Goal: Transaction & Acquisition: Purchase product/service

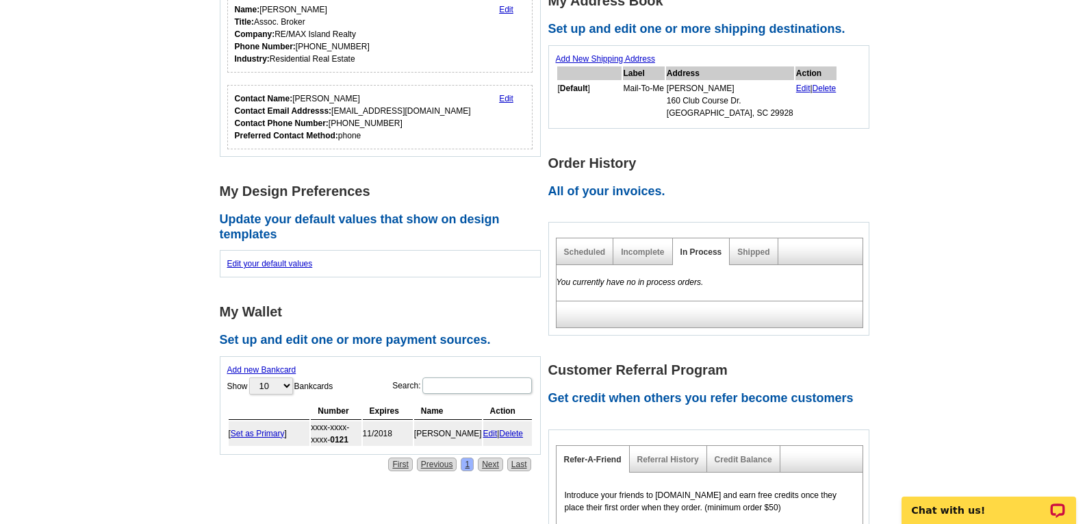
scroll to position [411, 0]
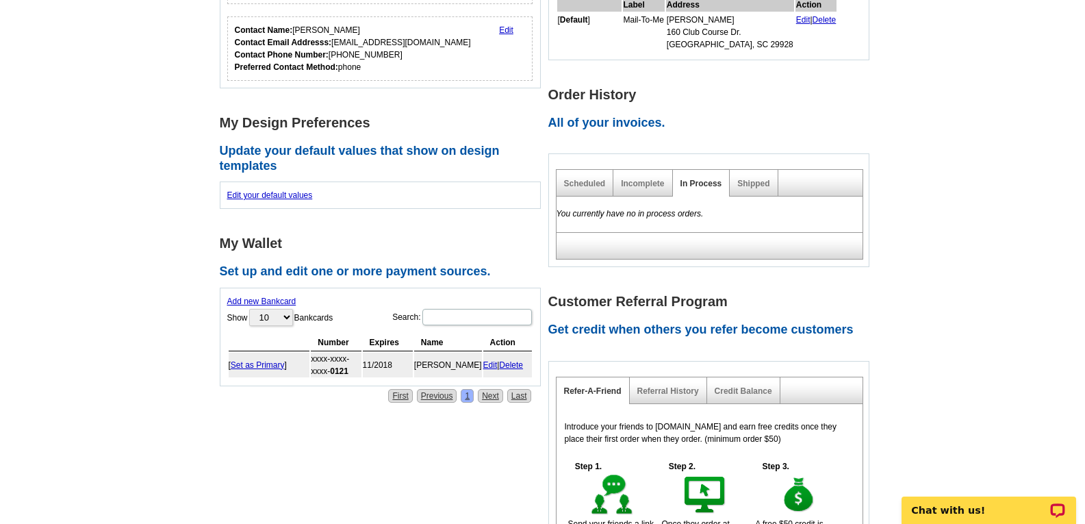
click at [319, 317] on label "Show 10 25 50 100 Bankcards" at bounding box center [280, 317] width 106 height 20
click at [293, 317] on select "10 25 50 100" at bounding box center [271, 317] width 44 height 17
click at [516, 363] on link "Delete" at bounding box center [511, 365] width 24 height 10
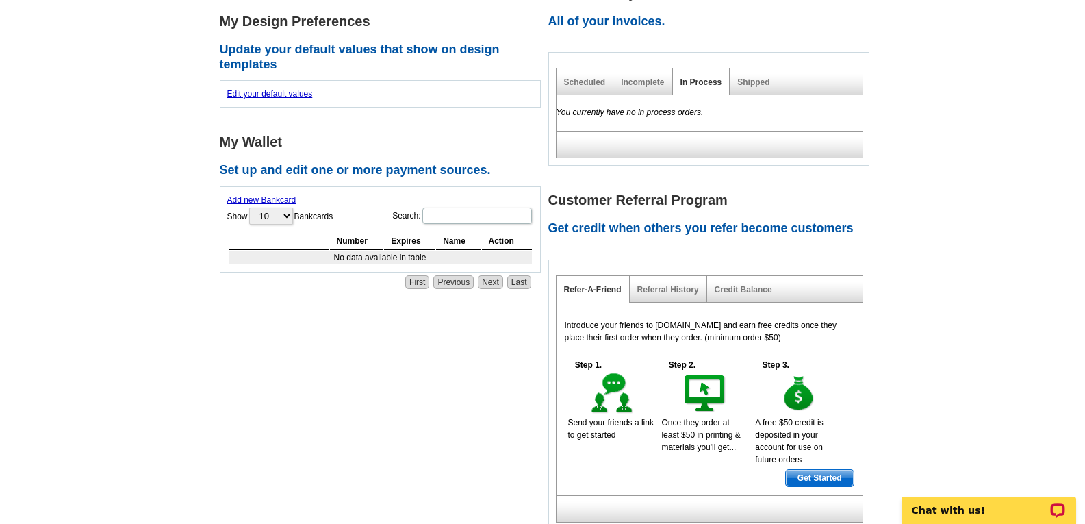
click at [273, 198] on link "Add new Bankcard" at bounding box center [261, 200] width 69 height 10
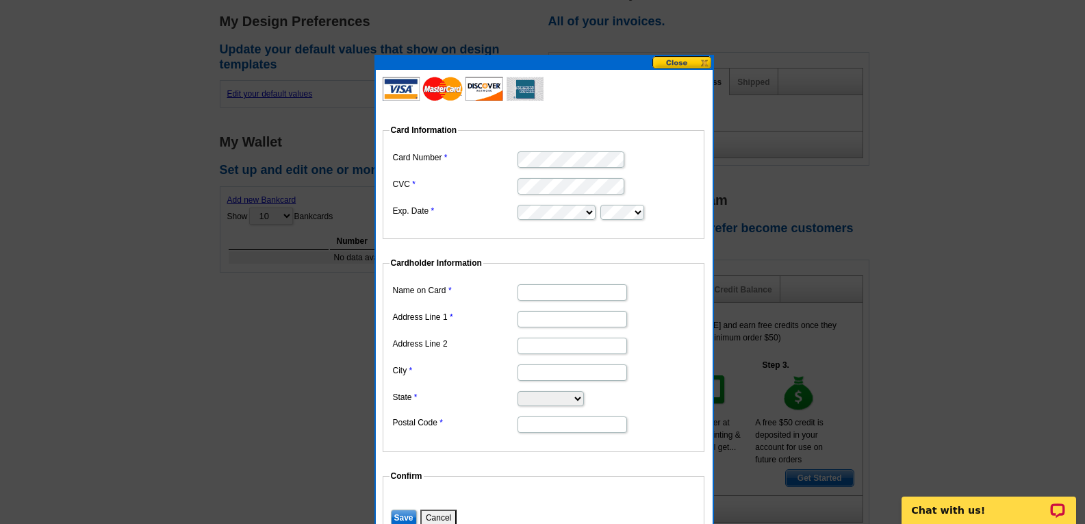
click at [312, 227] on div at bounding box center [542, 56] width 1085 height 935
click at [497, 215] on label "Exp. Date" at bounding box center [454, 211] width 123 height 12
click at [600, 290] on input "Name on Card" at bounding box center [573, 292] width 110 height 16
type input "Sandra Roberts"
click at [539, 320] on input "Address Line 1" at bounding box center [573, 319] width 110 height 16
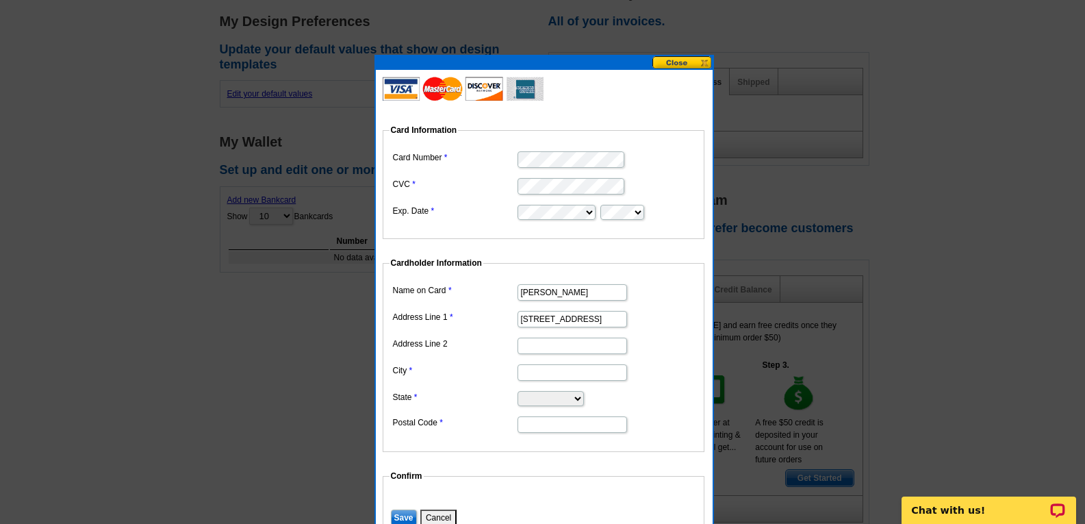
type input "160 Club course Drive"
click at [545, 368] on input "City" at bounding box center [573, 372] width 110 height 16
type input "Hilton Head Island"
select select "SC"
type input "29928"
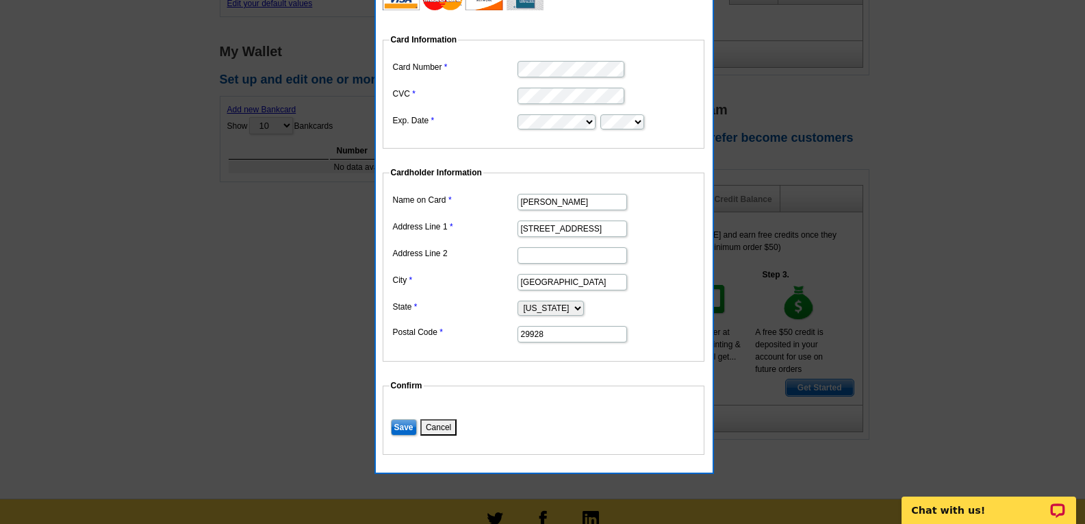
scroll to position [548, 0]
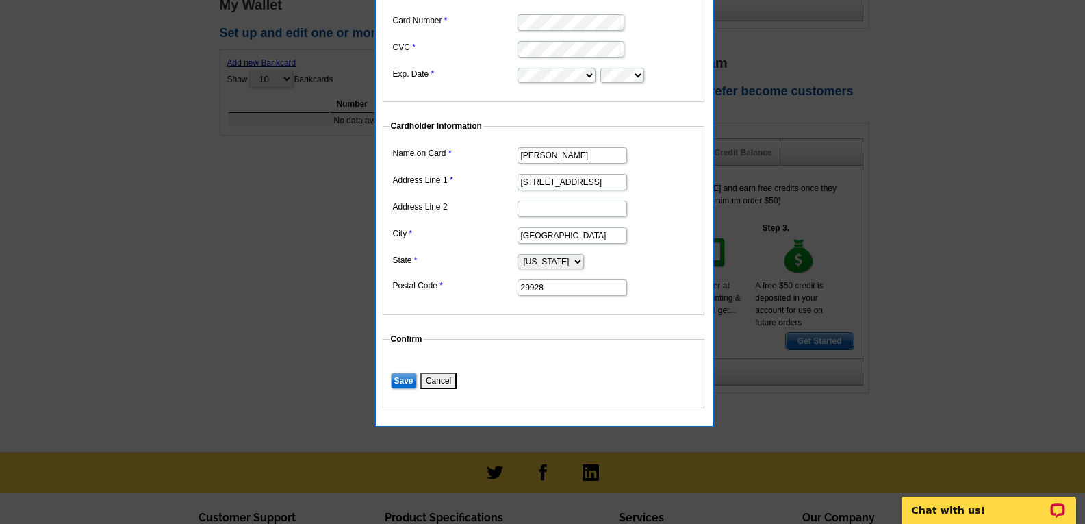
click at [403, 382] on input "Save" at bounding box center [404, 381] width 26 height 16
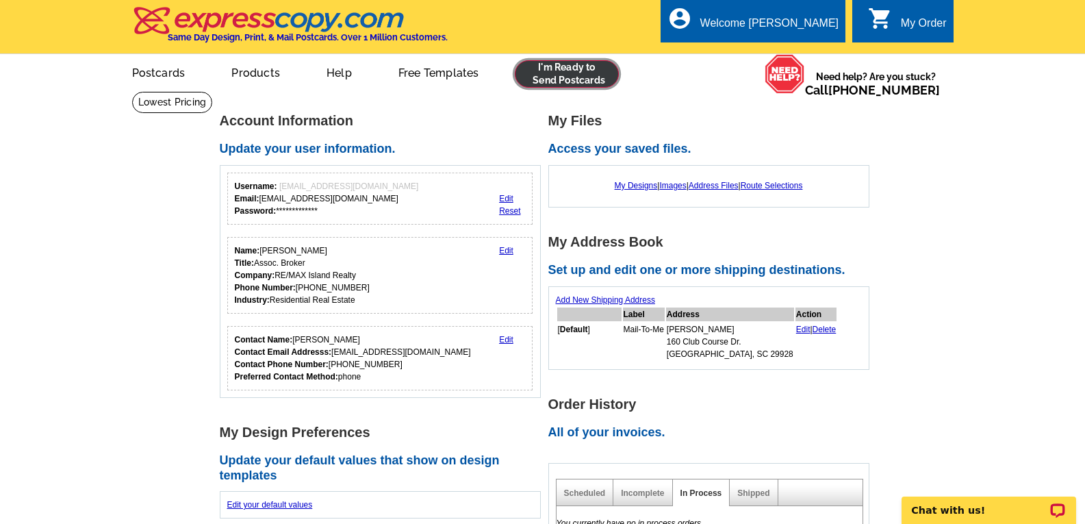
click at [566, 71] on link at bounding box center [567, 73] width 105 height 27
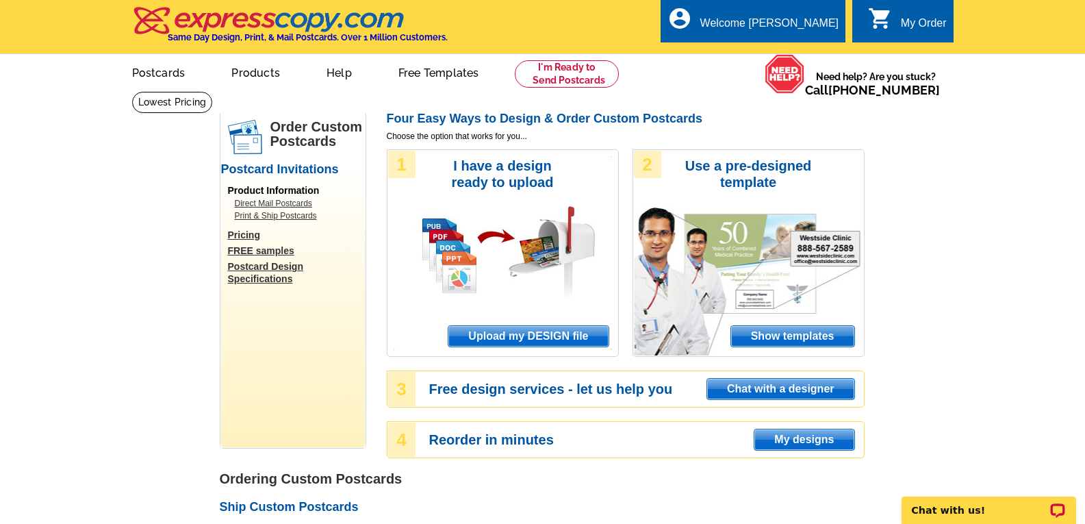
click at [581, 336] on span "Upload my DESIGN file" at bounding box center [529, 336] width 160 height 21
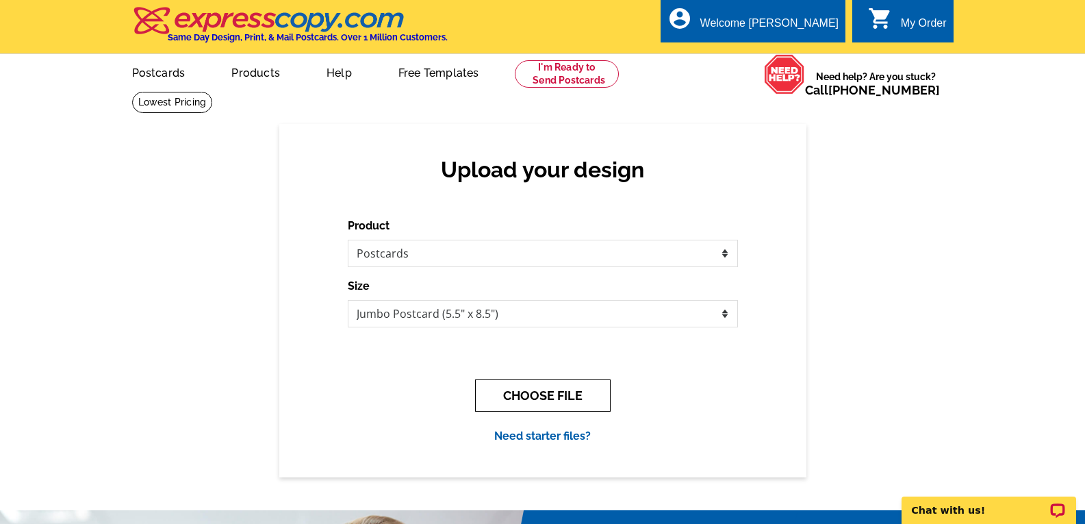
click at [564, 396] on button "CHOOSE FILE" at bounding box center [543, 395] width 136 height 32
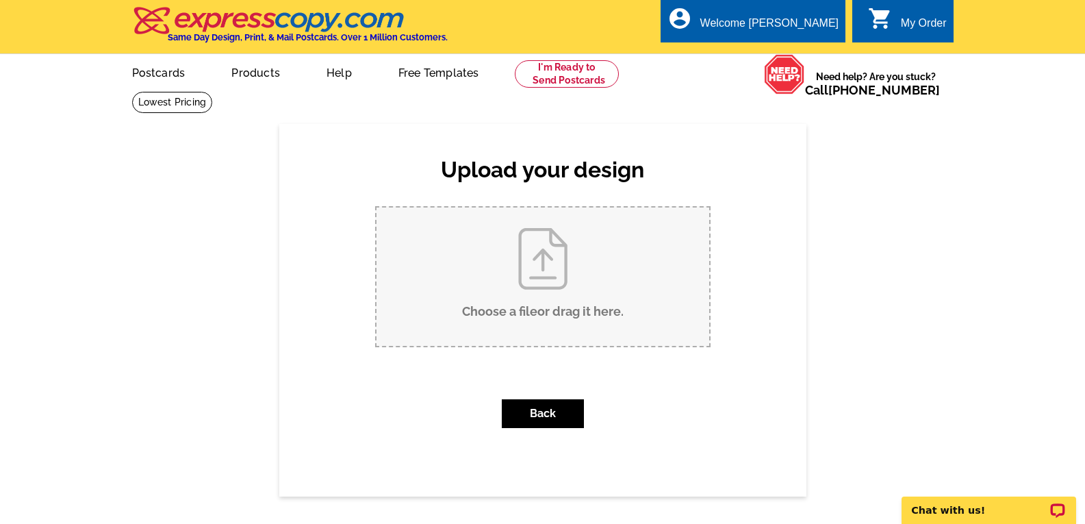
click at [615, 287] on input "Choose a file or drag it here ." at bounding box center [543, 276] width 333 height 138
type input "C:\fakepath\Sea Pines fall 2025 Postcard.pub"
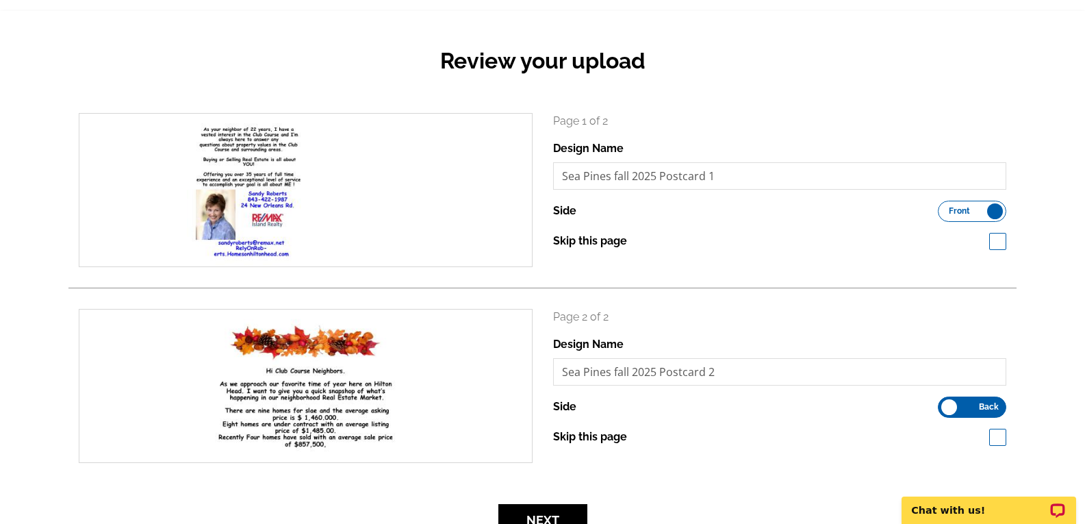
scroll to position [137, 0]
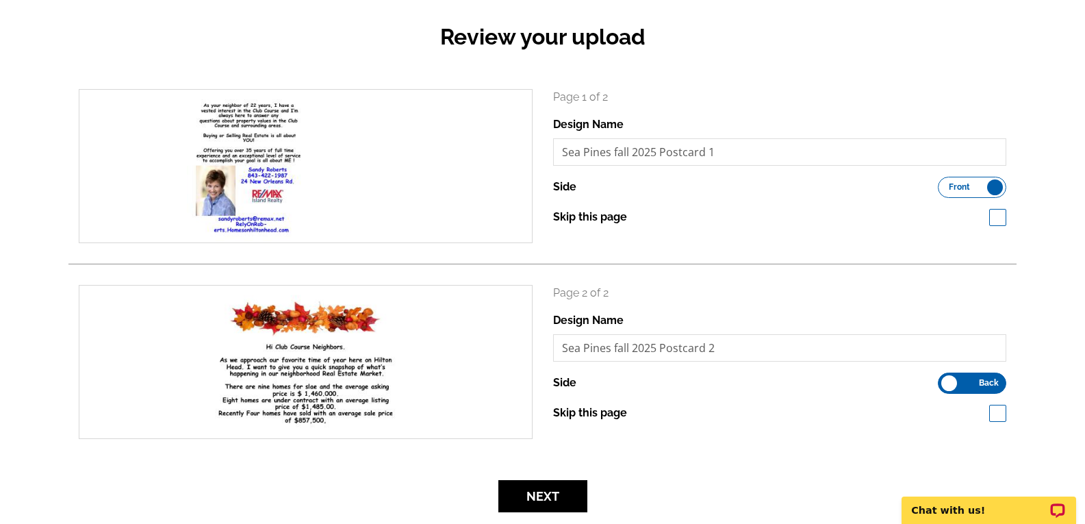
click at [952, 383] on label "Front Back" at bounding box center [972, 383] width 68 height 21
click at [945, 379] on input "Front Back" at bounding box center [945, 379] width 0 height 0
click at [602, 218] on label "Skip this page" at bounding box center [590, 217] width 74 height 16
click at [630, 218] on input "Skip this page" at bounding box center [634, 216] width 9 height 9
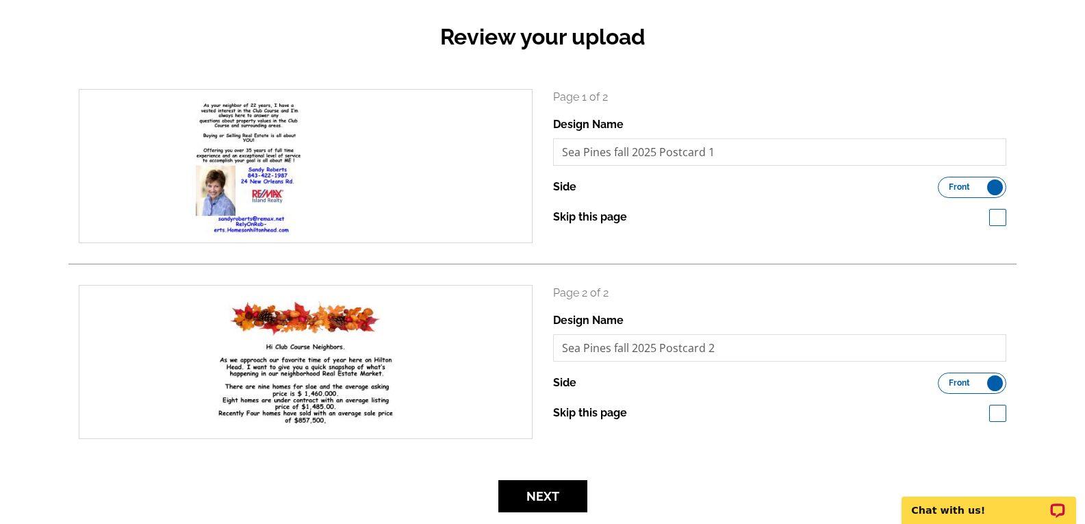
checkbox input "true"
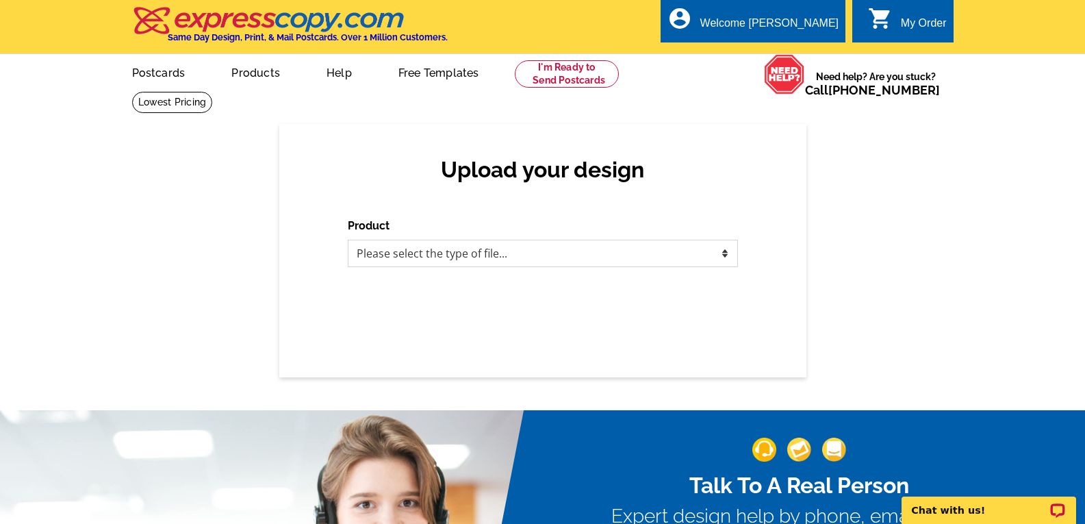
click at [495, 256] on select "Please select the type of file... Postcards Business Cards Letters and flyers G…" at bounding box center [543, 253] width 390 height 27
select select "1"
click at [348, 240] on select "Please select the type of file... Postcards Business Cards Letters and flyers G…" at bounding box center [543, 253] width 390 height 27
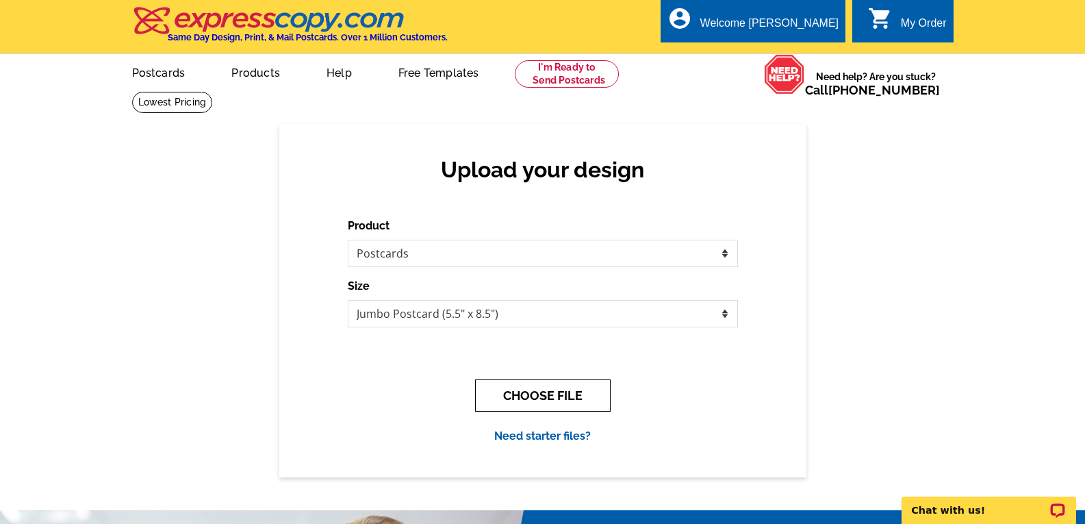
click at [551, 394] on button "CHOOSE FILE" at bounding box center [543, 395] width 136 height 32
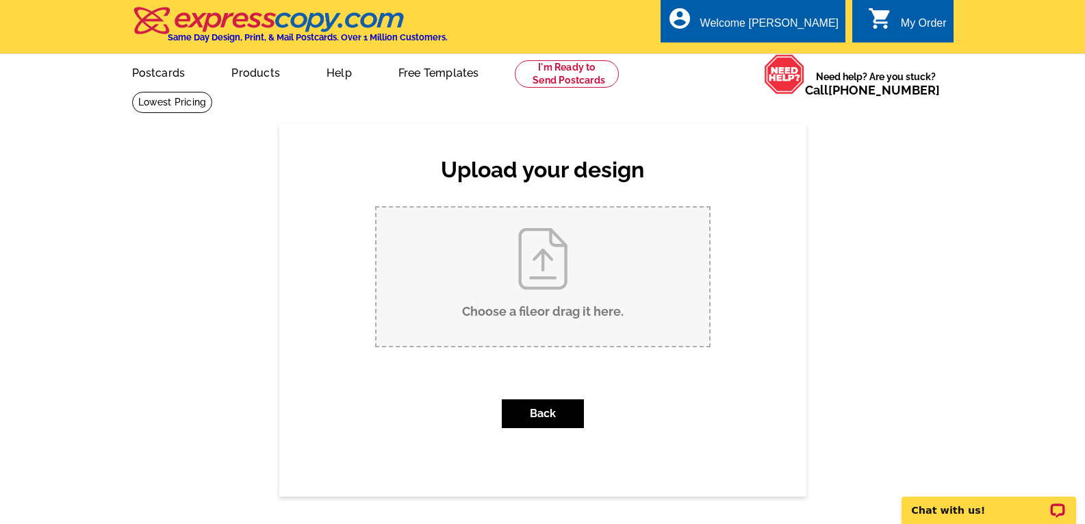
click at [543, 275] on input "Choose a file or drag it here ." at bounding box center [543, 276] width 333 height 138
click at [551, 281] on input "Choose a file or drag it here ." at bounding box center [543, 276] width 333 height 138
type input "C:\fakepath\Sea Pines fall 2025 Postcard back side.pub"
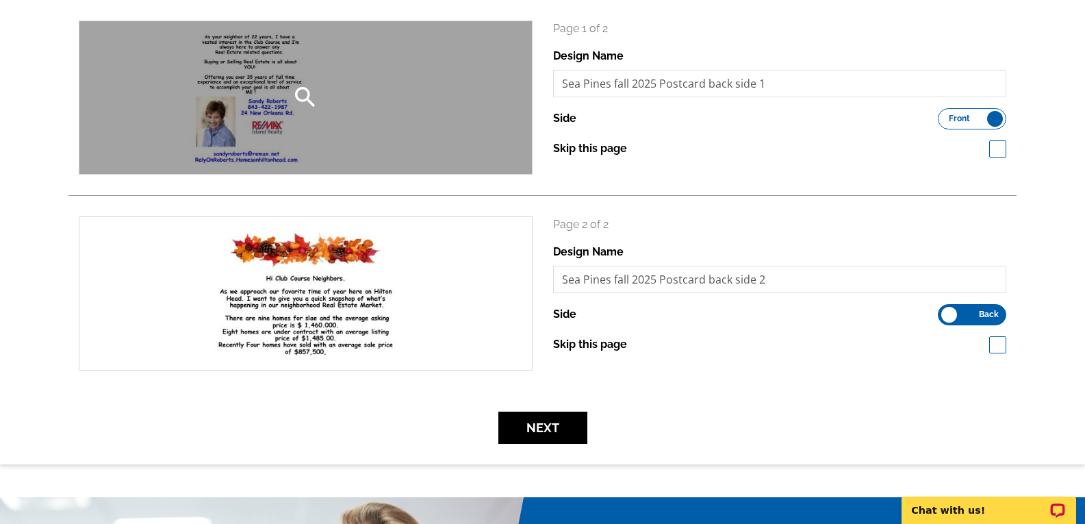
scroll to position [137, 0]
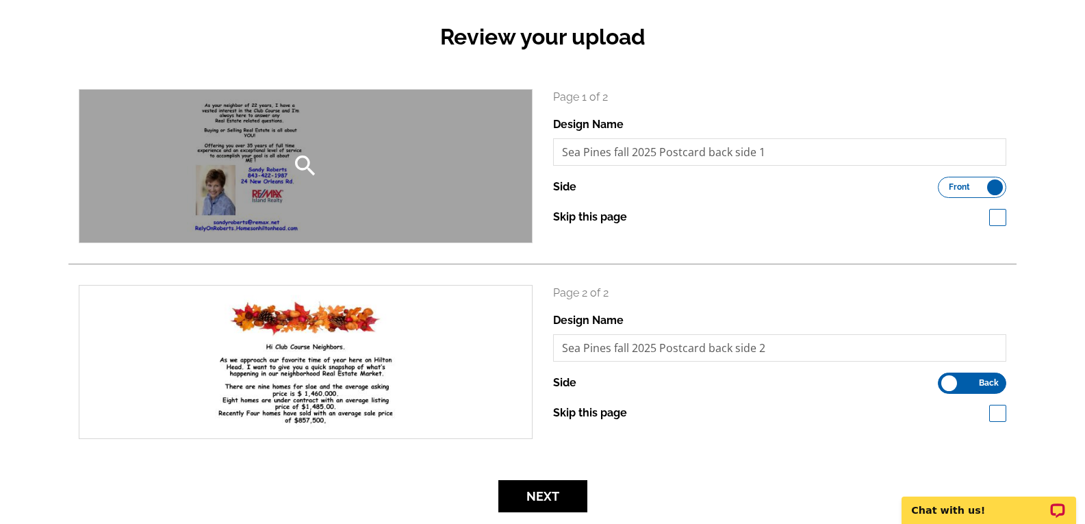
click at [303, 163] on icon "search" at bounding box center [305, 165] width 27 height 27
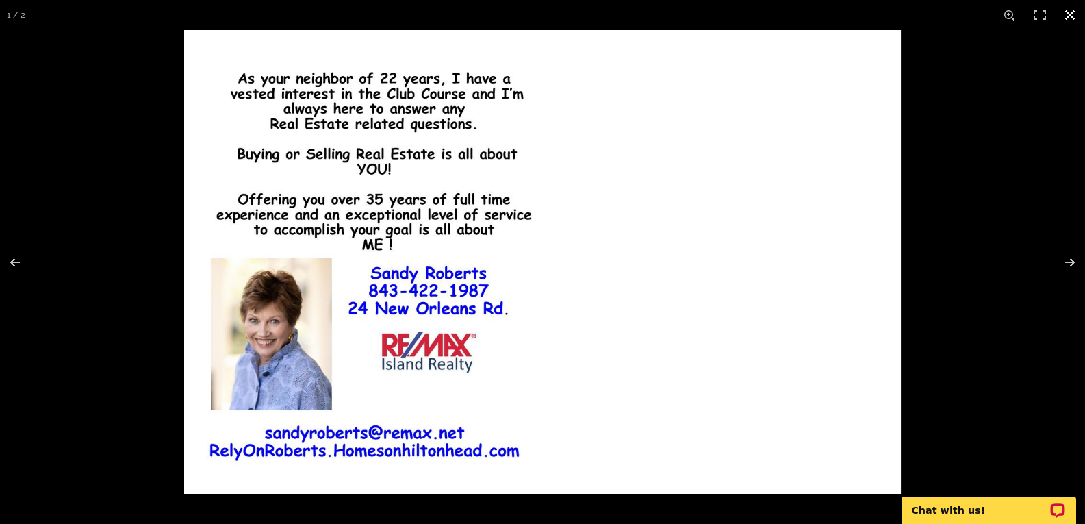
click at [1005, 115] on div at bounding box center [726, 292] width 1085 height 524
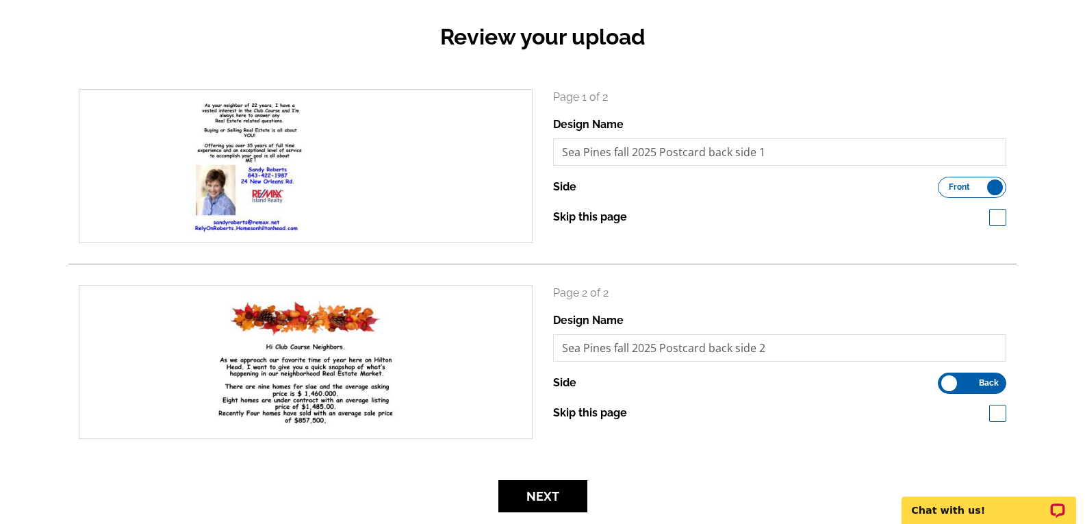
click at [995, 191] on label "Front Back" at bounding box center [972, 187] width 68 height 21
click at [945, 184] on input "Front Back" at bounding box center [945, 184] width 0 height 0
click at [957, 386] on label "Front Back" at bounding box center [972, 383] width 68 height 21
click at [945, 379] on input "Front Back" at bounding box center [945, 379] width 0 height 0
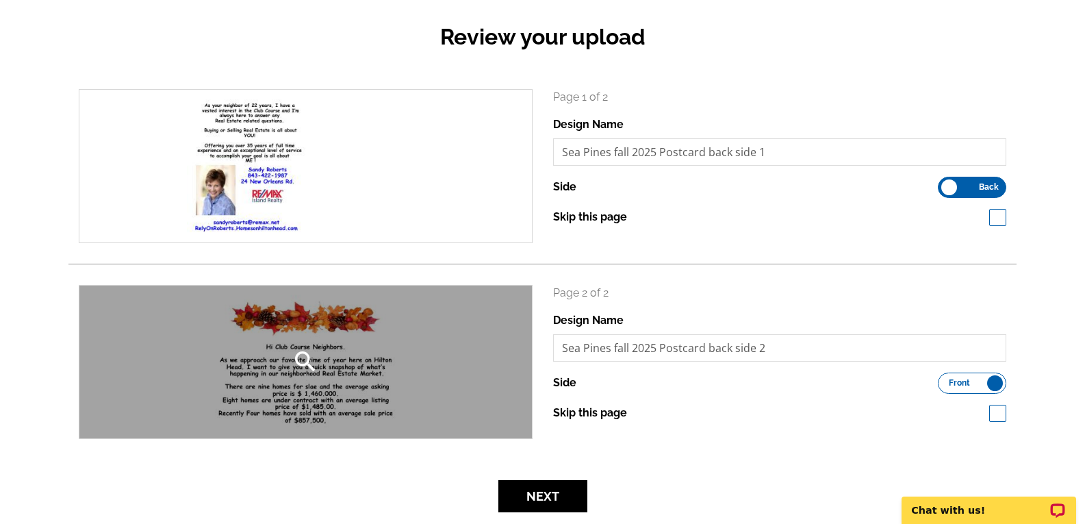
click at [305, 353] on icon "search" at bounding box center [305, 361] width 27 height 27
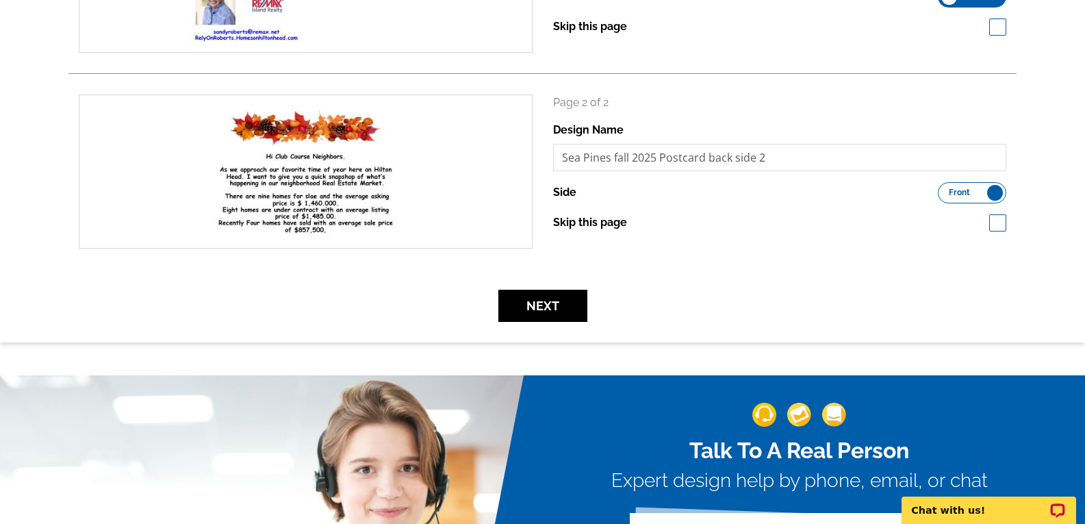
scroll to position [342, 0]
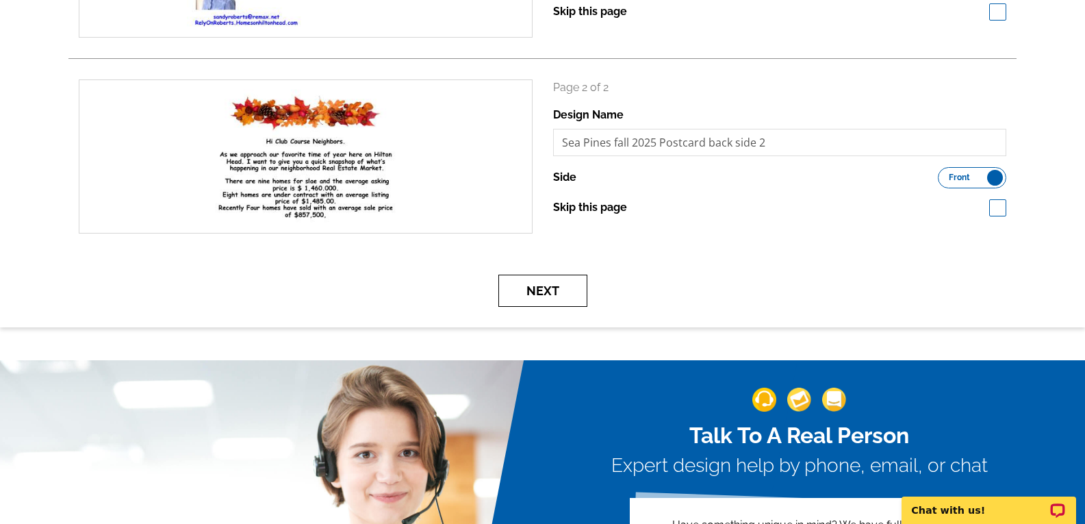
click at [546, 293] on button "Next" at bounding box center [543, 291] width 89 height 32
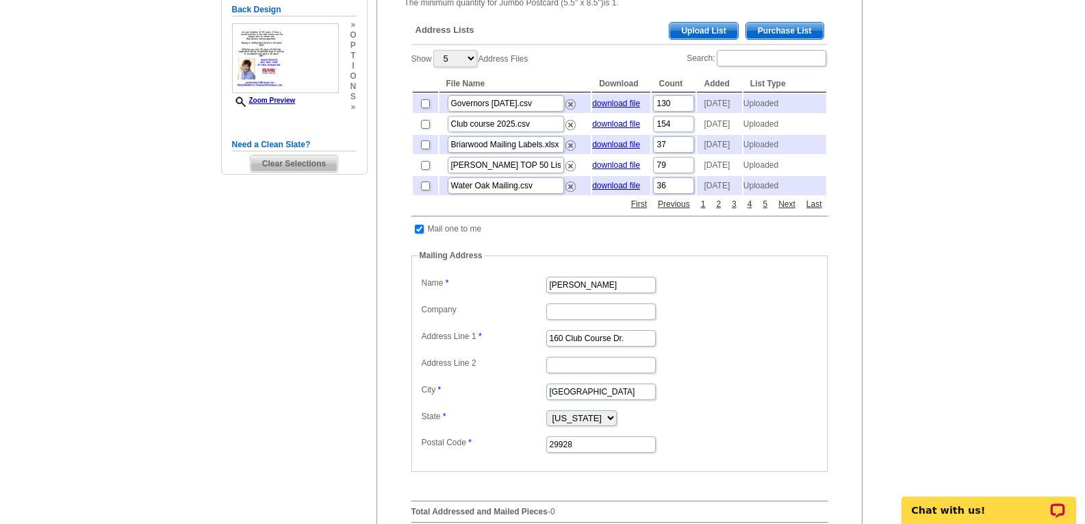
scroll to position [274, 0]
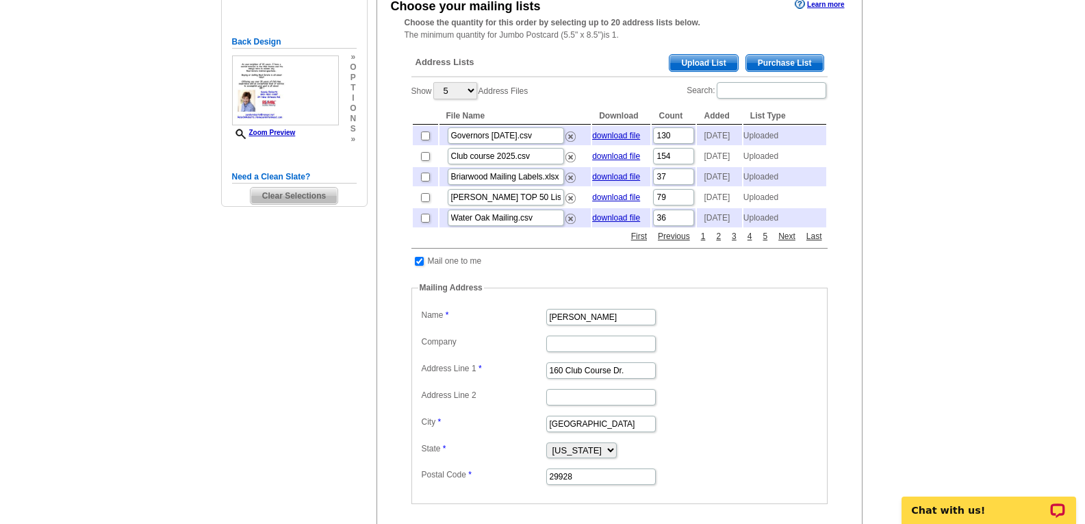
click at [801, 63] on span "Purchase List" at bounding box center [784, 63] width 77 height 16
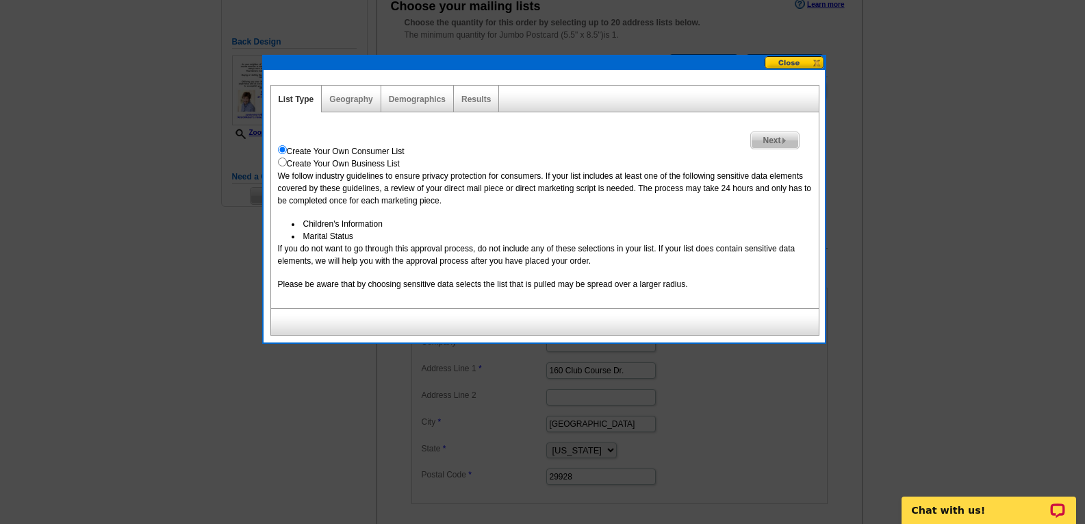
click at [773, 140] on span "Next" at bounding box center [774, 140] width 47 height 16
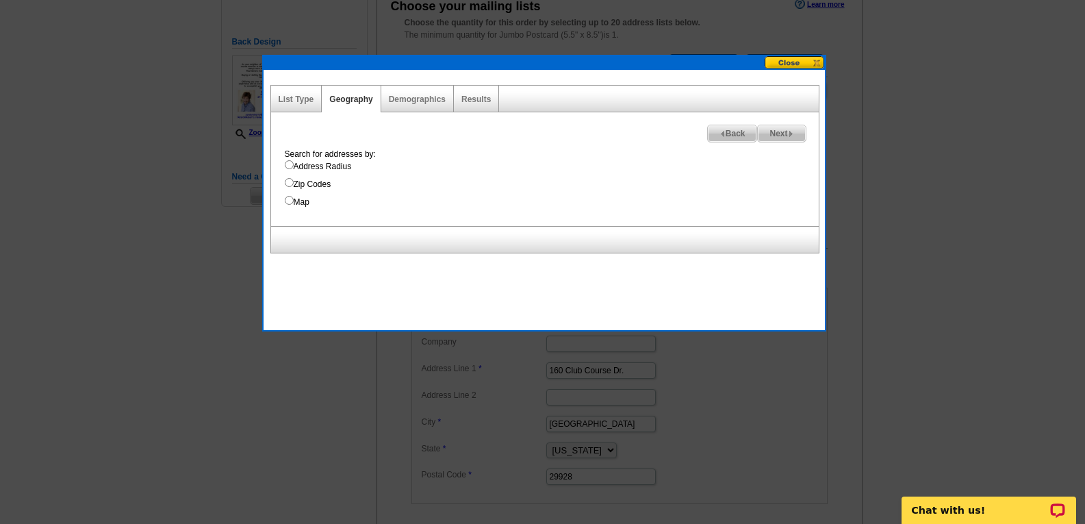
click at [290, 166] on input "Address Radius" at bounding box center [289, 164] width 9 height 9
radio input "true"
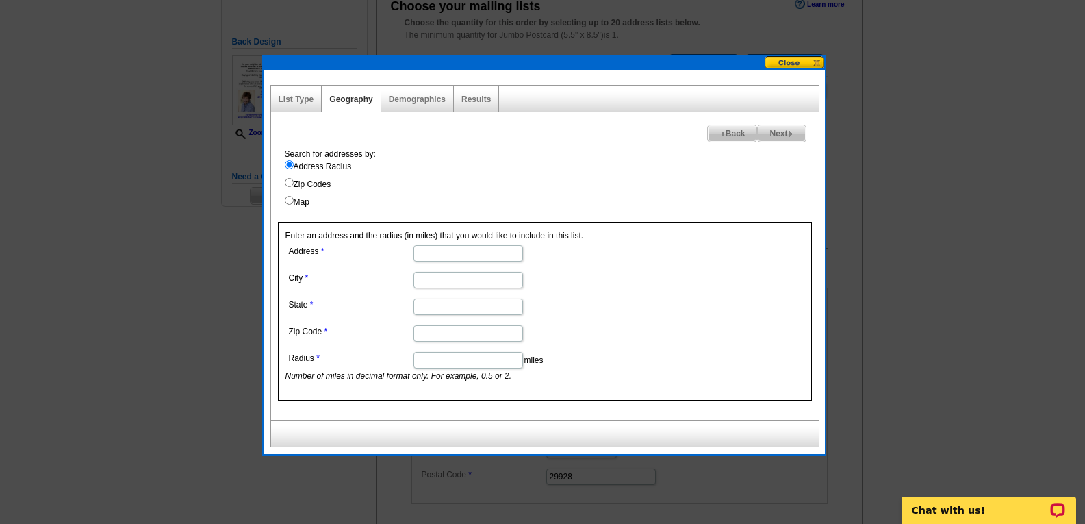
click at [468, 253] on input "Address" at bounding box center [469, 253] width 110 height 16
type input "8"
type input "160 CLUB COURSE DR"
type input "[GEOGRAPHIC_DATA]"
type input "SC"
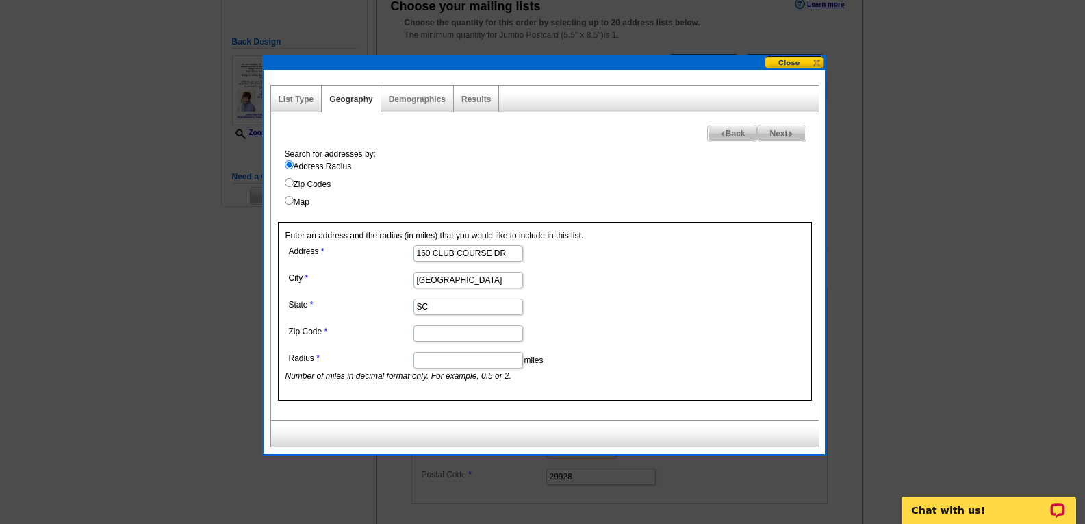
type input "29928"
click at [475, 358] on input "Radius" at bounding box center [469, 360] width 110 height 16
click at [655, 335] on form "Address 160 CLUB COURSE DR City Hilton Head Island State SC Zip Code 29928 Radi…" at bounding box center [545, 312] width 519 height 140
click at [501, 358] on input "Radius" at bounding box center [469, 360] width 110 height 16
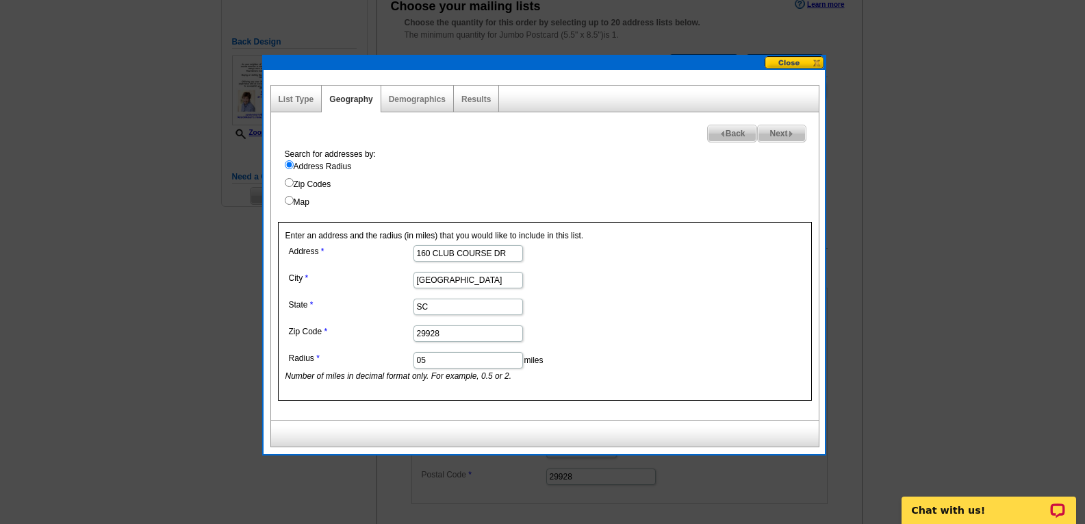
type input "0"
type input "1"
click at [784, 128] on span "Next" at bounding box center [781, 133] width 47 height 16
select select
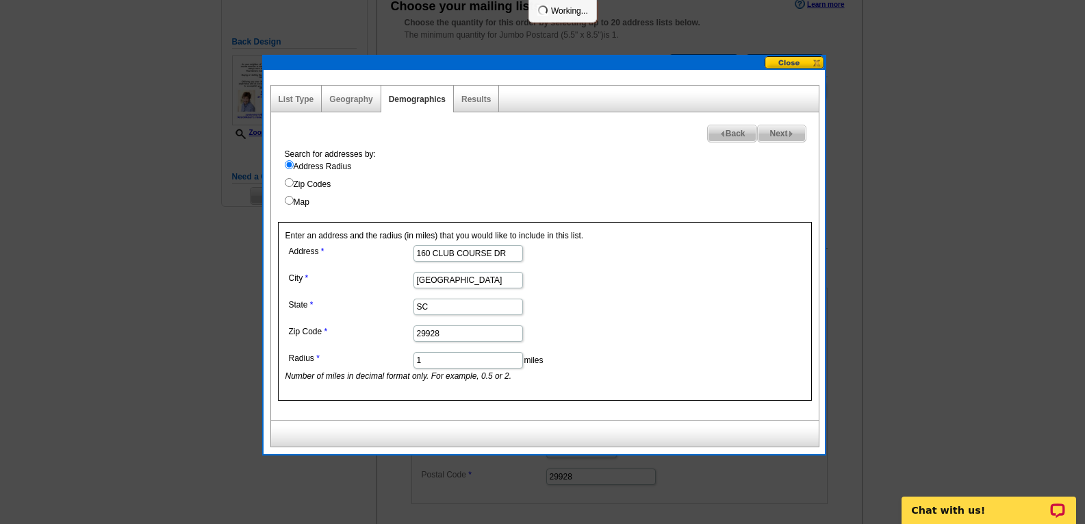
select select
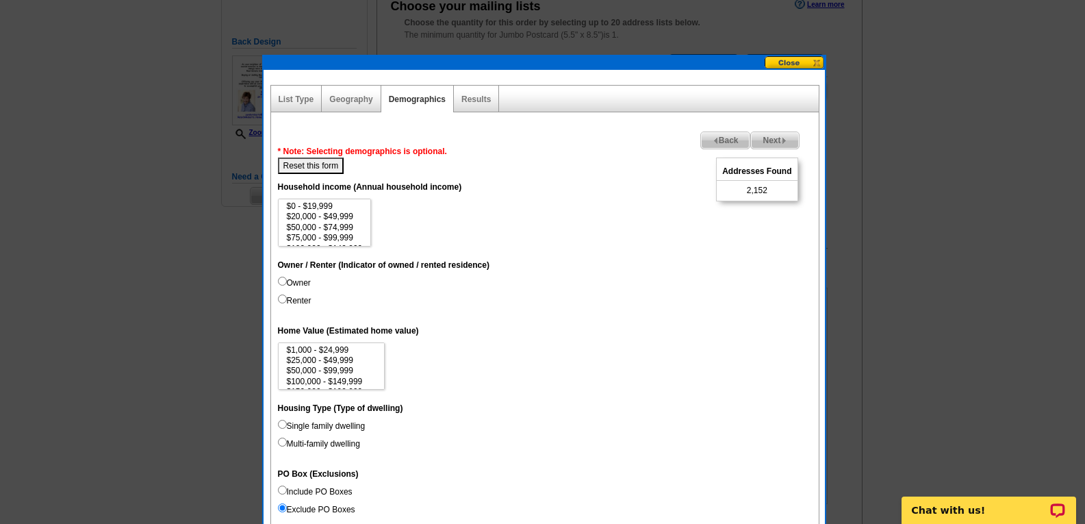
click at [284, 281] on input "Owner" at bounding box center [282, 281] width 9 height 9
radio input "true"
click at [283, 425] on input "Single family dwelling" at bounding box center [282, 424] width 9 height 9
radio input "true"
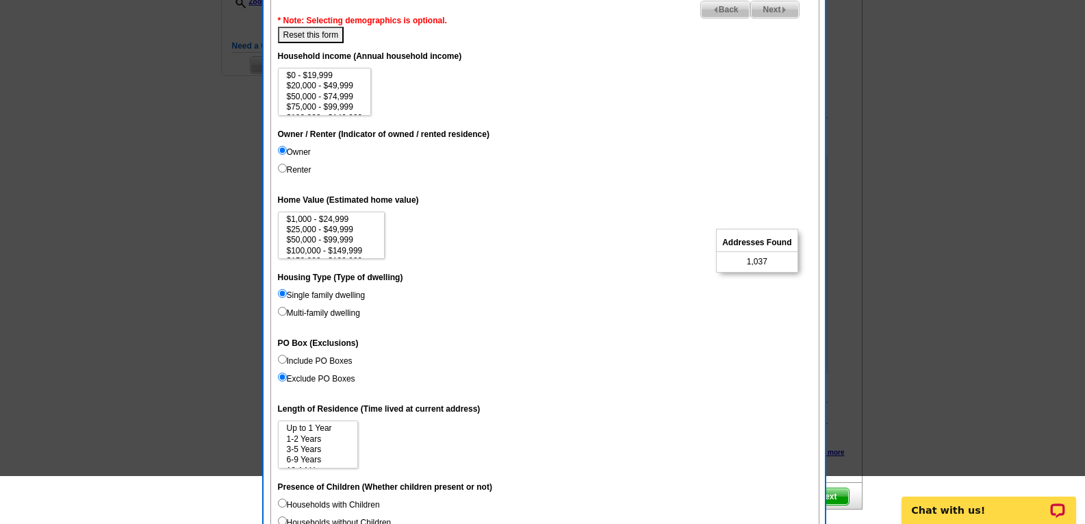
scroll to position [411, 0]
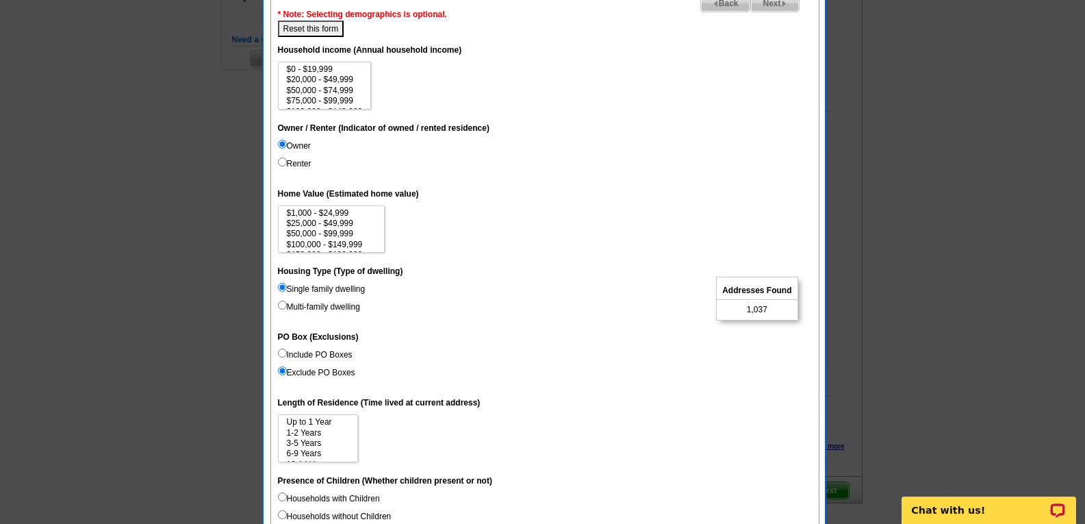
click at [284, 355] on input "Include PO Boxes" at bounding box center [282, 353] width 9 height 9
radio input "true"
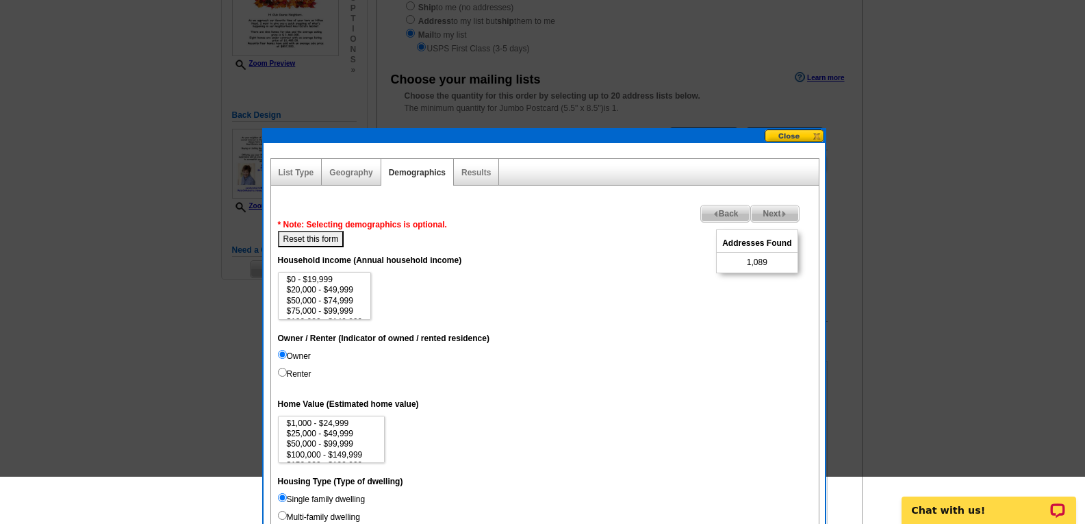
scroll to position [205, 0]
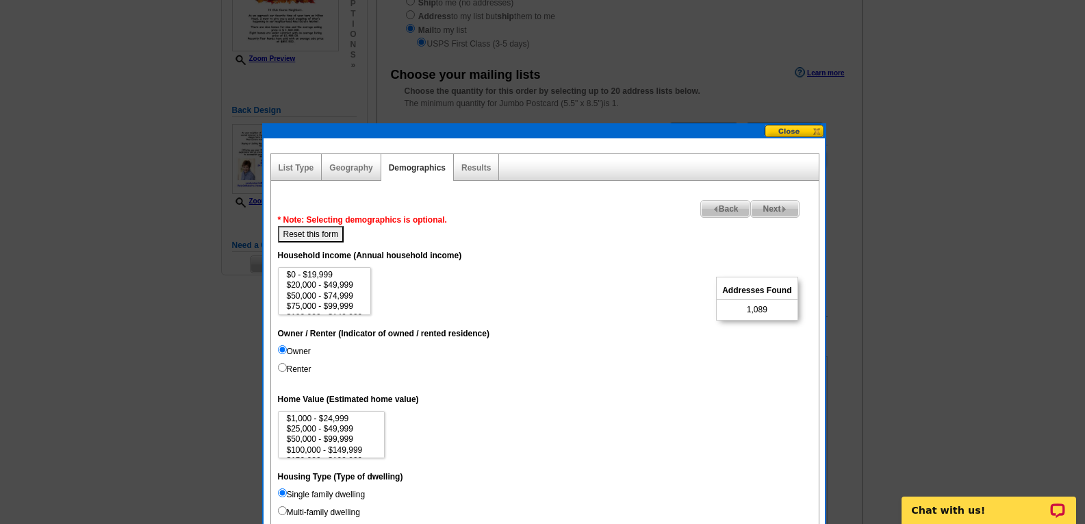
click at [314, 234] on button "Reset this form" at bounding box center [311, 234] width 66 height 16
select select
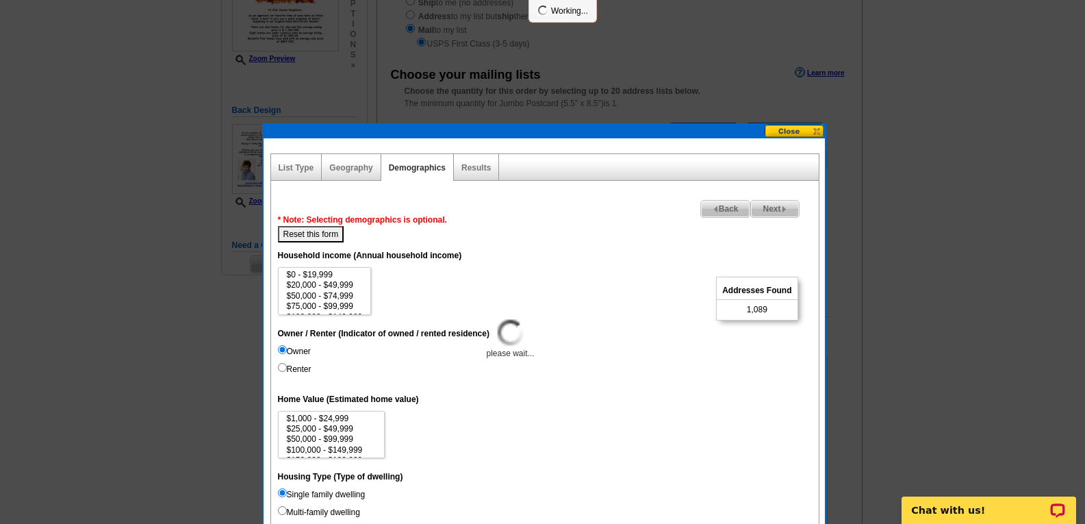
select select
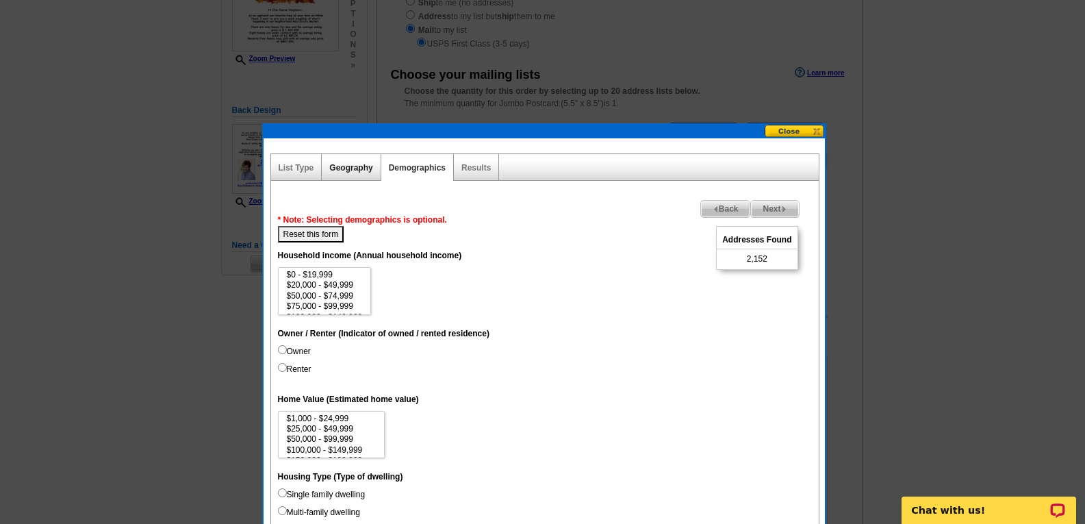
click at [350, 167] on link "Geography" at bounding box center [350, 168] width 43 height 10
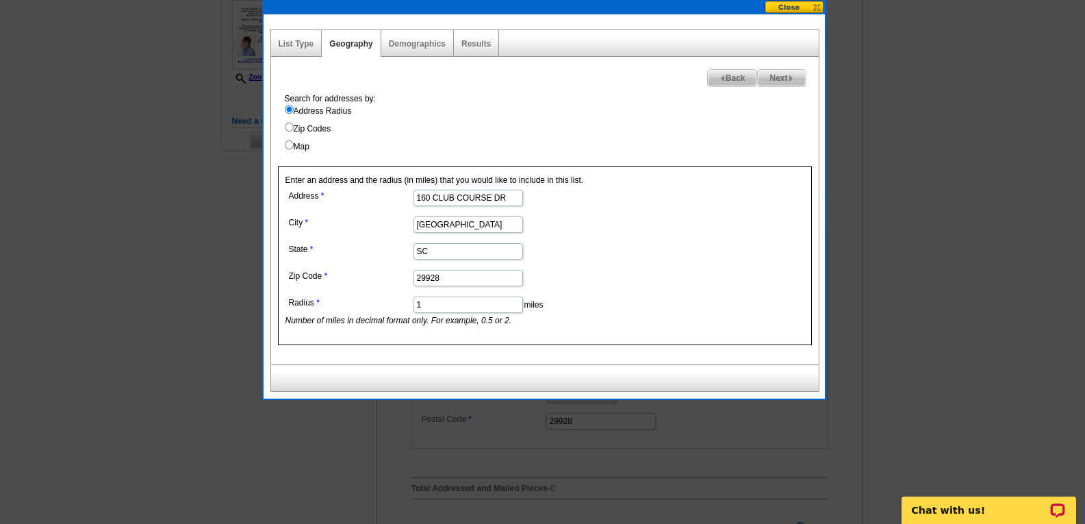
scroll to position [342, 0]
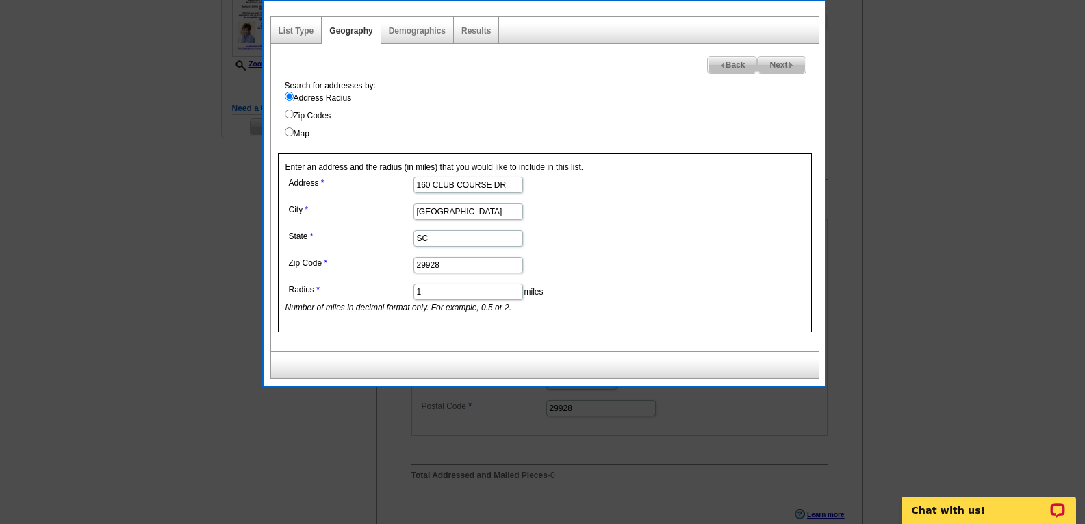
click at [464, 292] on input "1" at bounding box center [469, 292] width 110 height 16
type input "0.5"
click at [784, 62] on span "Next" at bounding box center [781, 65] width 47 height 16
select select
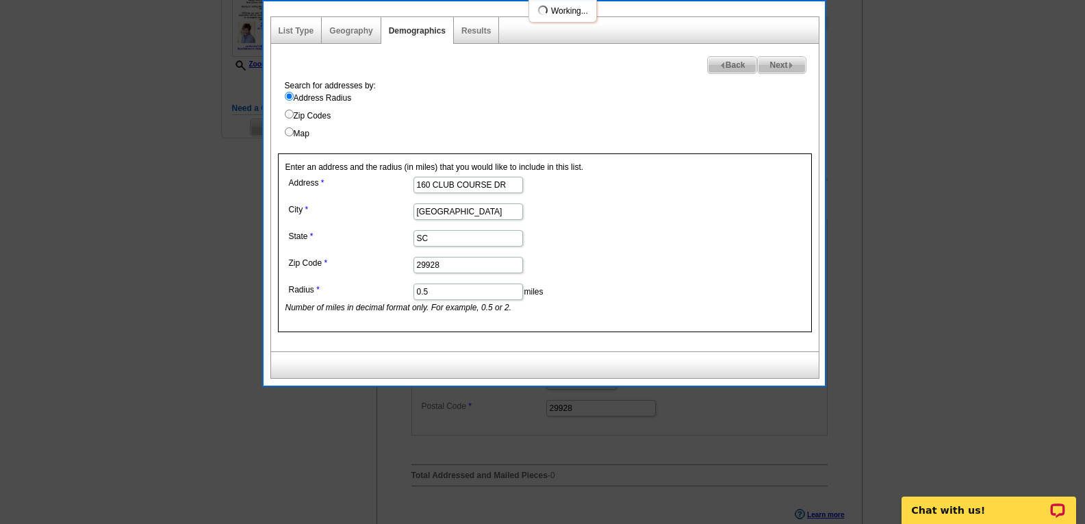
select select
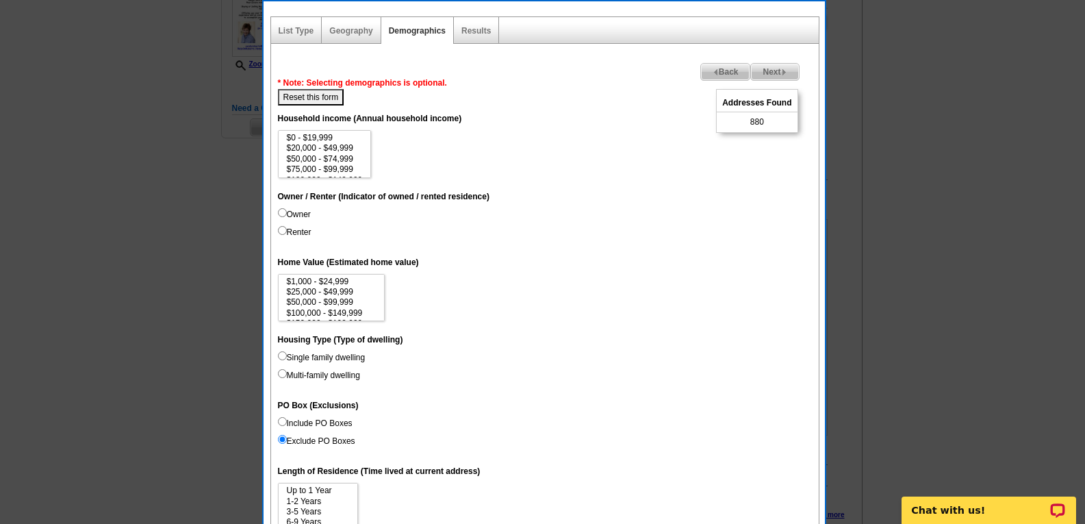
click at [283, 216] on input "Owner" at bounding box center [282, 212] width 9 height 9
radio input "true"
click at [281, 357] on input "Single family dwelling" at bounding box center [282, 355] width 9 height 9
radio input "true"
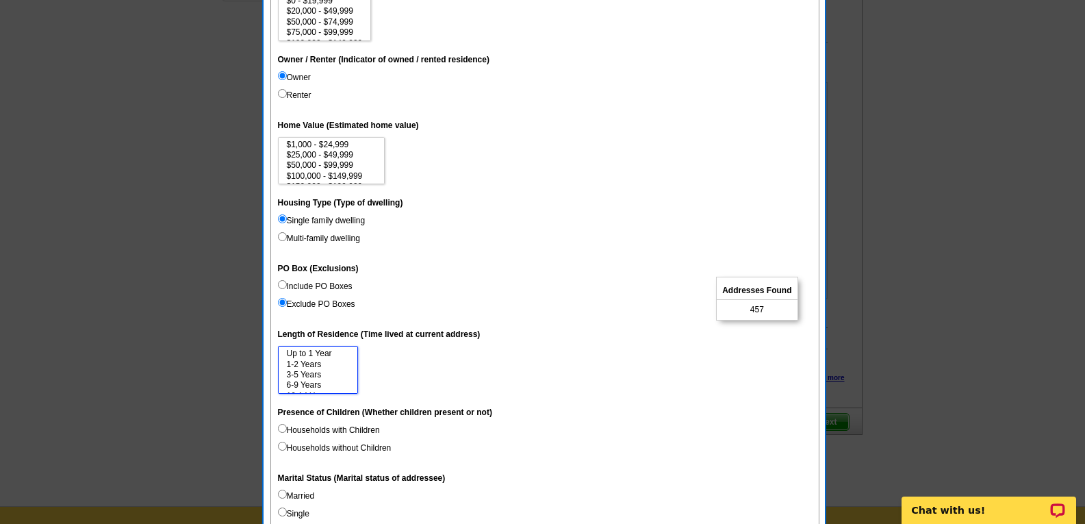
scroll to position [21, 0]
click at [305, 363] on option "6-9 Years" at bounding box center [318, 365] width 65 height 10
select select "15"
click at [336, 384] on option "15 Years or more" at bounding box center [318, 386] width 65 height 10
click at [284, 446] on input "Households without Children" at bounding box center [282, 446] width 9 height 9
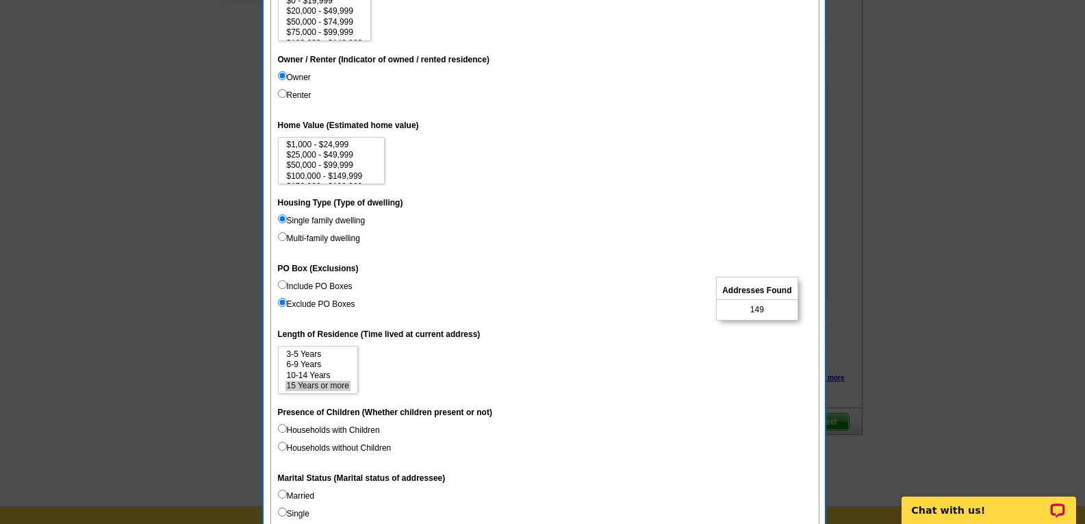
radio input "true"
click at [281, 428] on input "Households with Children" at bounding box center [282, 428] width 9 height 9
radio input "true"
click at [281, 428] on input "Households with Children" at bounding box center [282, 428] width 9 height 9
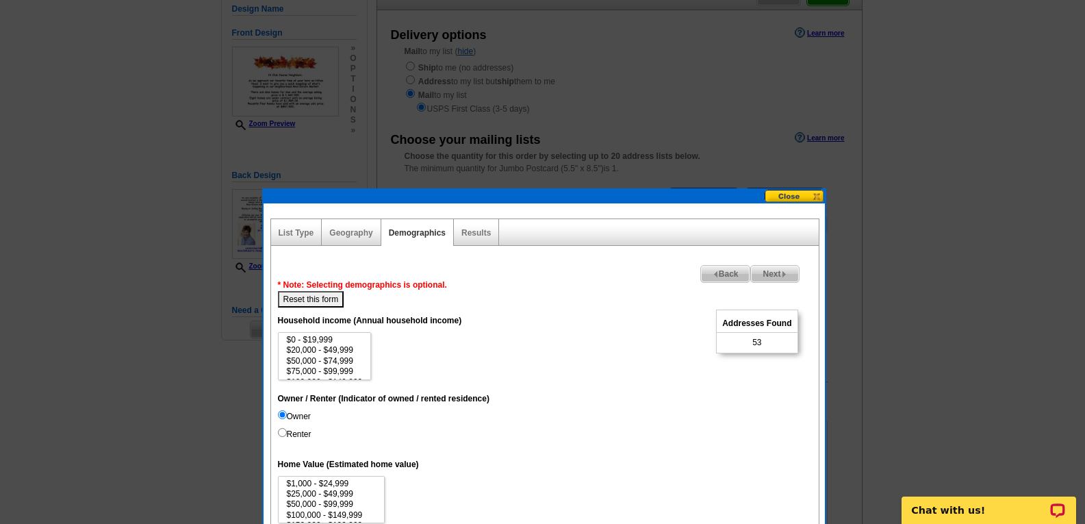
scroll to position [137, 0]
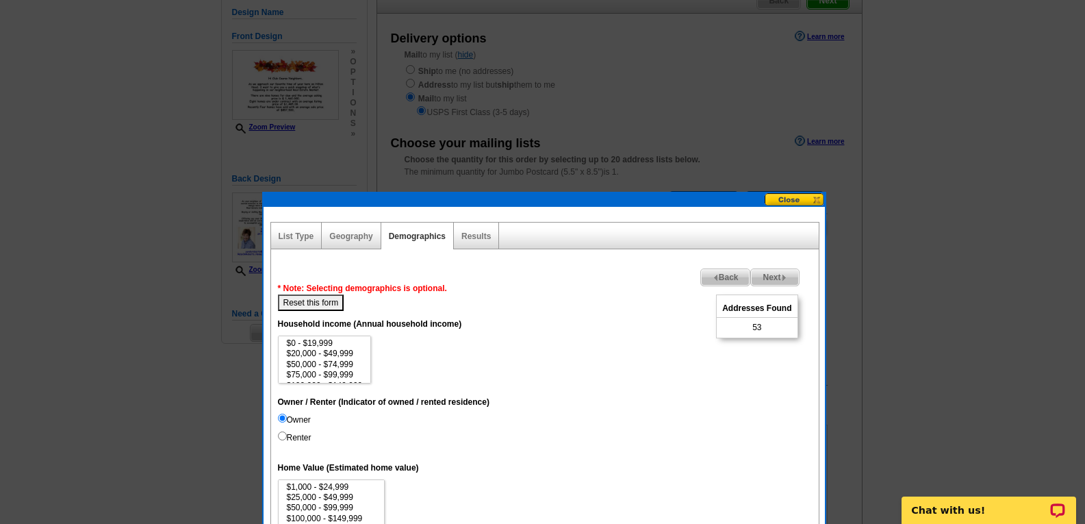
click at [716, 272] on span "Back" at bounding box center [725, 277] width 49 height 16
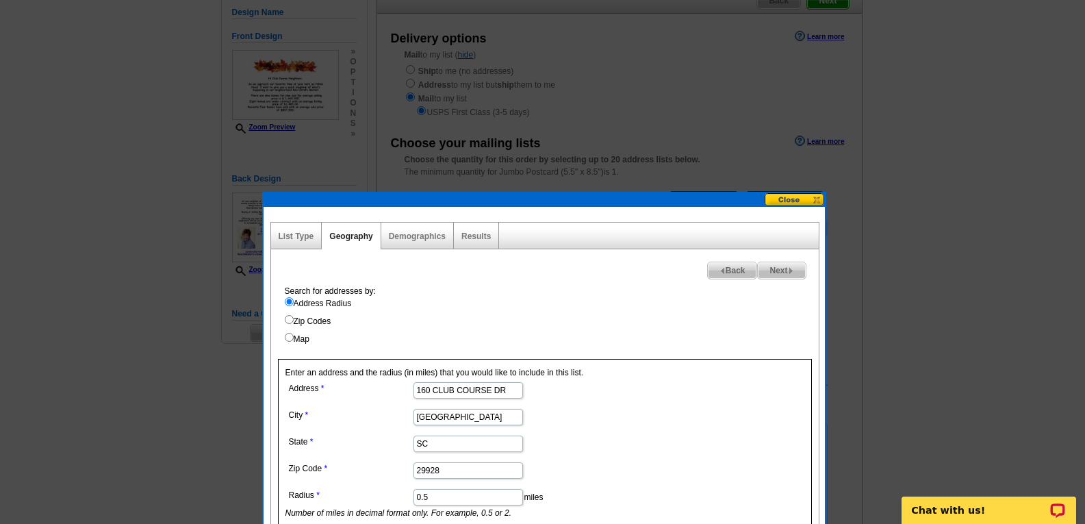
click at [350, 235] on link "Geography" at bounding box center [350, 236] width 43 height 10
click at [781, 265] on span "Next" at bounding box center [781, 270] width 47 height 16
select select
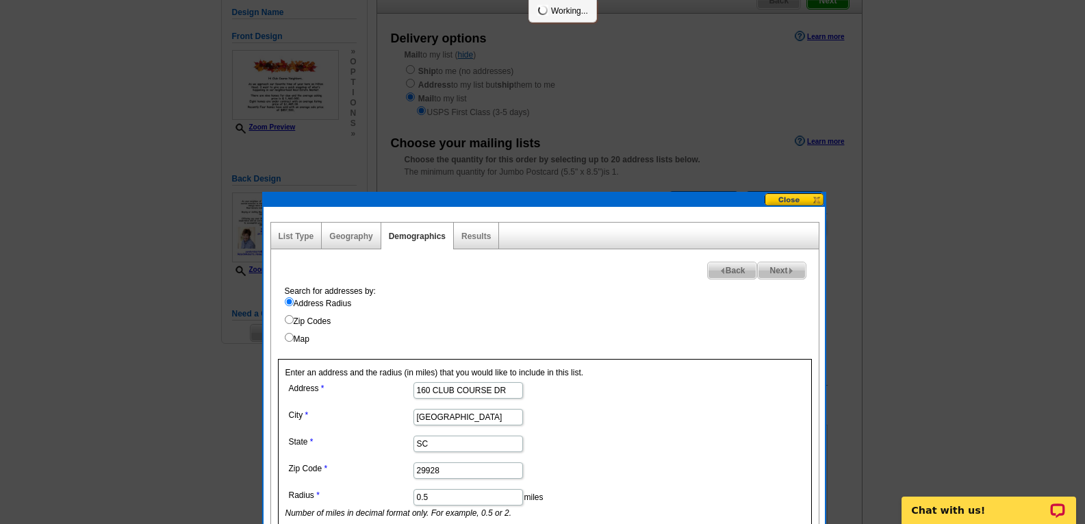
select select
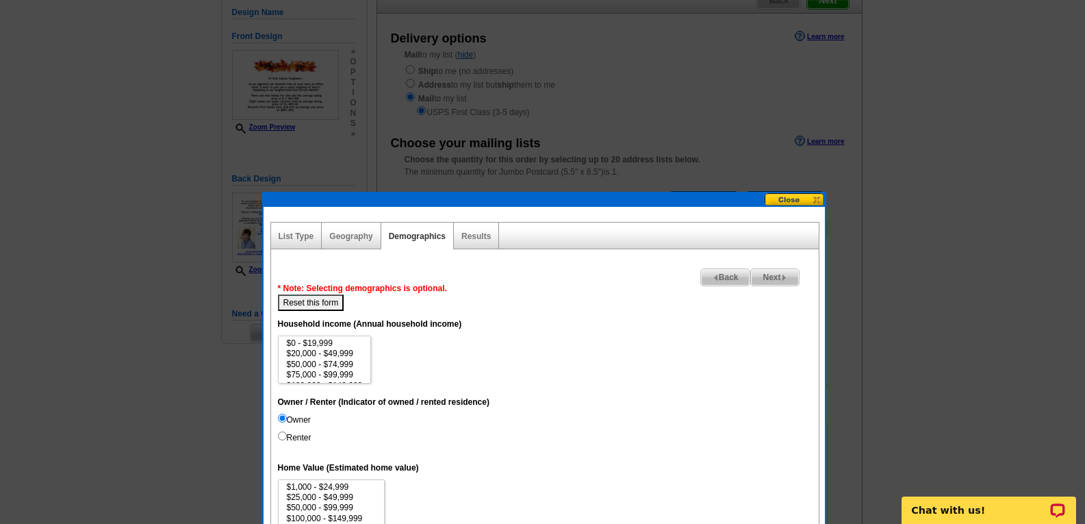
scroll to position [19, 0]
click at [315, 301] on button "Reset this form" at bounding box center [311, 302] width 66 height 16
select select
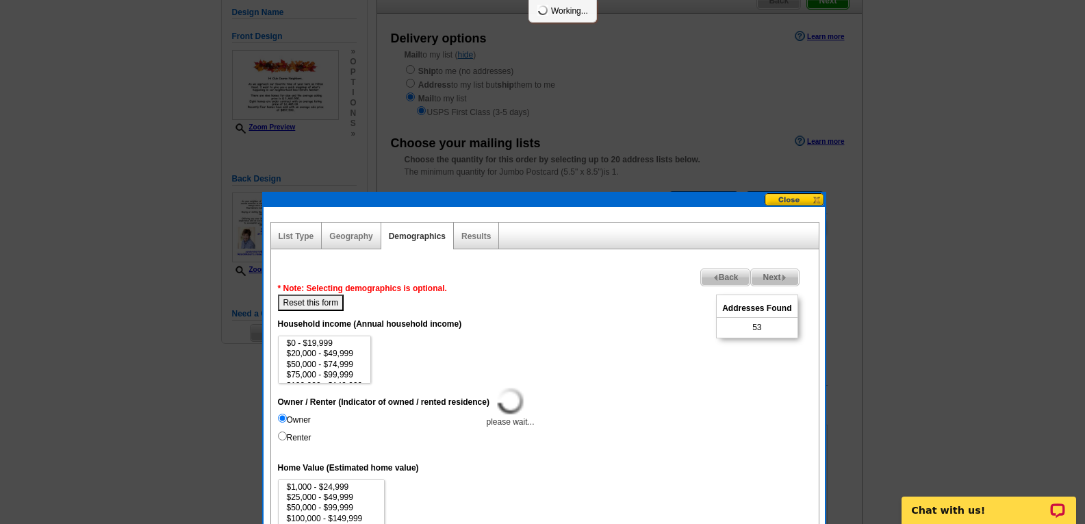
select select
click at [282, 418] on input "Owner" at bounding box center [282, 418] width 9 height 9
radio input "true"
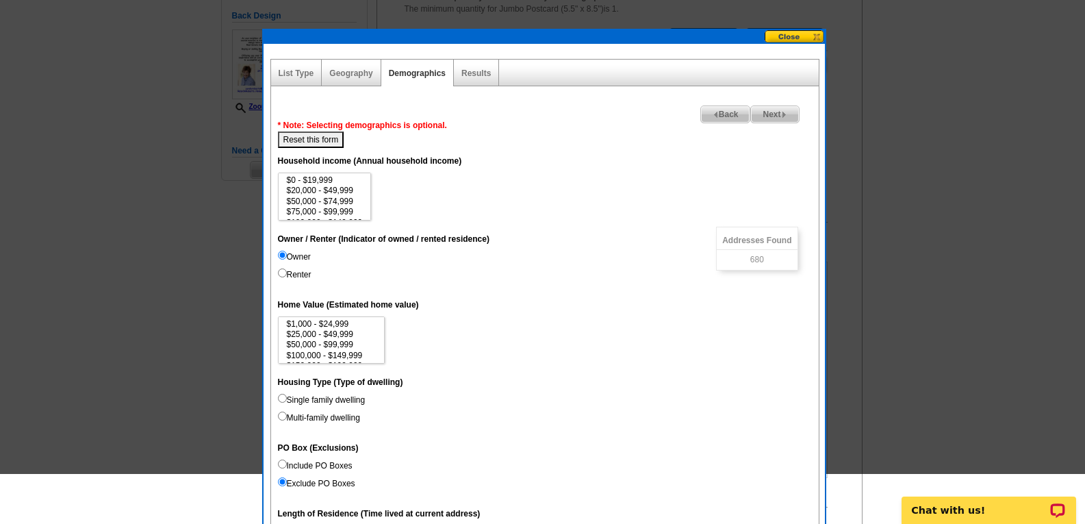
scroll to position [342, 0]
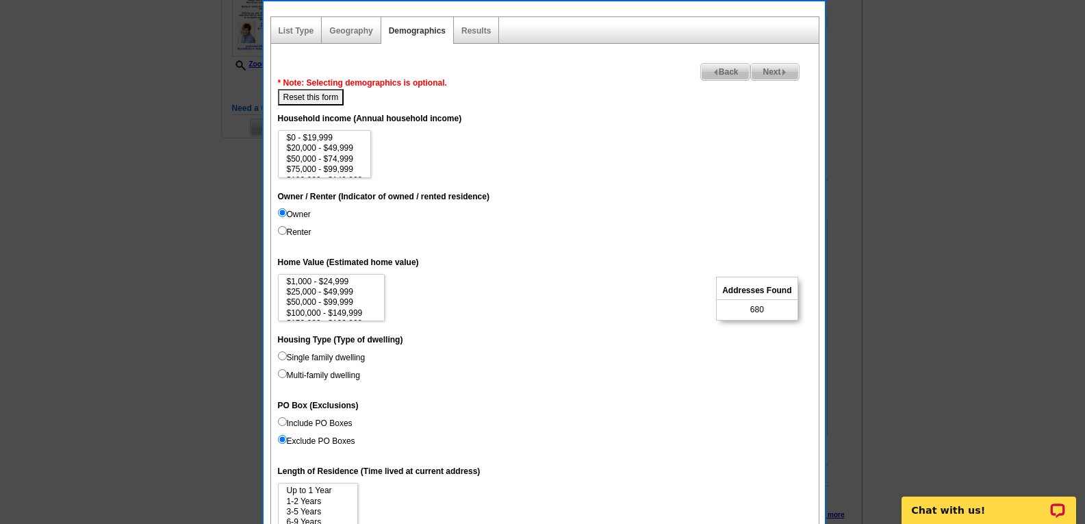
click at [284, 356] on input "Single family dwelling" at bounding box center [282, 355] width 9 height 9
radio input "true"
click at [281, 422] on input "Include PO Boxes" at bounding box center [282, 421] width 9 height 9
radio input "true"
click at [282, 440] on input "Exclude PO Boxes" at bounding box center [282, 439] width 9 height 9
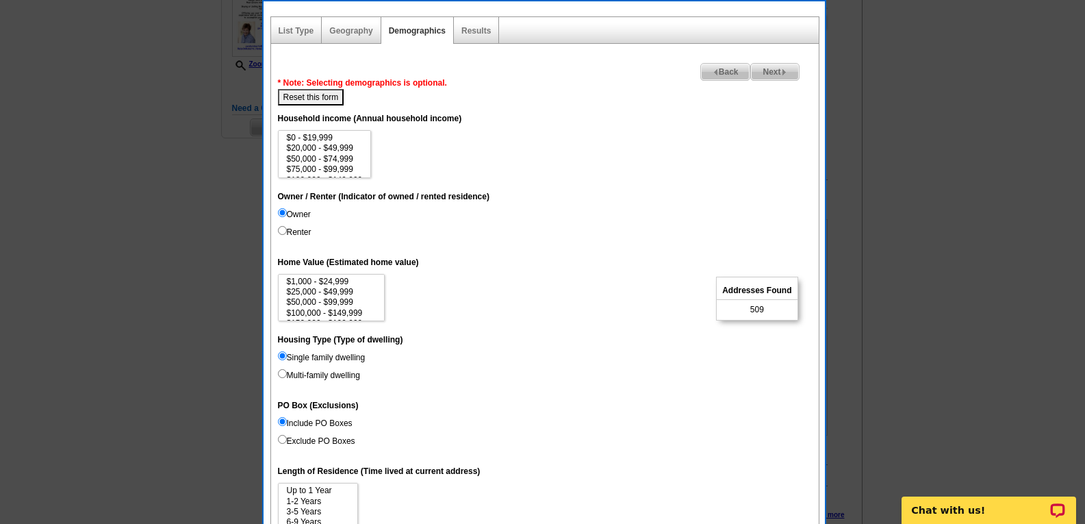
radio input "true"
click at [285, 423] on input "Include PO Boxes" at bounding box center [282, 421] width 9 height 9
radio input "true"
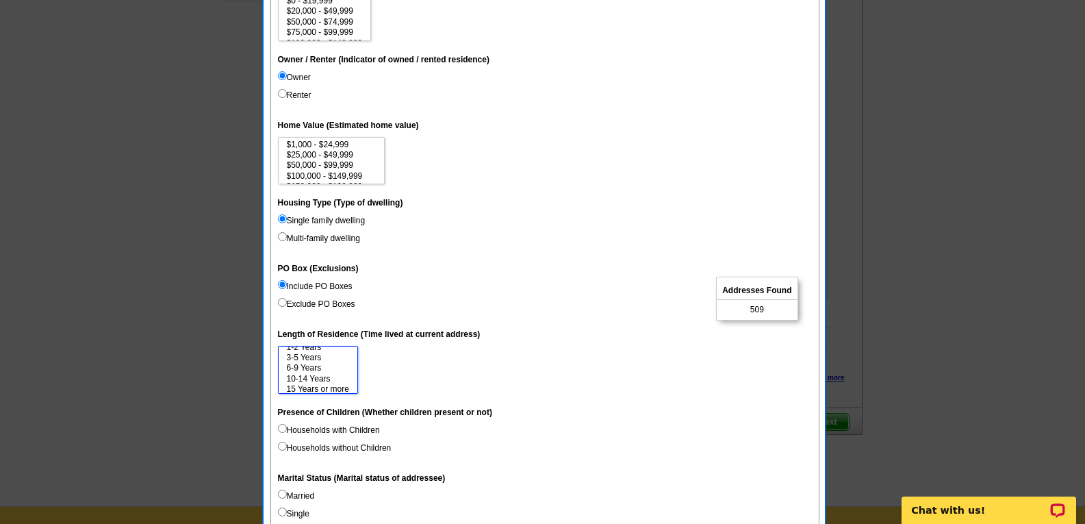
scroll to position [21, 0]
select select "15"
click at [335, 385] on option "15 Years or more" at bounding box center [318, 386] width 65 height 10
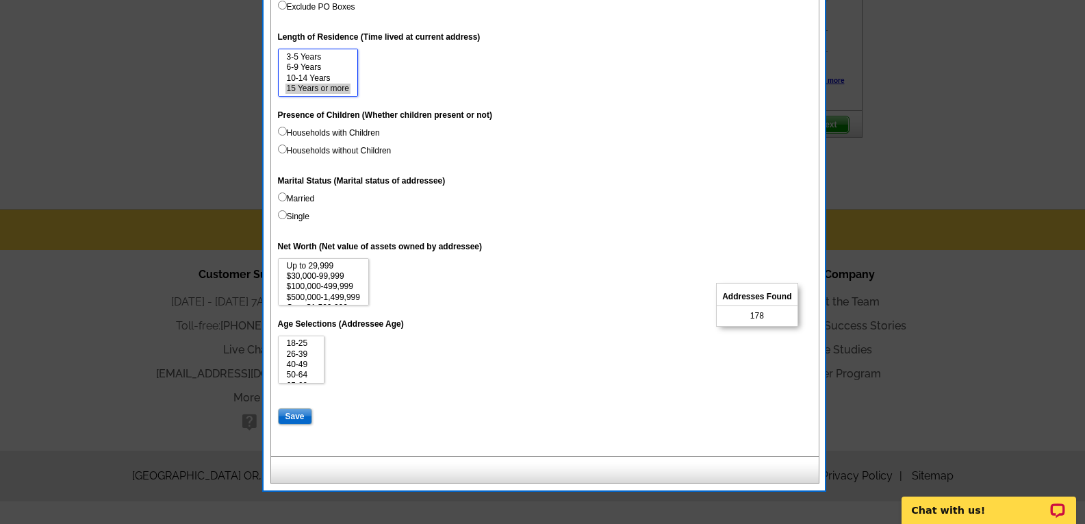
scroll to position [783, 0]
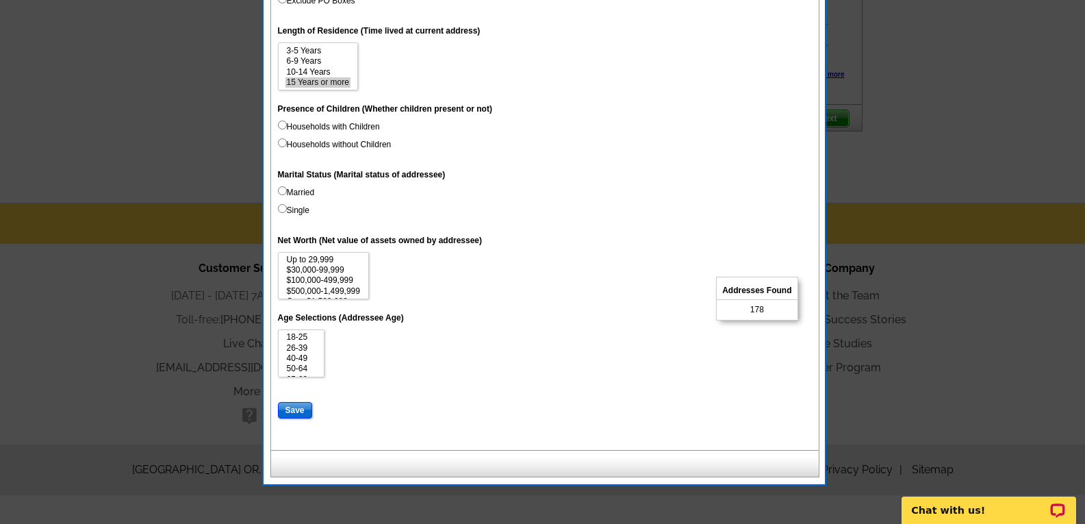
click at [294, 407] on input "Save" at bounding box center [295, 410] width 34 height 16
select select
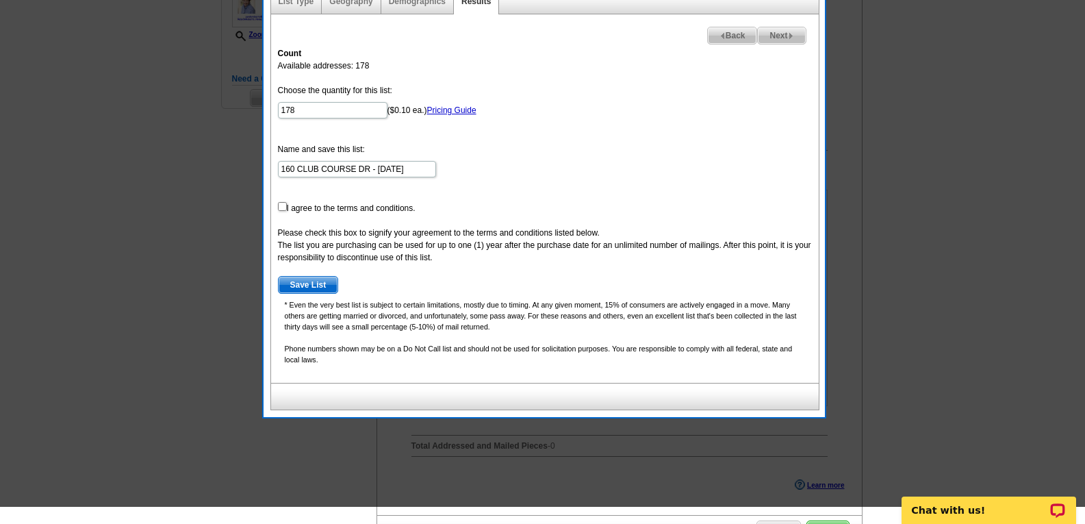
scroll to position [303, 0]
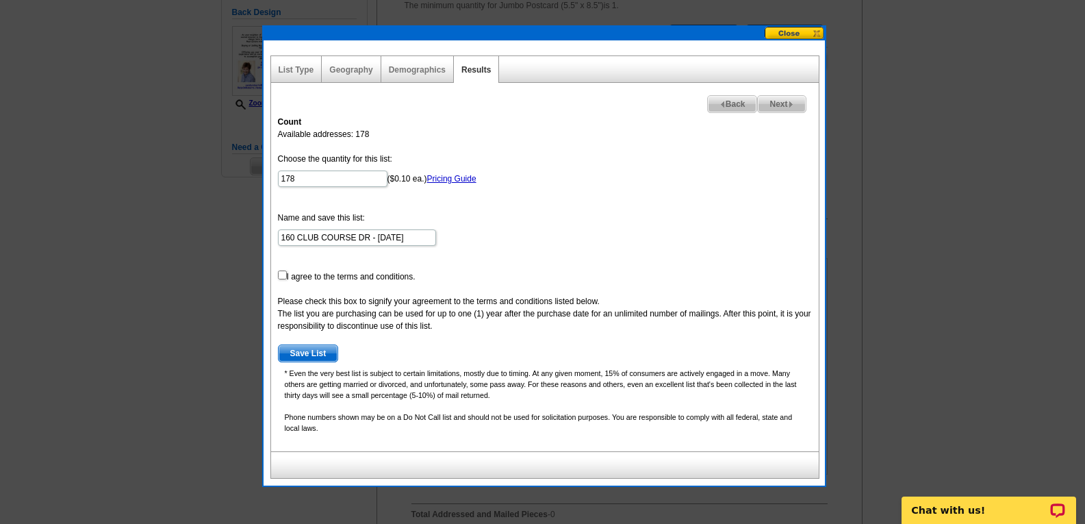
click at [783, 102] on span "Next" at bounding box center [781, 104] width 47 height 16
click at [282, 277] on input "checkbox" at bounding box center [282, 274] width 9 height 9
checkbox input "true"
click at [783, 104] on span "Next" at bounding box center [781, 104] width 47 height 16
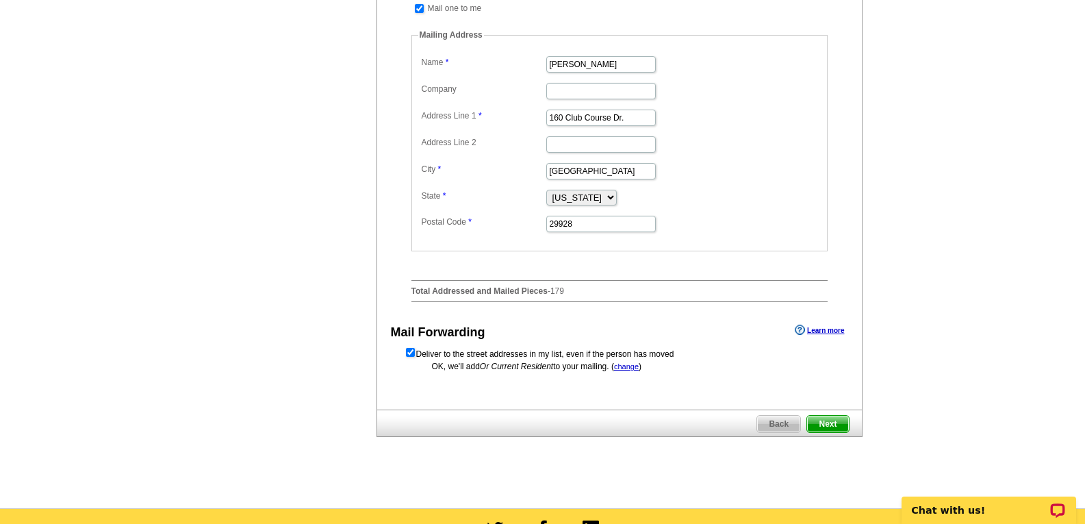
scroll to position [577, 0]
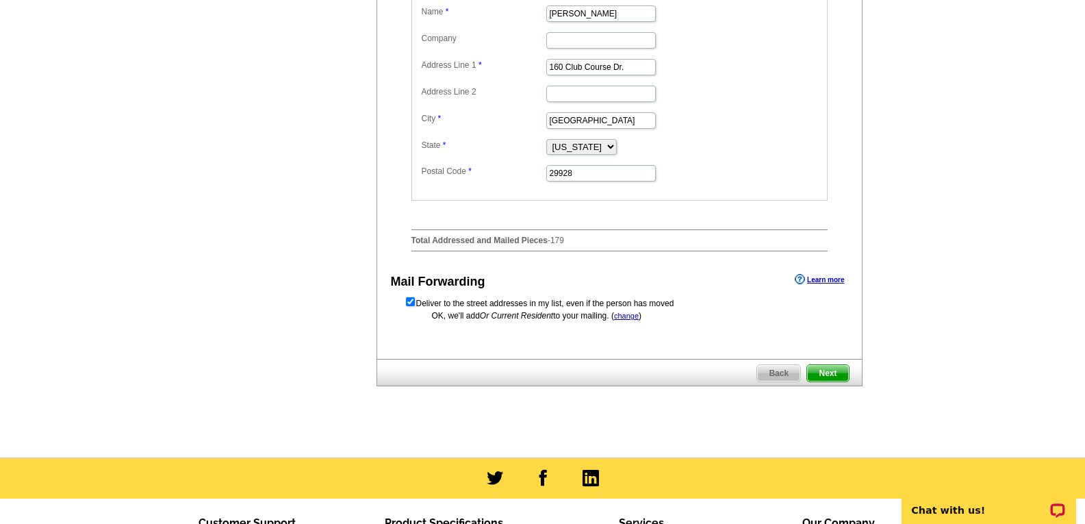
click at [828, 381] on span "Next" at bounding box center [827, 373] width 41 height 16
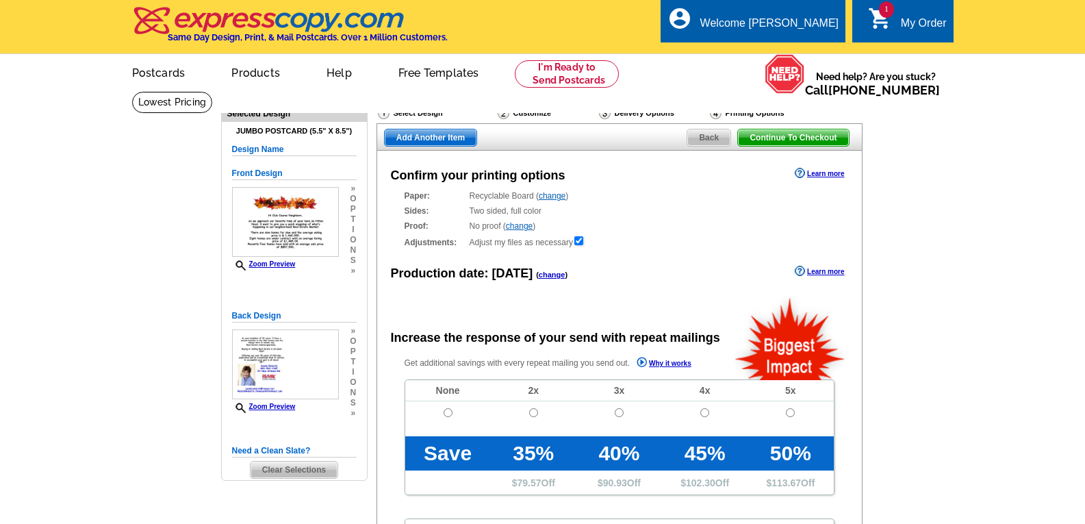
radio input "false"
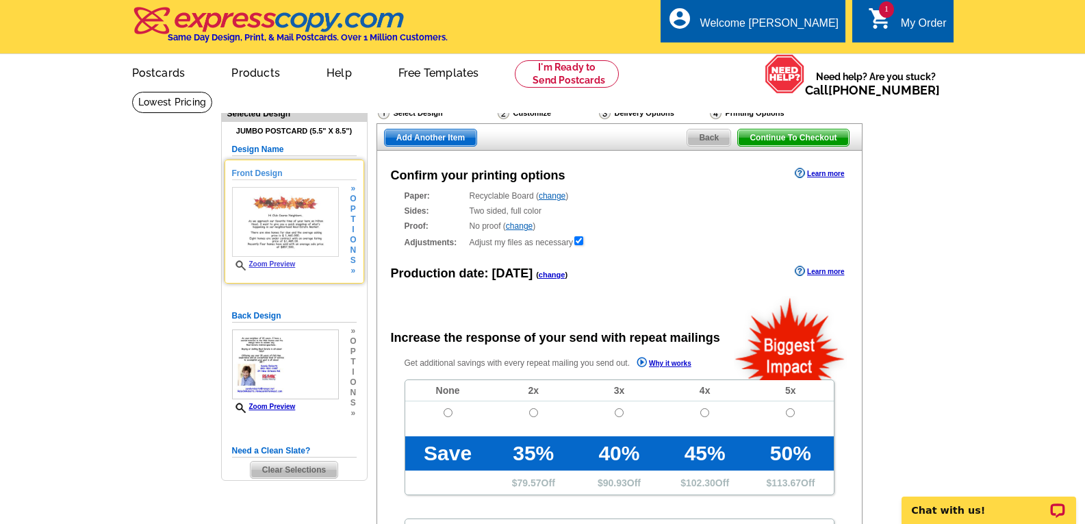
click at [290, 268] on link "Zoom Preview" at bounding box center [264, 264] width 64 height 8
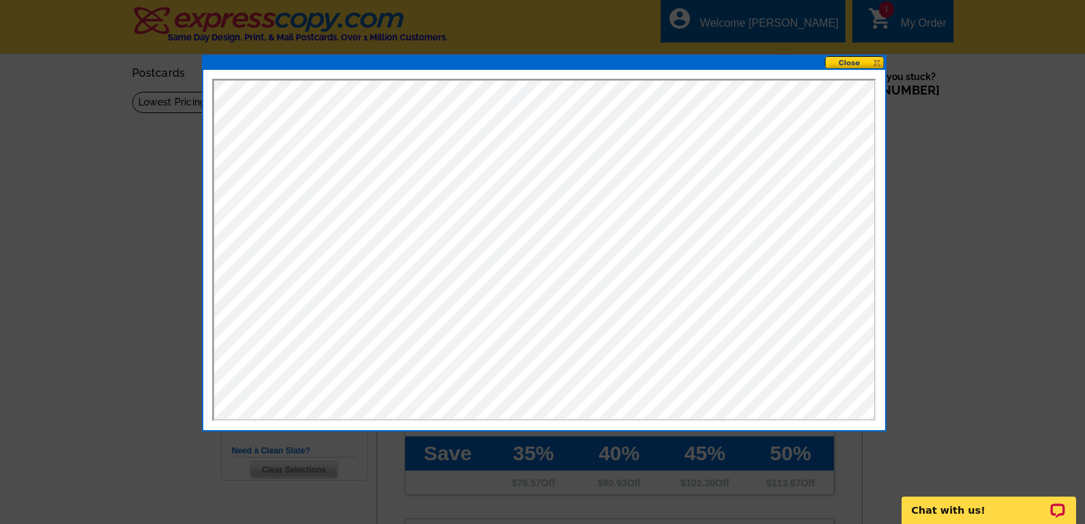
click at [840, 62] on button at bounding box center [855, 62] width 60 height 13
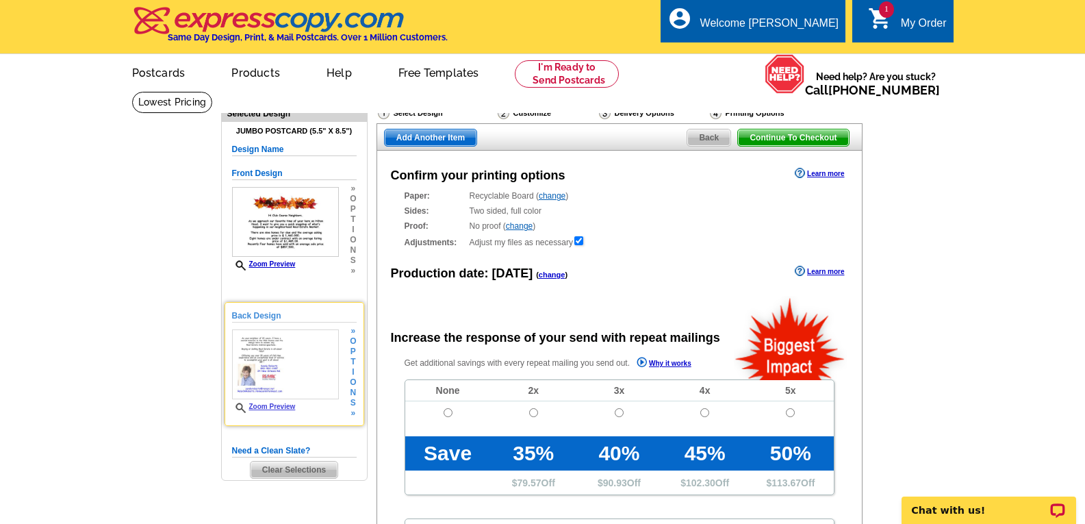
click at [272, 410] on link "Zoom Preview" at bounding box center [264, 407] width 64 height 8
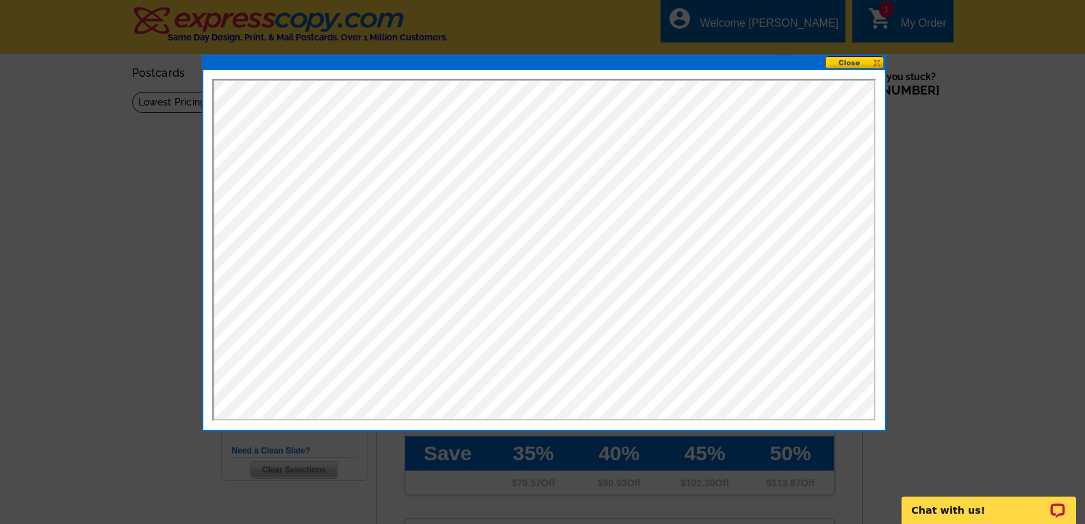
click at [842, 58] on button at bounding box center [855, 62] width 60 height 13
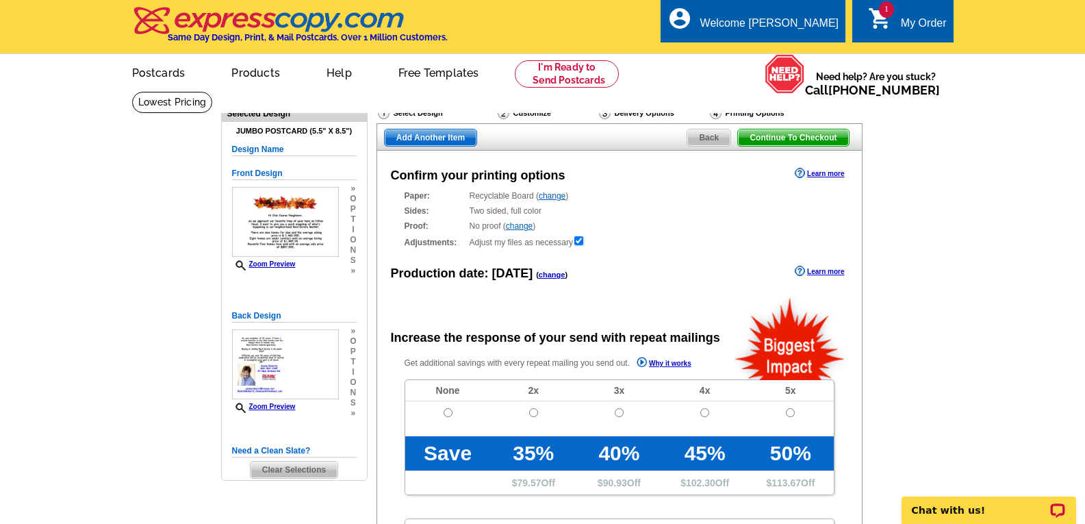
click at [718, 141] on span "Back" at bounding box center [709, 137] width 43 height 16
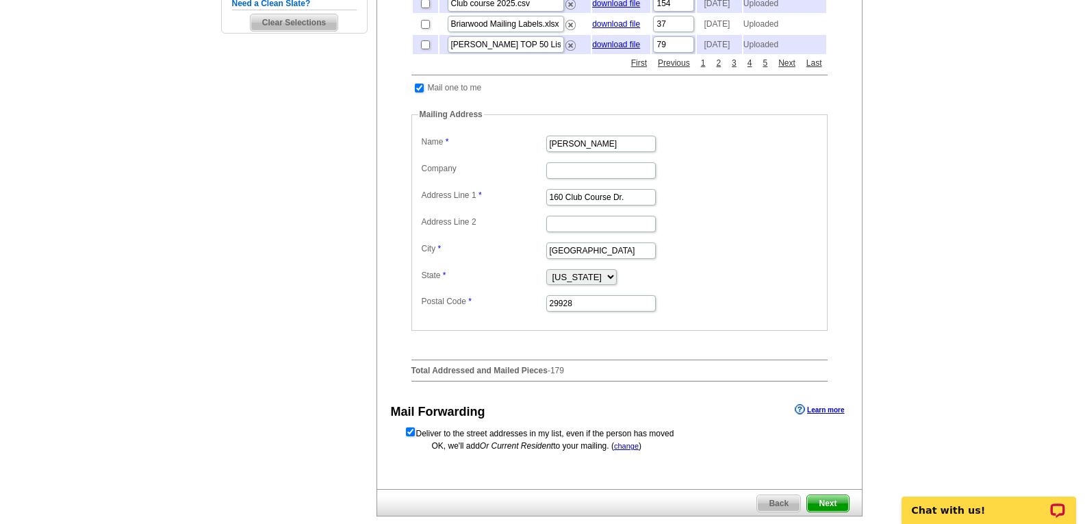
scroll to position [479, 0]
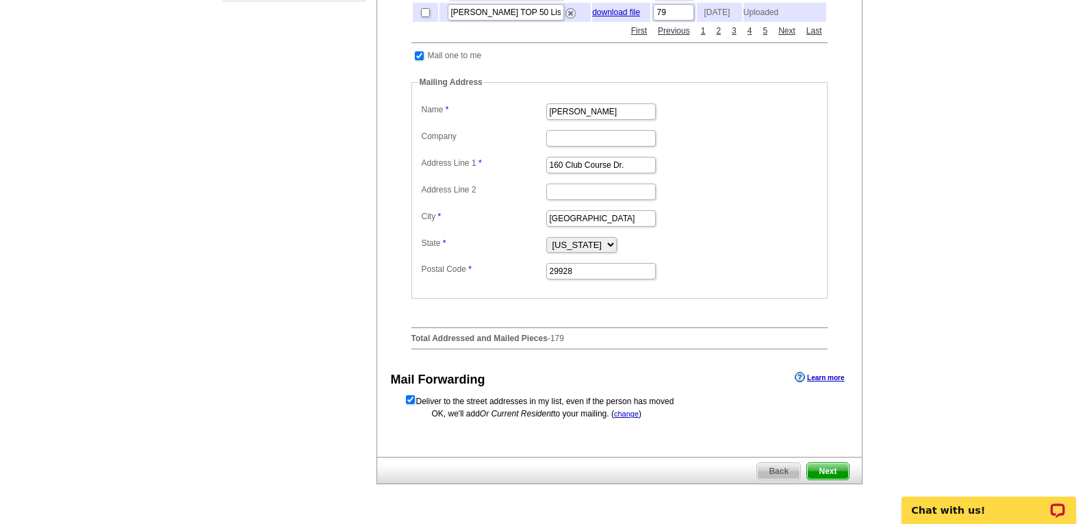
click at [781, 479] on span "Back" at bounding box center [778, 471] width 43 height 16
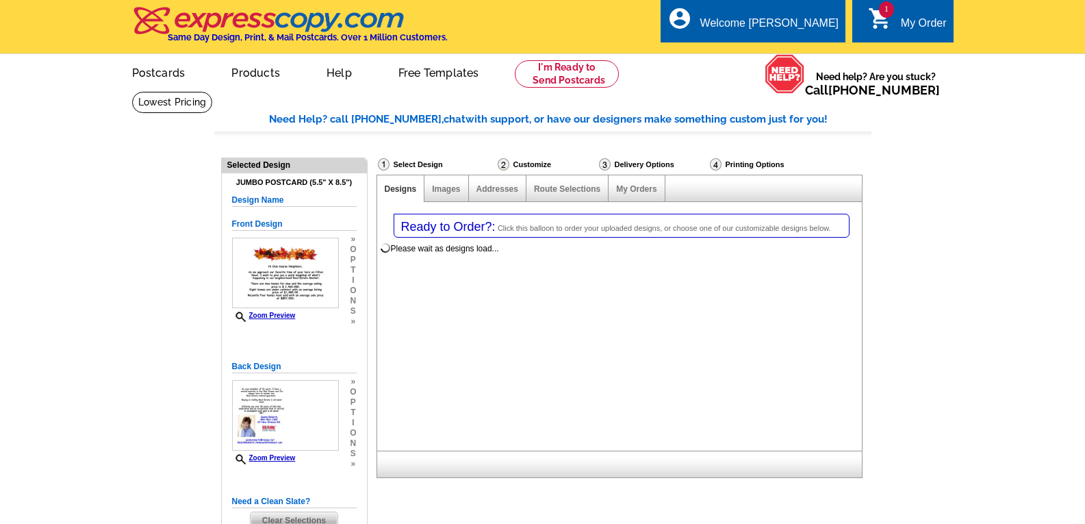
select select "1"
select select "2"
select select "785"
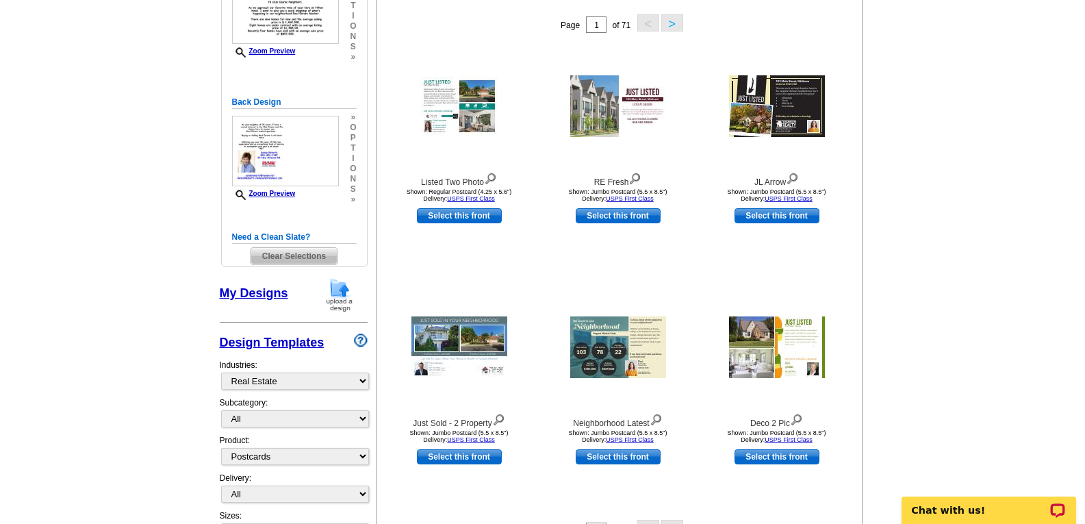
scroll to position [68, 0]
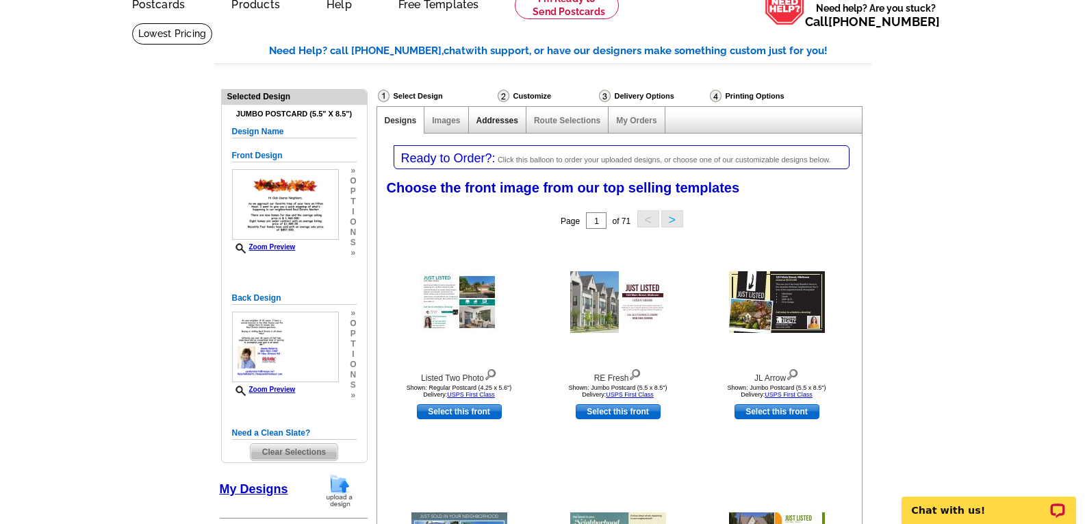
click at [504, 118] on link "Addresses" at bounding box center [498, 121] width 42 height 10
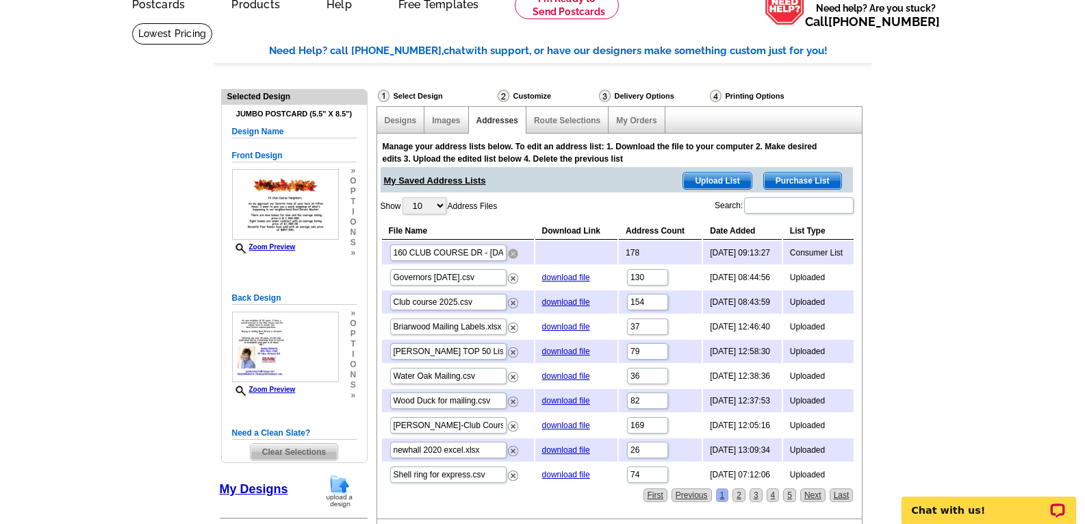
click at [516, 254] on img at bounding box center [513, 254] width 10 height 10
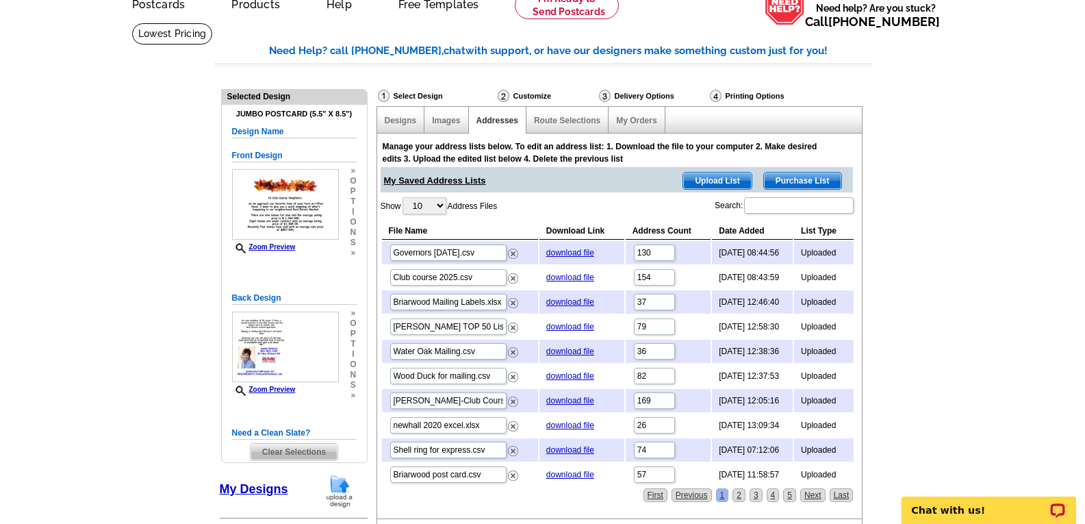
click at [810, 179] on span "Purchase List" at bounding box center [802, 181] width 77 height 16
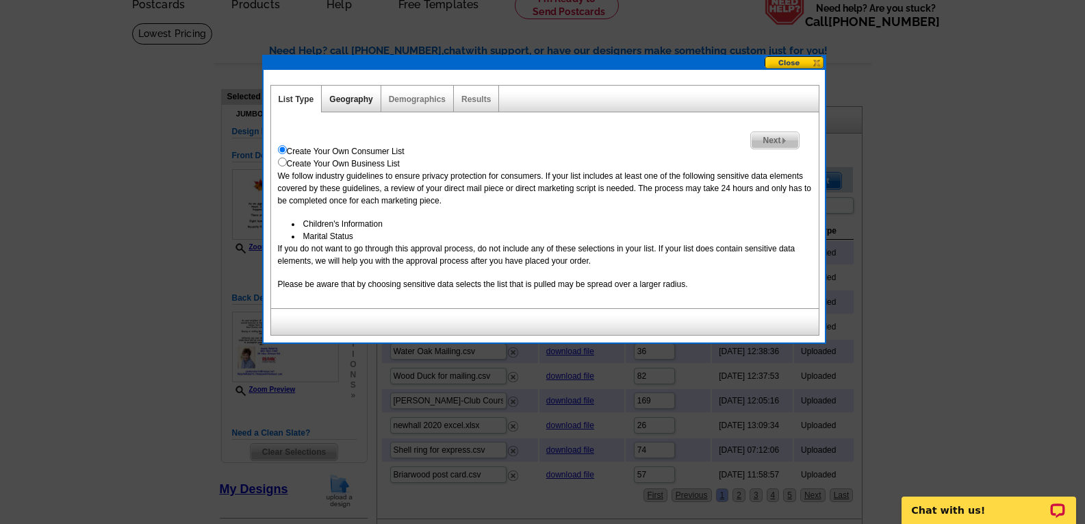
click at [362, 97] on link "Geography" at bounding box center [350, 100] width 43 height 10
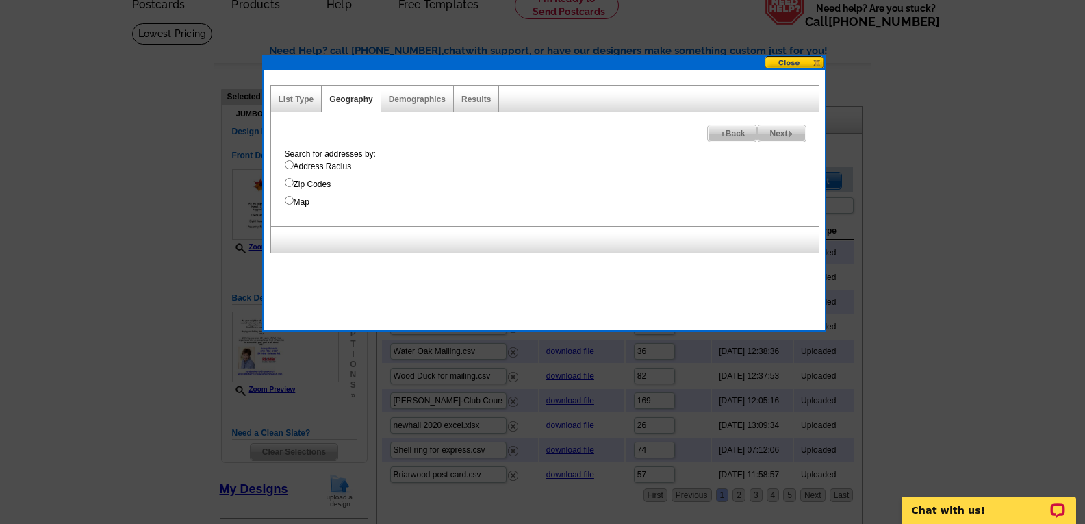
click at [291, 197] on input "Map" at bounding box center [289, 200] width 9 height 9
radio input "true"
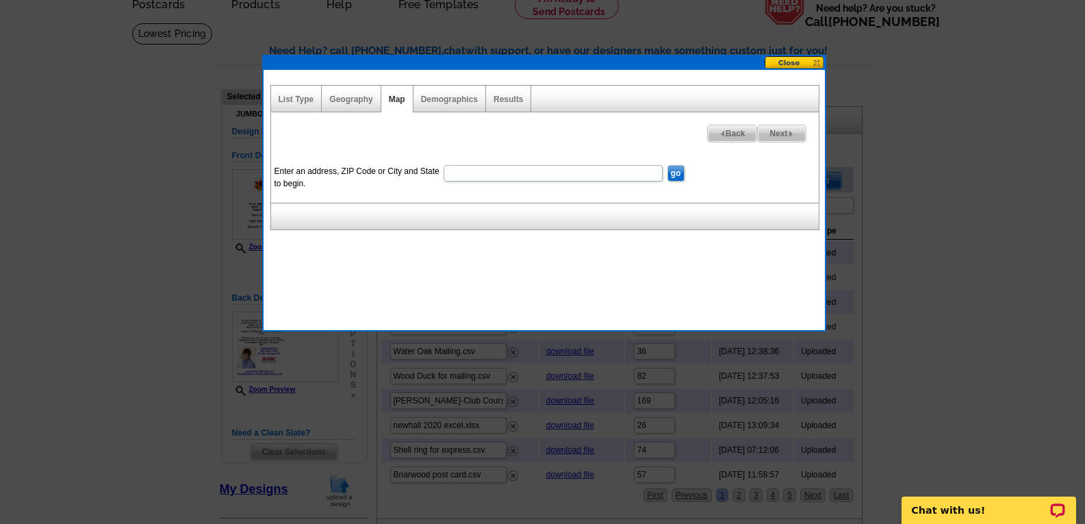
click at [469, 164] on dd at bounding box center [553, 172] width 222 height 21
click at [464, 170] on input "Enter an address, ZIP Code or City and State to begin." at bounding box center [553, 173] width 219 height 16
click at [574, 174] on input "160 club course Dr,Hilton Head,SC29928" at bounding box center [553, 173] width 219 height 16
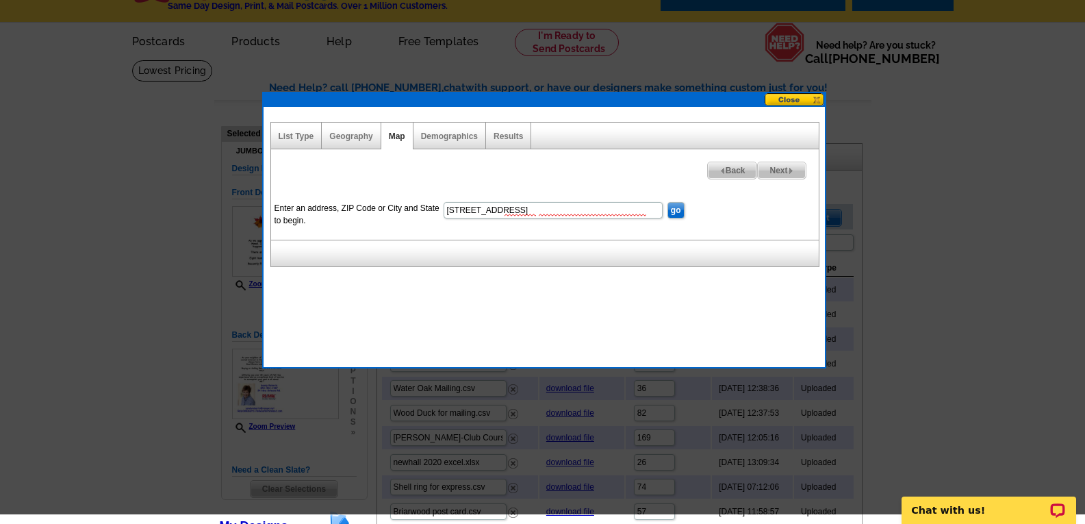
scroll to position [0, 0]
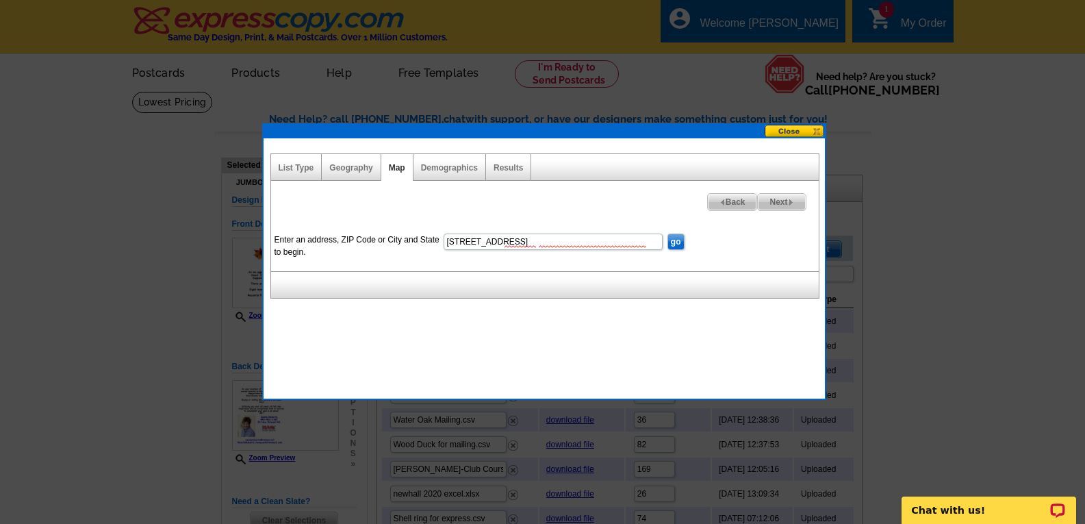
type input "160 club course Dr,Hilton Head,SC 29928"
click at [679, 242] on input "go" at bounding box center [676, 242] width 17 height 16
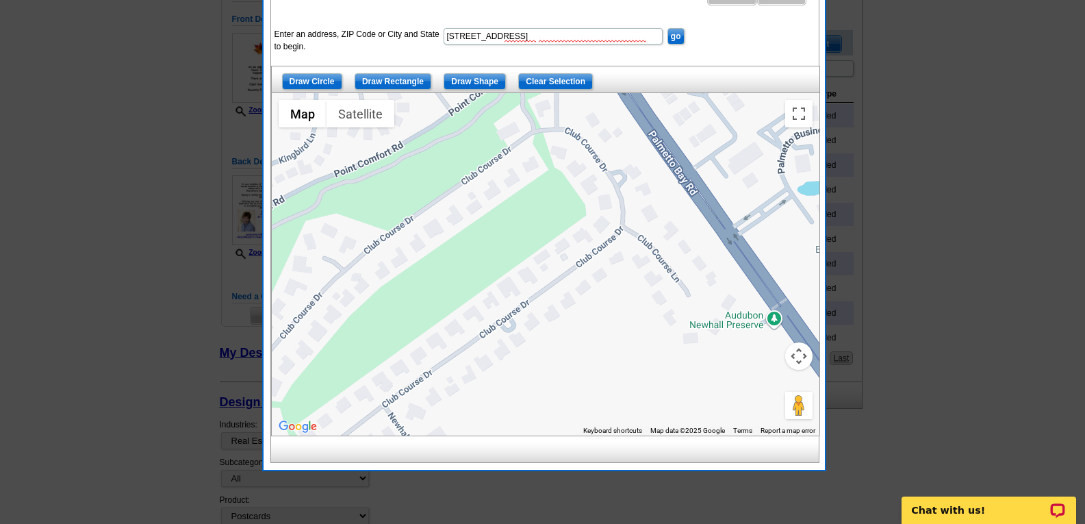
scroll to position [274, 0]
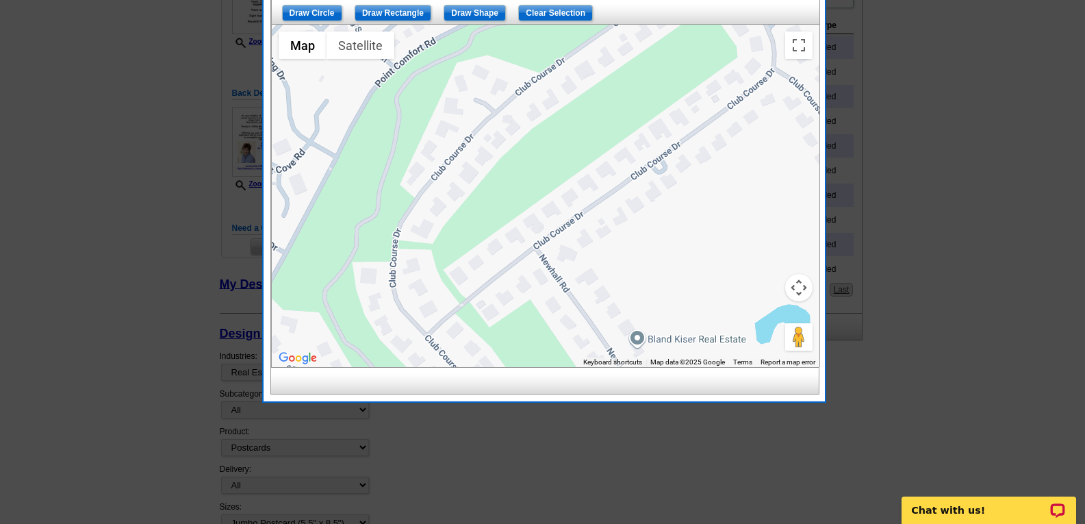
drag, startPoint x: 513, startPoint y: 186, endPoint x: 665, endPoint y: 95, distance: 177.2
click at [665, 95] on div at bounding box center [546, 196] width 548 height 342
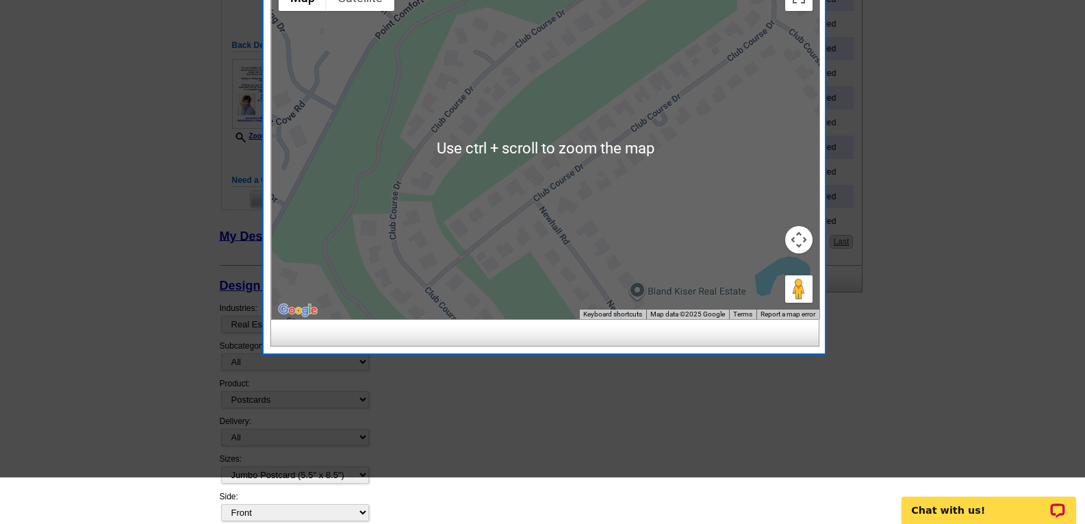
scroll to position [342, 0]
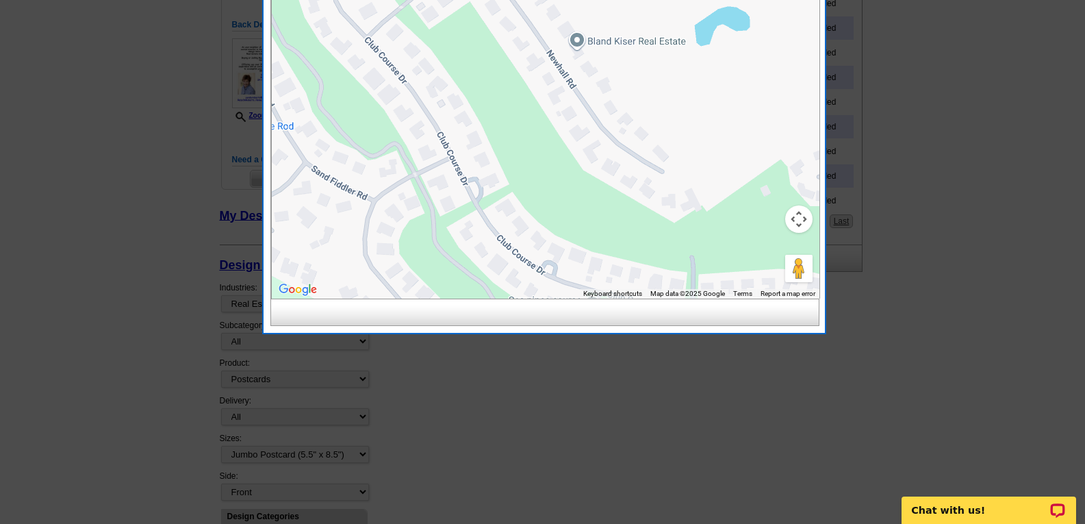
drag, startPoint x: 516, startPoint y: 255, endPoint x: 455, endPoint y: 25, distance: 237.8
click at [455, 25] on div at bounding box center [546, 127] width 548 height 342
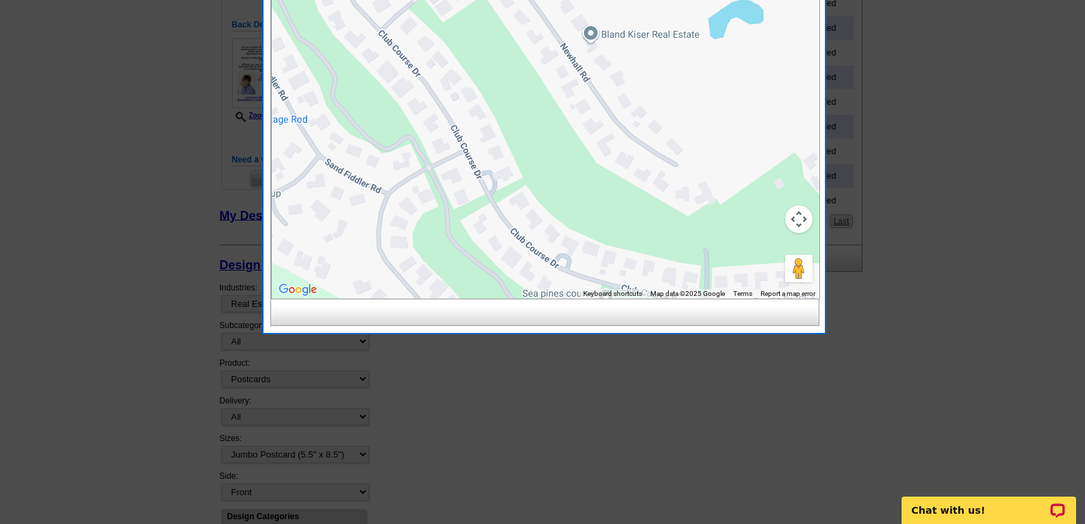
drag, startPoint x: 416, startPoint y: 175, endPoint x: 431, endPoint y: 168, distance: 16.5
click at [431, 167] on div at bounding box center [546, 127] width 548 height 342
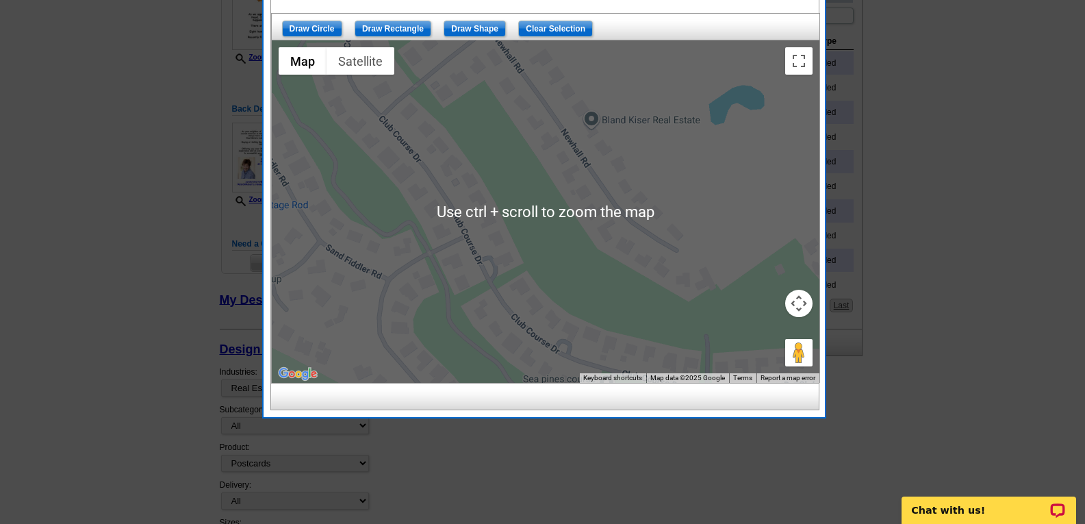
scroll to position [205, 0]
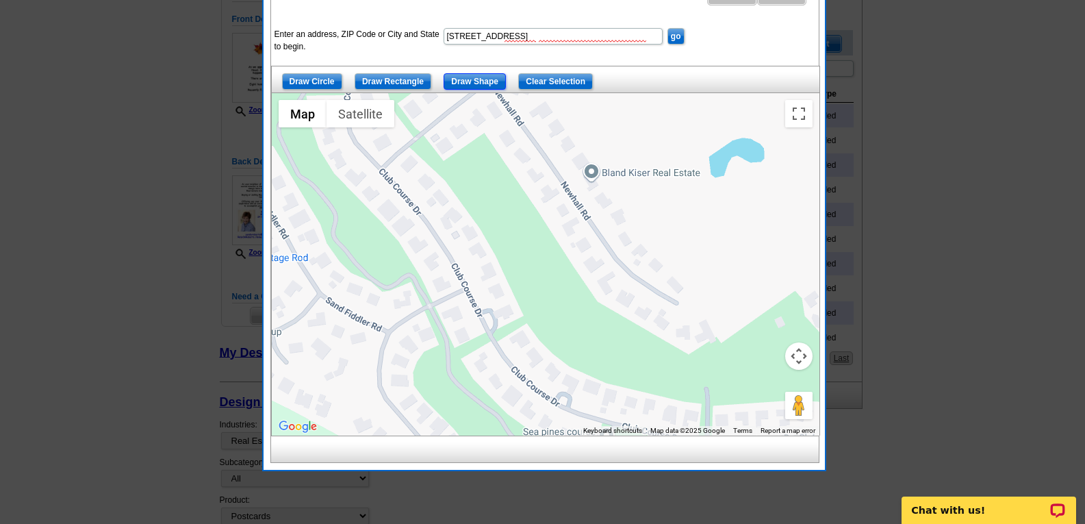
click at [480, 77] on input "Draw Shape" at bounding box center [475, 81] width 62 height 16
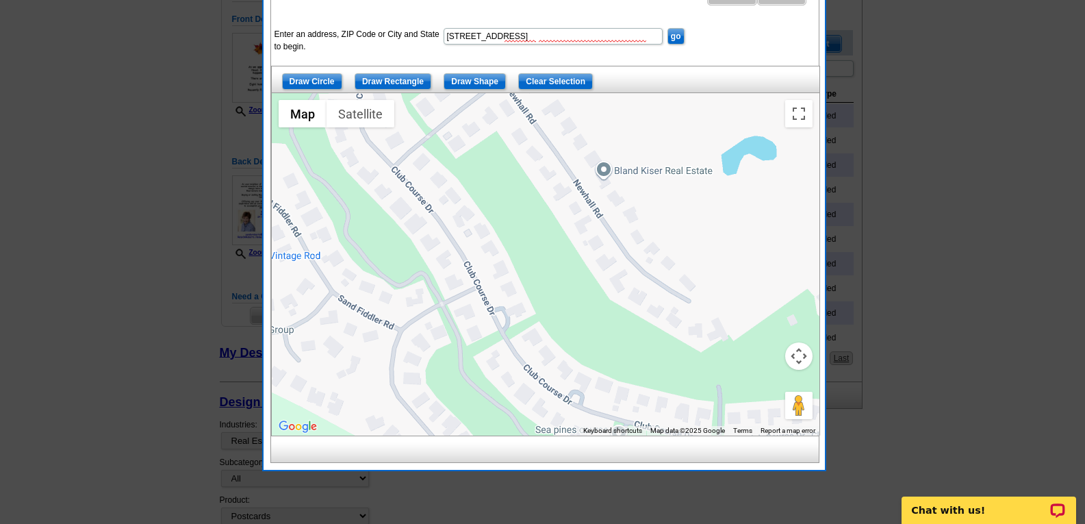
drag, startPoint x: 432, startPoint y: 300, endPoint x: 446, endPoint y: 297, distance: 14.0
click at [446, 297] on div at bounding box center [546, 264] width 548 height 342
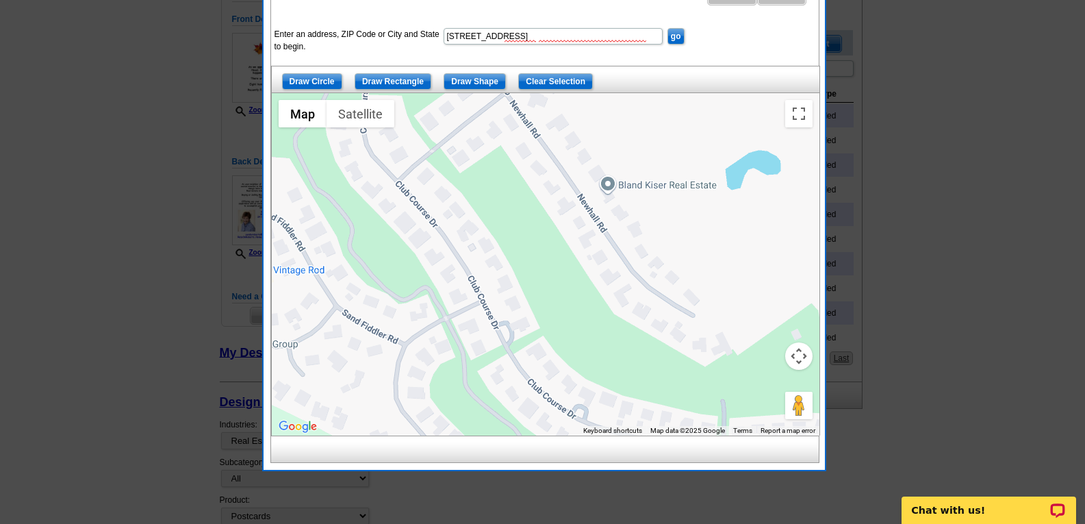
drag, startPoint x: 519, startPoint y: 247, endPoint x: 524, endPoint y: 262, distance: 16.5
click at [524, 262] on div at bounding box center [546, 264] width 548 height 342
click at [485, 78] on input "Draw Shape" at bounding box center [475, 81] width 62 height 16
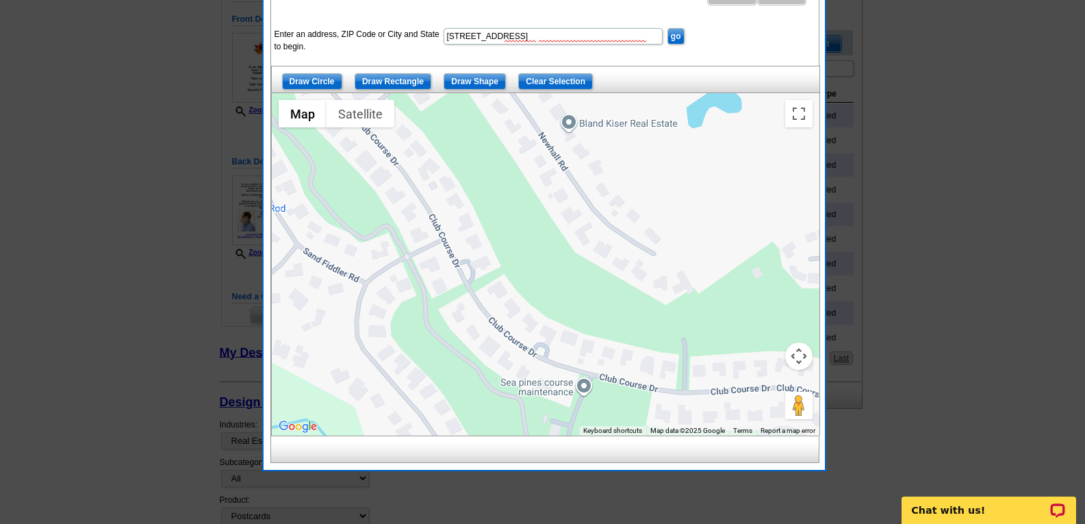
drag, startPoint x: 542, startPoint y: 326, endPoint x: 502, endPoint y: 263, distance: 74.5
click at [502, 263] on div at bounding box center [546, 264] width 548 height 342
click at [299, 77] on input "Draw Circle" at bounding box center [312, 81] width 60 height 16
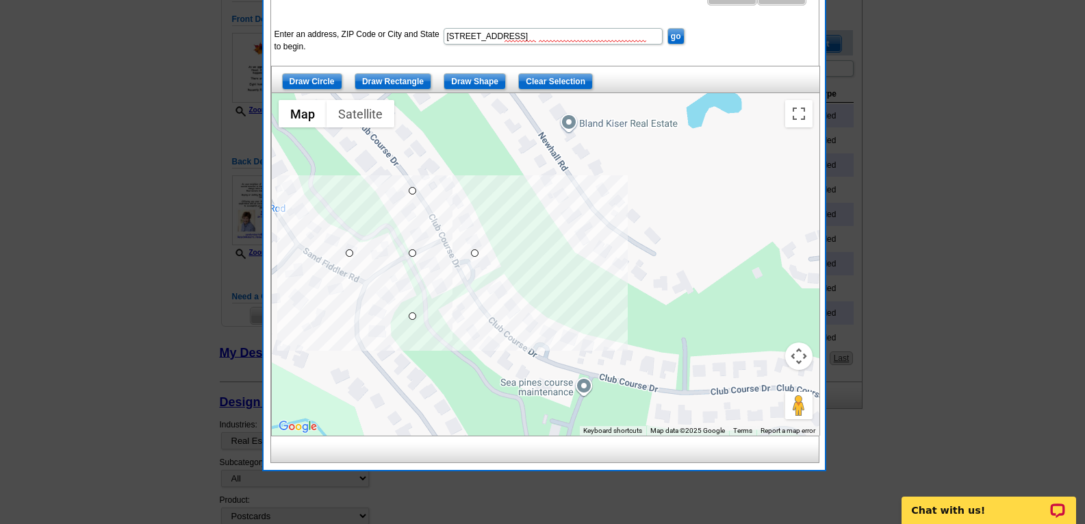
drag, startPoint x: 414, startPoint y: 253, endPoint x: 423, endPoint y: 191, distance: 62.3
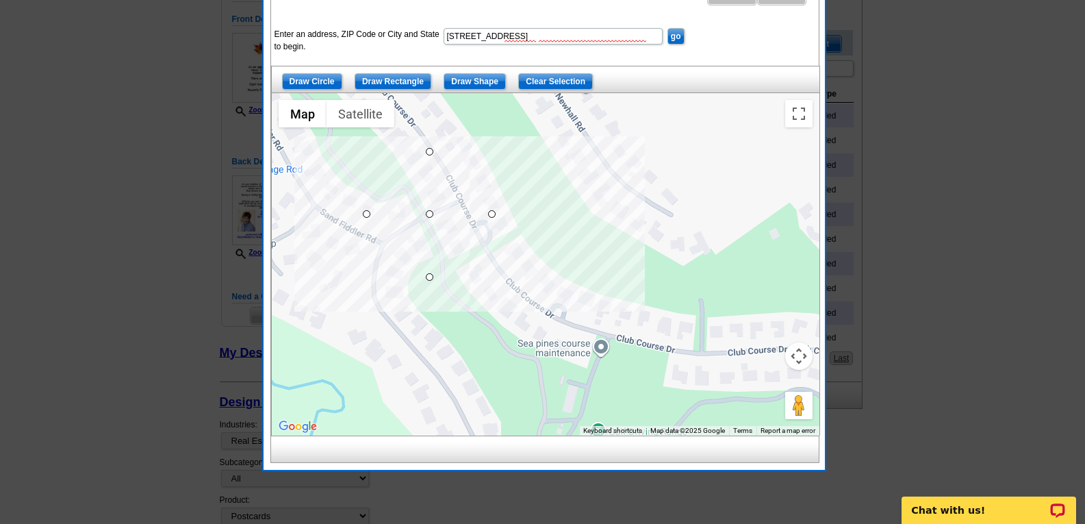
drag, startPoint x: 422, startPoint y: 231, endPoint x: 439, endPoint y: 199, distance: 36.5
click at [439, 199] on div at bounding box center [546, 264] width 548 height 342
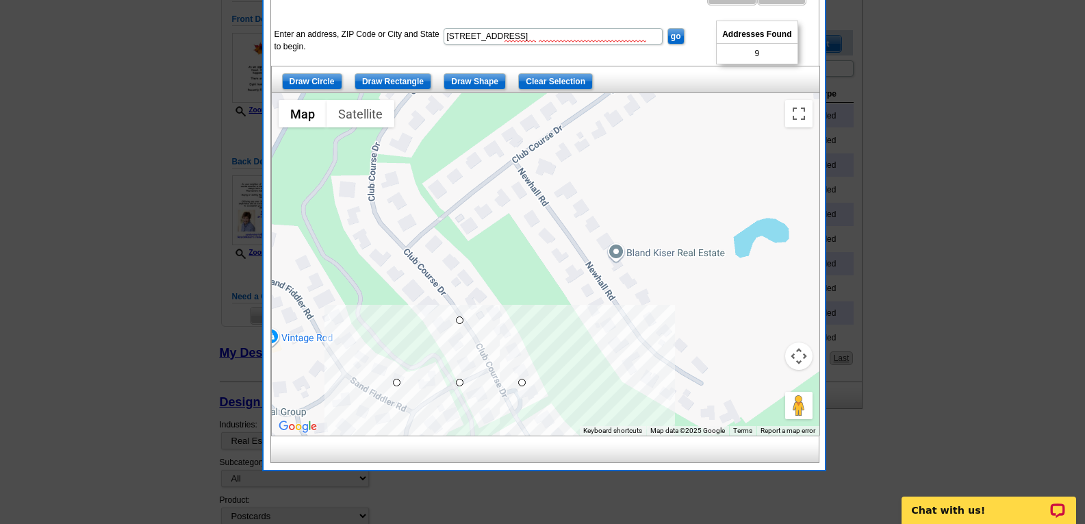
drag, startPoint x: 535, startPoint y: 186, endPoint x: 559, endPoint y: 341, distance: 156.6
click at [559, 341] on div at bounding box center [546, 264] width 548 height 342
click at [407, 251] on div at bounding box center [546, 264] width 548 height 342
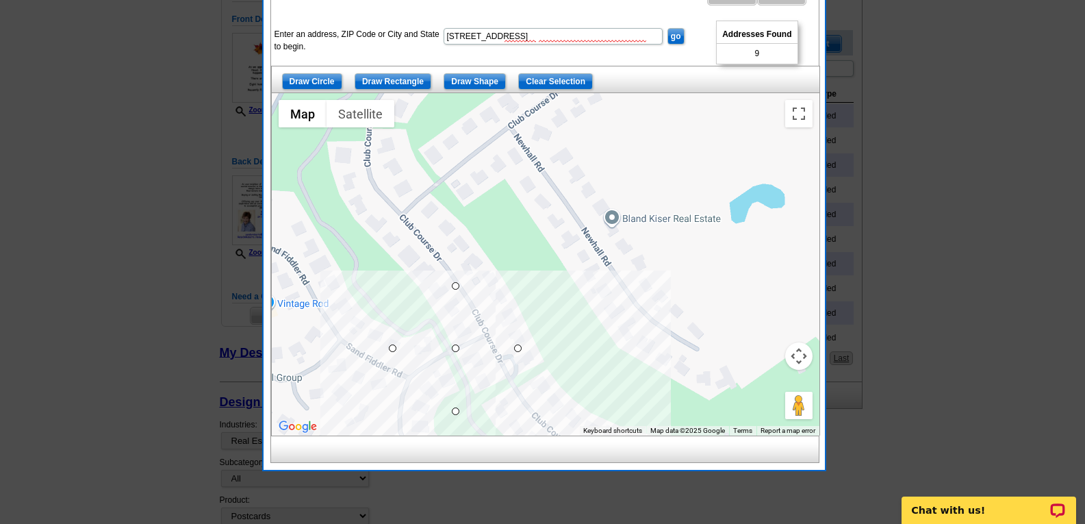
drag, startPoint x: 459, startPoint y: 374, endPoint x: 455, endPoint y: 338, distance: 35.8
click at [455, 338] on div at bounding box center [546, 264] width 548 height 342
drag, startPoint x: 322, startPoint y: 80, endPoint x: 604, endPoint y: 65, distance: 282.5
click at [323, 79] on input "Draw Circle" at bounding box center [312, 81] width 60 height 16
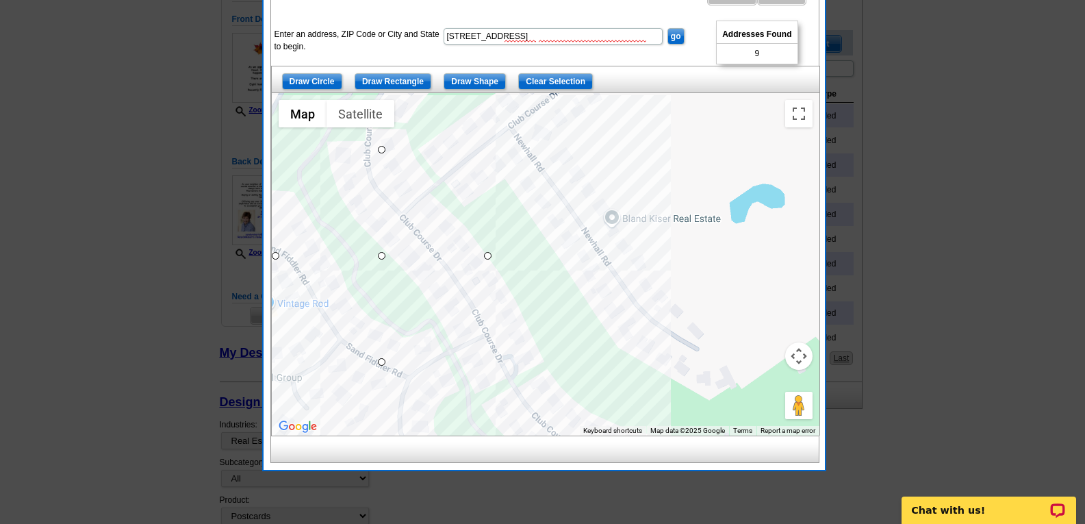
drag, startPoint x: 381, startPoint y: 254, endPoint x: 475, endPoint y: 226, distance: 97.9
click at [409, 219] on div at bounding box center [546, 264] width 548 height 342
click at [308, 161] on div at bounding box center [546, 264] width 548 height 342
click at [312, 79] on input "Draw Circle" at bounding box center [312, 81] width 60 height 16
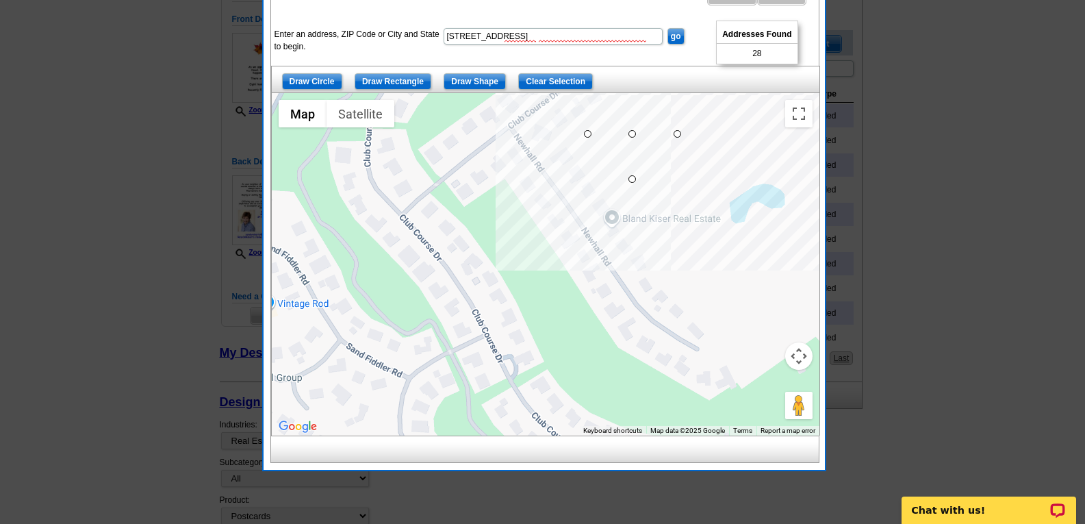
drag, startPoint x: 631, startPoint y: 132, endPoint x: 620, endPoint y: 171, distance: 39.9
click at [641, 142] on div at bounding box center [546, 264] width 548 height 342
drag, startPoint x: 312, startPoint y: 80, endPoint x: 601, endPoint y: 60, distance: 289.0
click at [313, 79] on input "Draw Circle" at bounding box center [312, 81] width 60 height 16
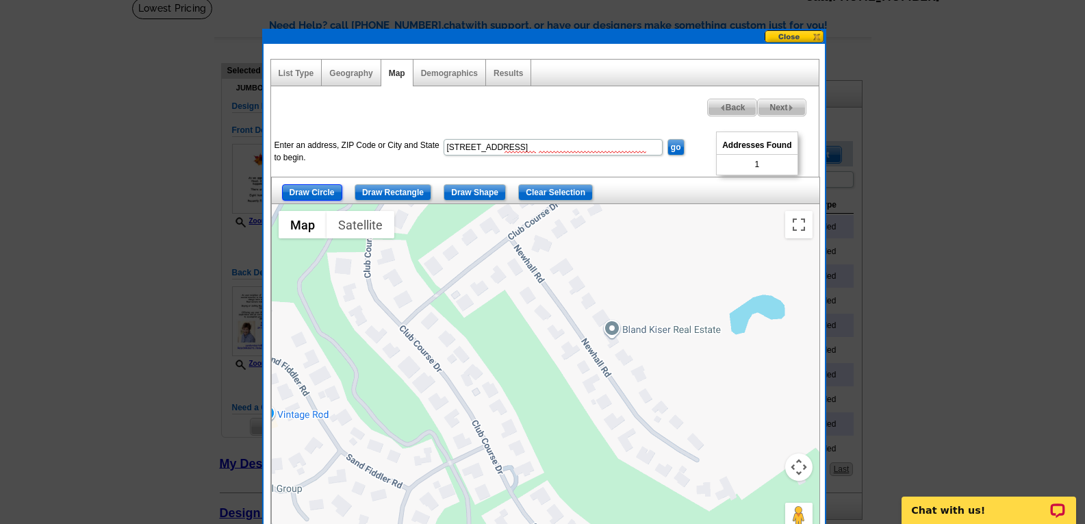
scroll to position [68, 0]
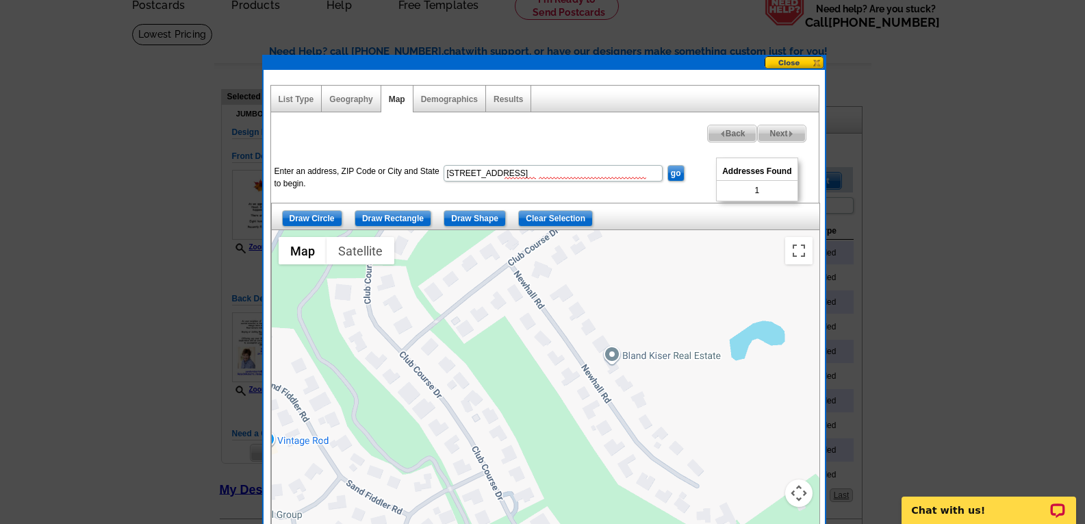
click at [727, 129] on span "Back" at bounding box center [732, 133] width 49 height 16
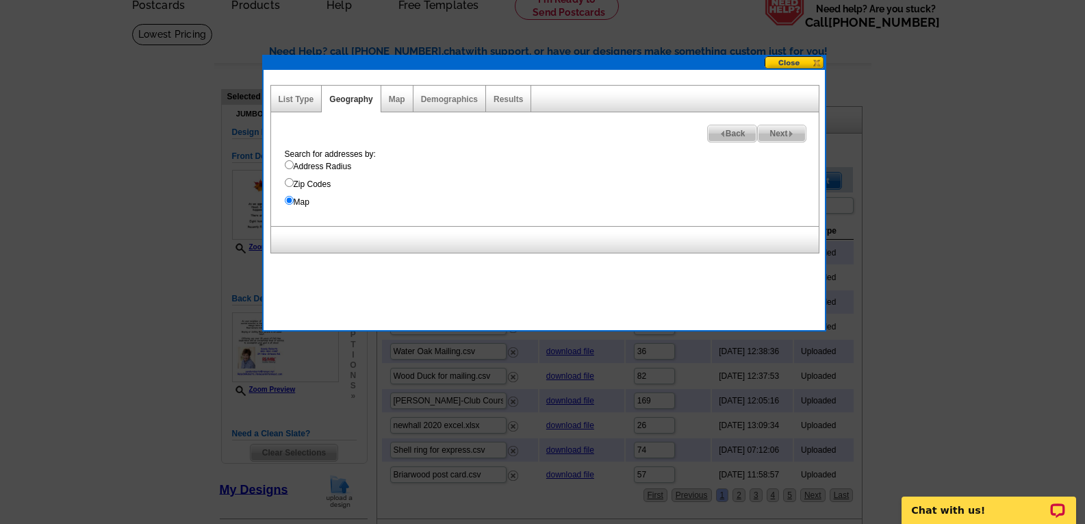
click at [290, 165] on input "Address Radius" at bounding box center [289, 164] width 9 height 9
radio input "true"
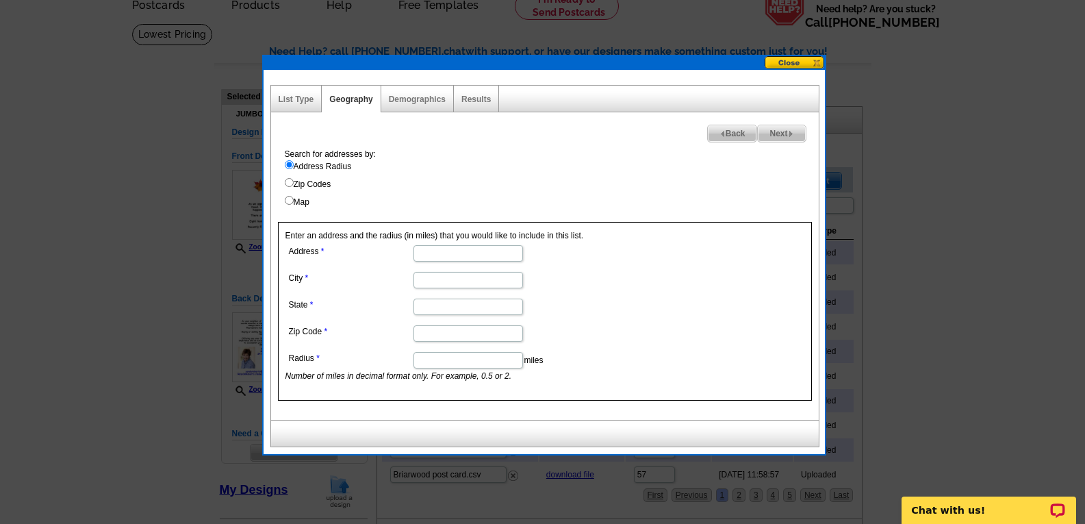
click at [442, 361] on input "Radius" at bounding box center [469, 360] width 110 height 16
click at [667, 325] on form "Address City State Zip Code Radius miles Number of miles in decimal format only…" at bounding box center [545, 312] width 519 height 140
click at [490, 249] on input "Address" at bounding box center [469, 253] width 110 height 16
type input "160 CLUB COURSE DR"
type input "Hilton Head Island"
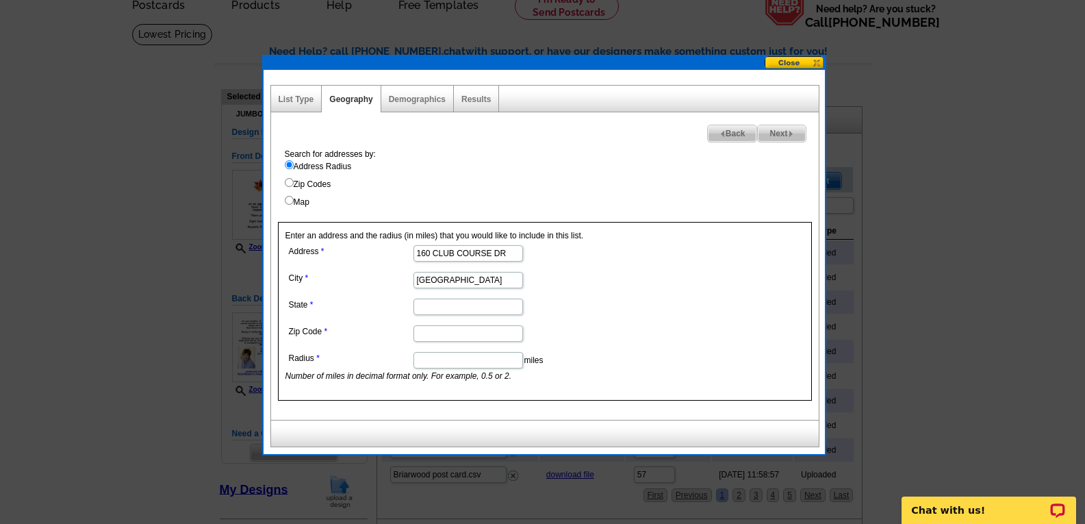
type input "SC"
type input "29928"
click at [476, 355] on input "Radius" at bounding box center [469, 360] width 110 height 16
type input "0.3"
click at [777, 134] on span "Next" at bounding box center [781, 133] width 47 height 16
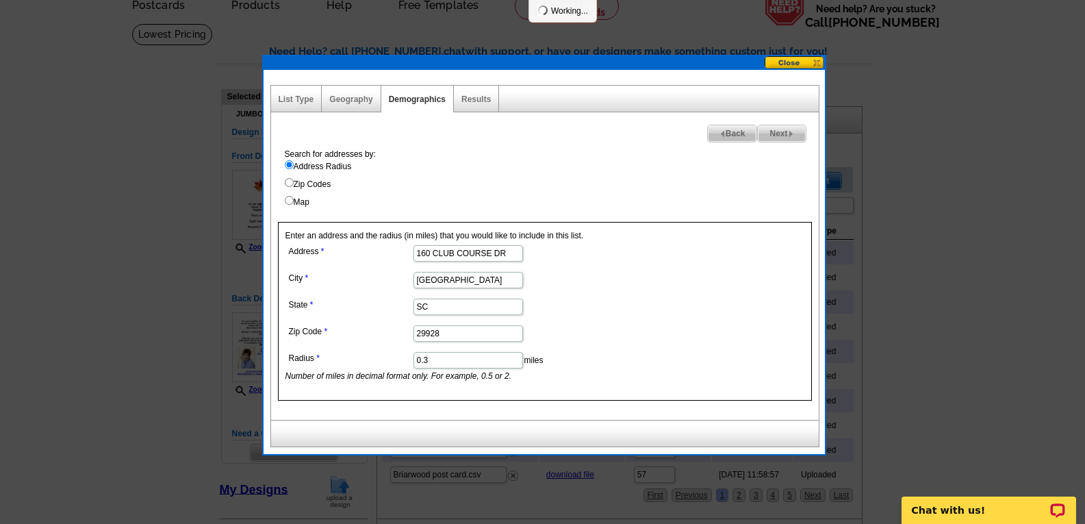
select select
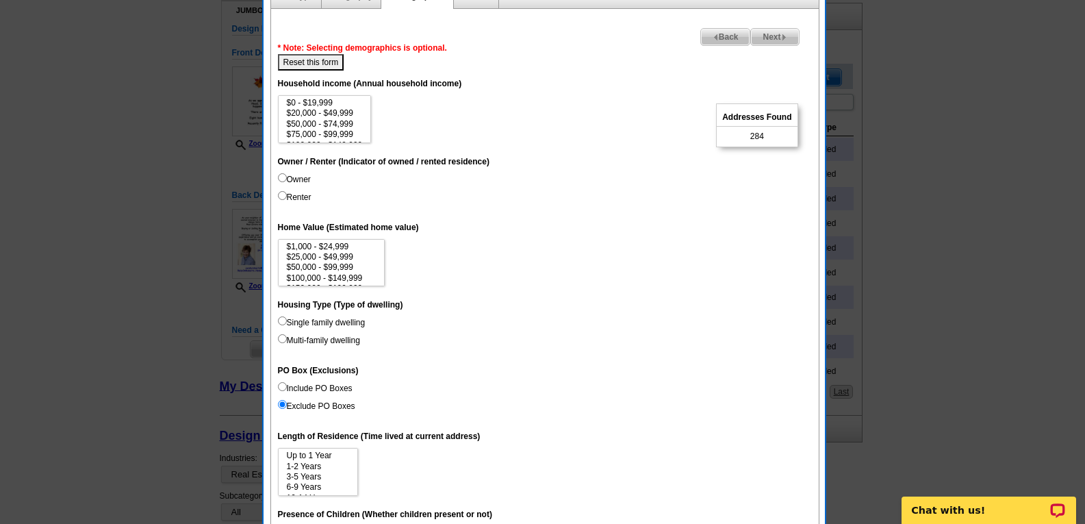
scroll to position [205, 0]
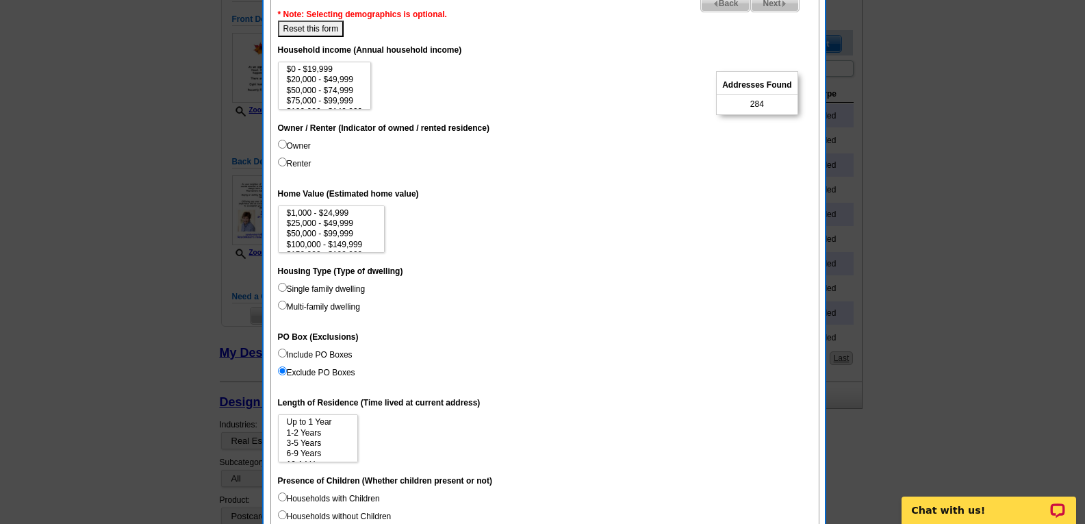
click at [284, 289] on input "Single family dwelling" at bounding box center [282, 287] width 9 height 9
radio input "true"
click at [284, 353] on input "Include PO Boxes" at bounding box center [282, 353] width 9 height 9
radio input "true"
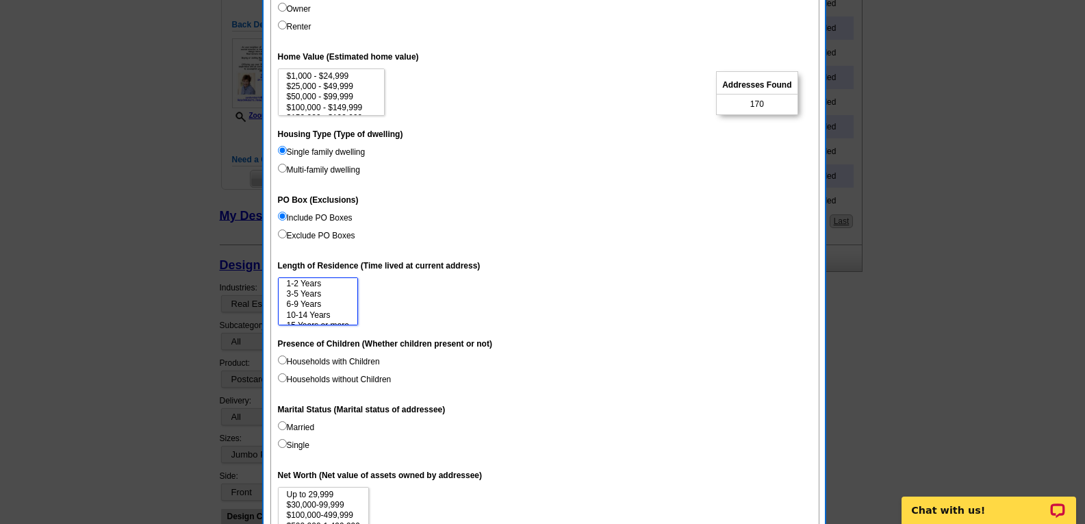
scroll to position [21, 0]
select select "15"
click at [341, 316] on option "15 Years or more" at bounding box center [318, 317] width 65 height 10
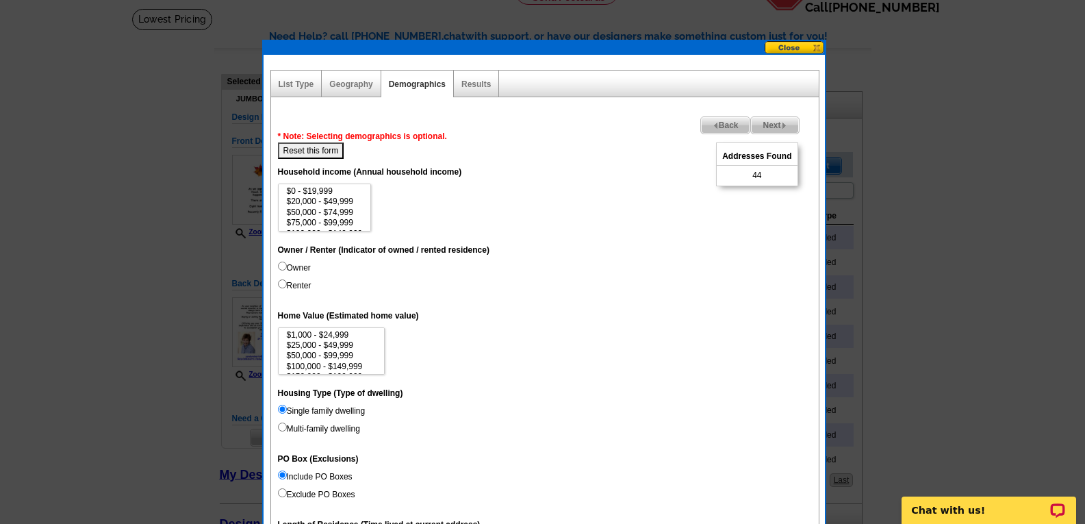
scroll to position [68, 0]
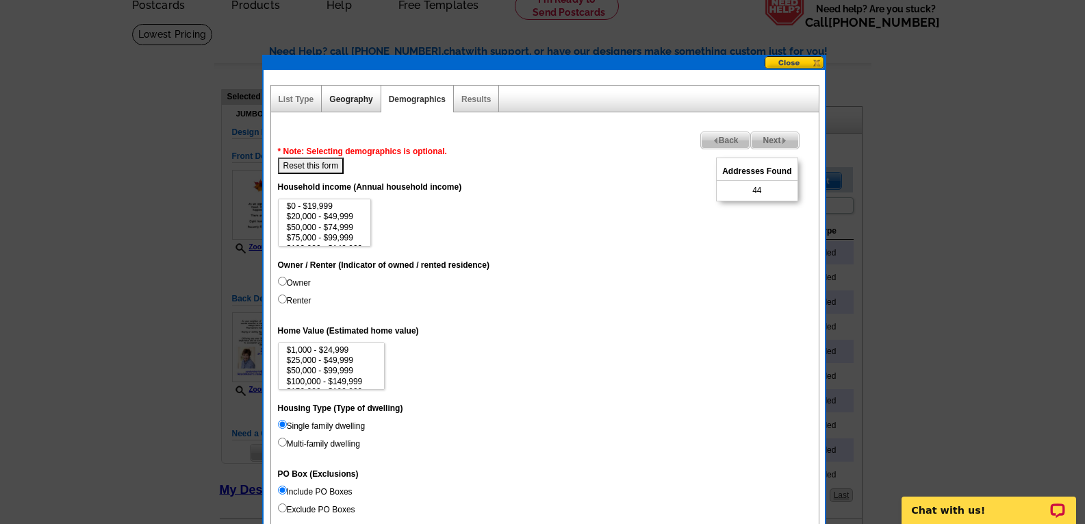
click at [351, 97] on link "Geography" at bounding box center [350, 100] width 43 height 10
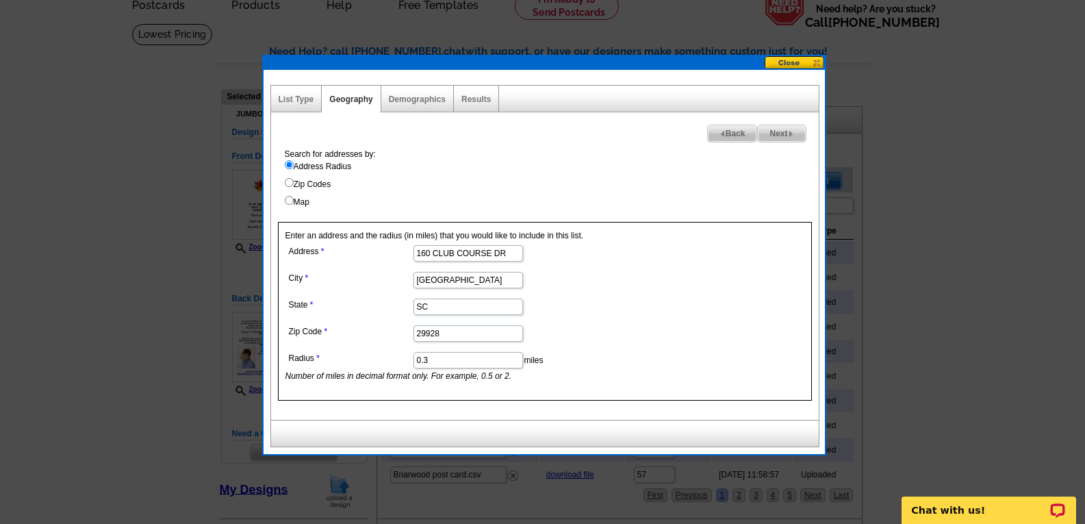
click at [482, 353] on input "0.3" at bounding box center [469, 360] width 110 height 16
type input "0.4"
click at [781, 127] on span "Next" at bounding box center [781, 133] width 47 height 16
select select
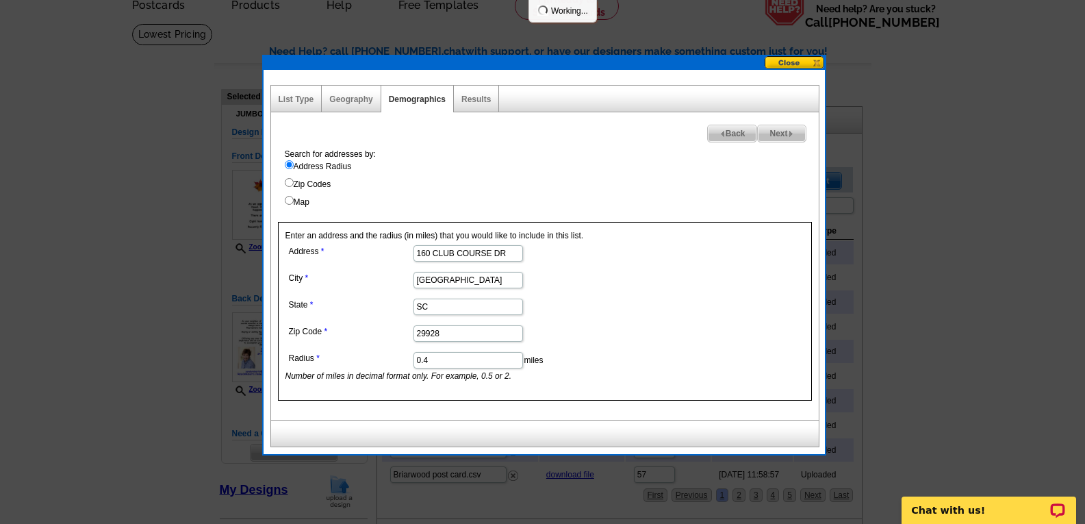
select select
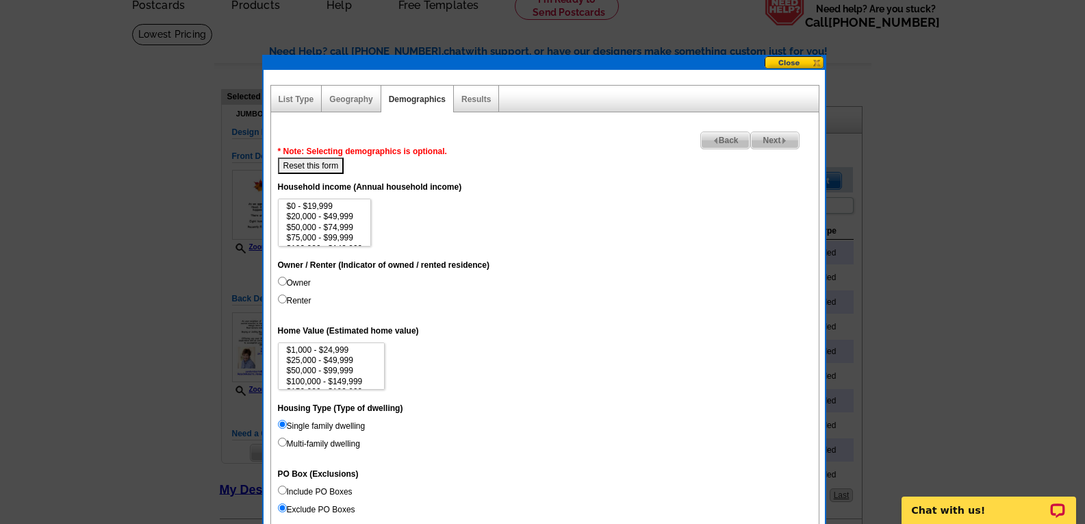
scroll to position [19, 0]
click at [284, 280] on input "Owner" at bounding box center [282, 281] width 9 height 9
radio input "true"
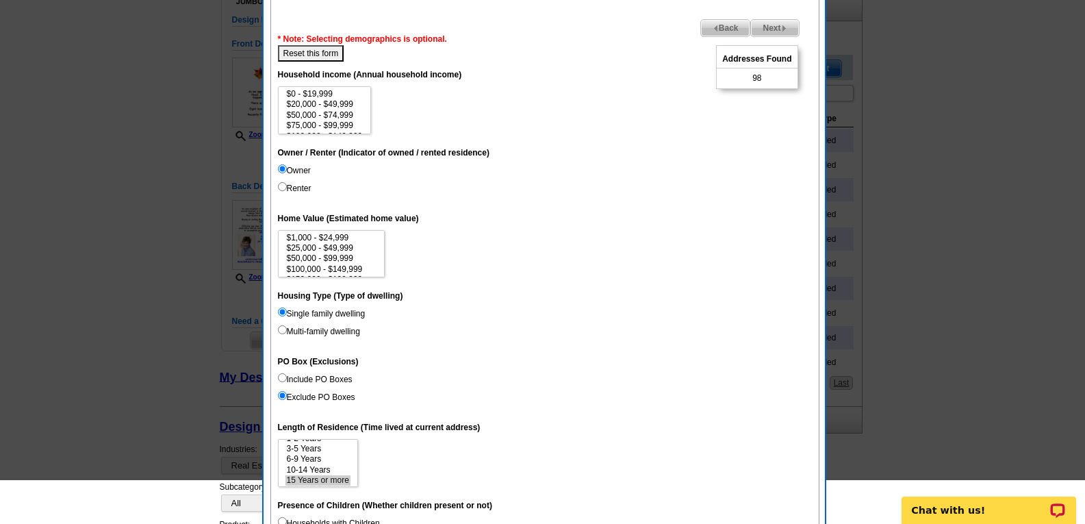
scroll to position [205, 0]
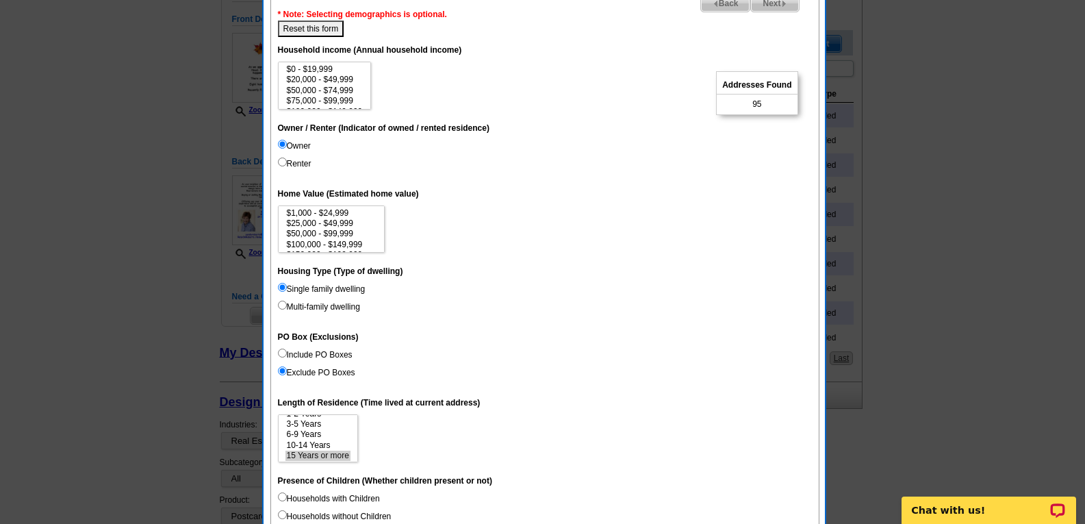
click at [284, 349] on input "Include PO Boxes" at bounding box center [282, 353] width 9 height 9
radio input "true"
click at [348, 455] on option "15 Years or more" at bounding box center [318, 454] width 65 height 10
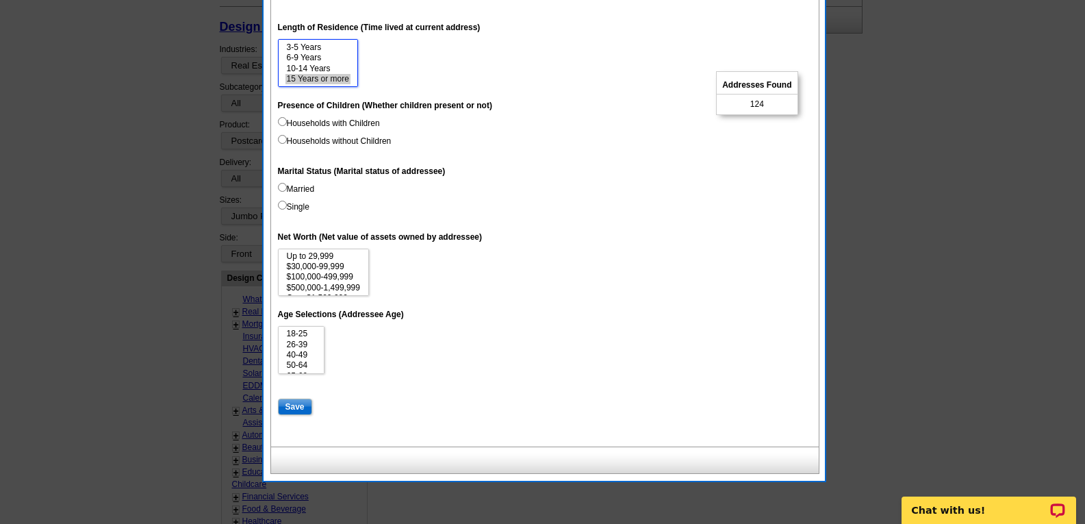
scroll to position [616, 0]
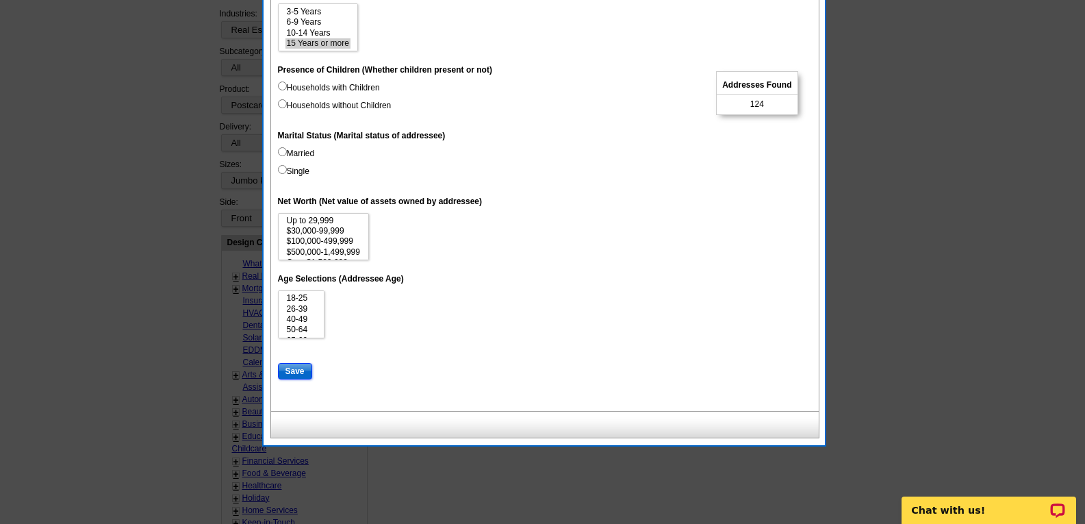
click at [292, 366] on input "Save" at bounding box center [295, 371] width 34 height 16
select select
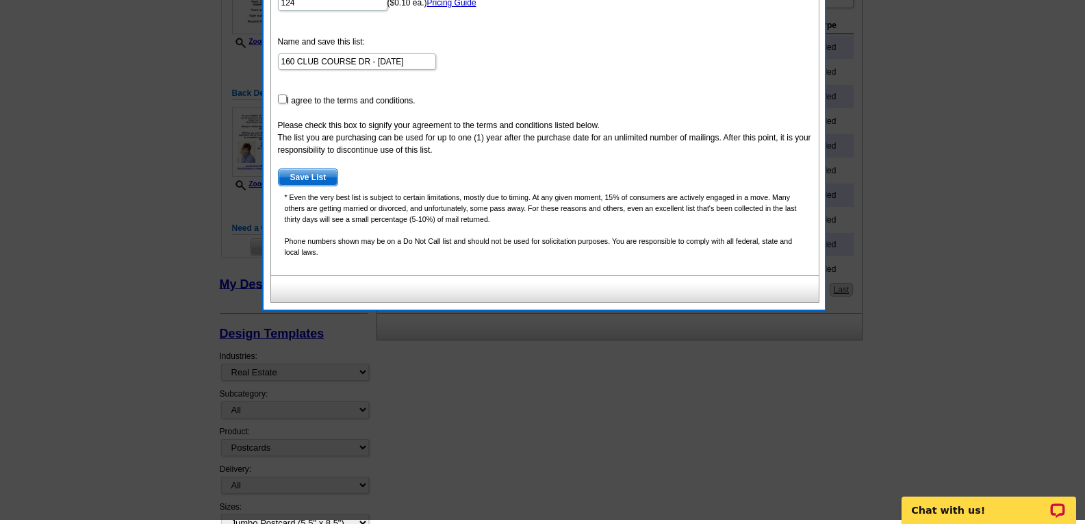
scroll to position [205, 0]
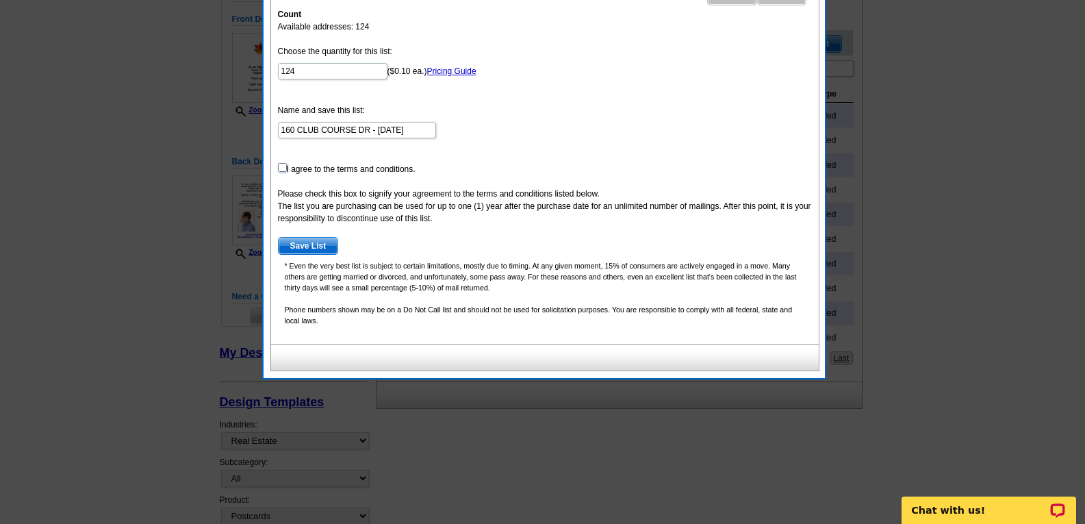
click at [282, 168] on input "checkbox" at bounding box center [282, 167] width 9 height 9
checkbox input "true"
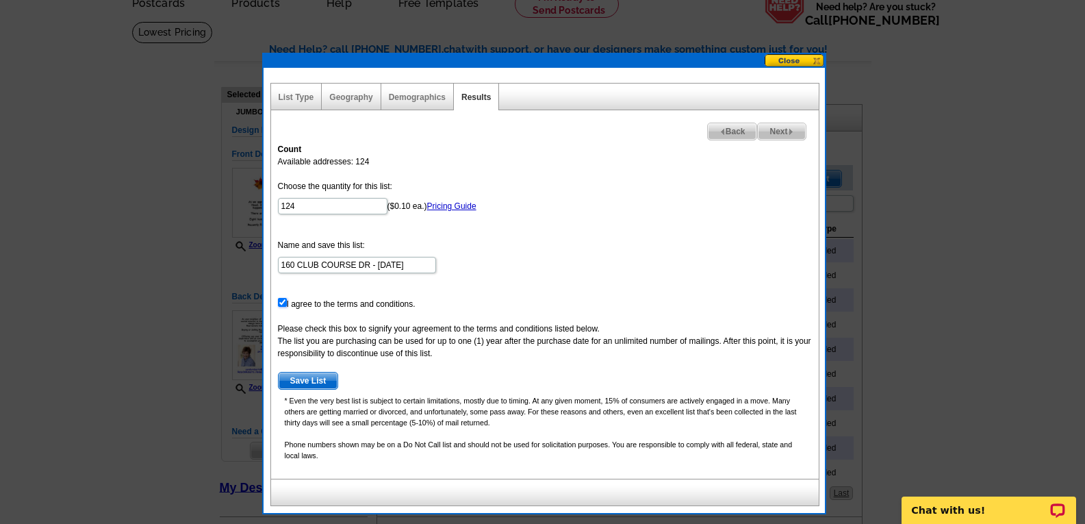
scroll to position [68, 0]
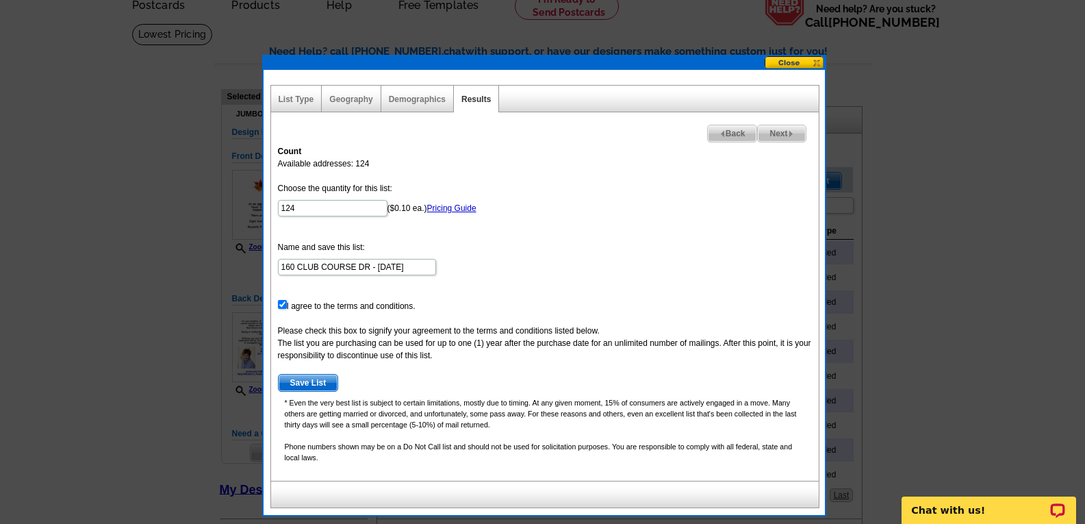
click at [777, 129] on span "Next" at bounding box center [781, 133] width 47 height 16
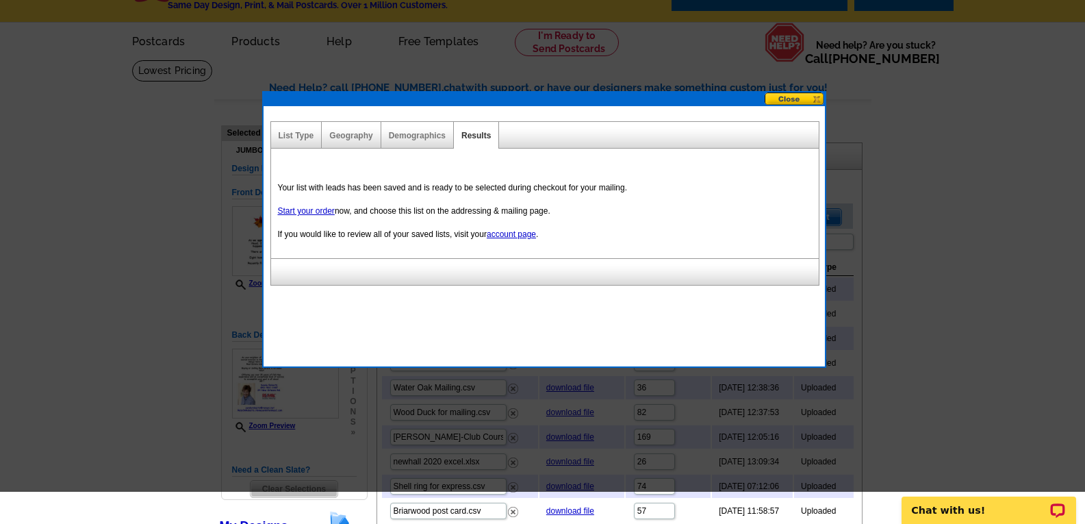
scroll to position [0, 0]
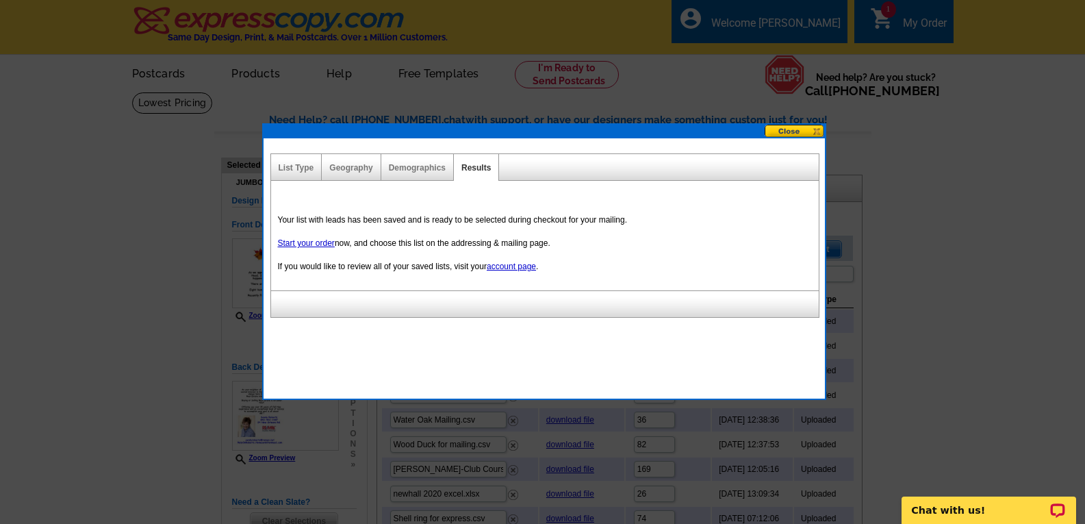
click at [774, 130] on button at bounding box center [795, 131] width 60 height 13
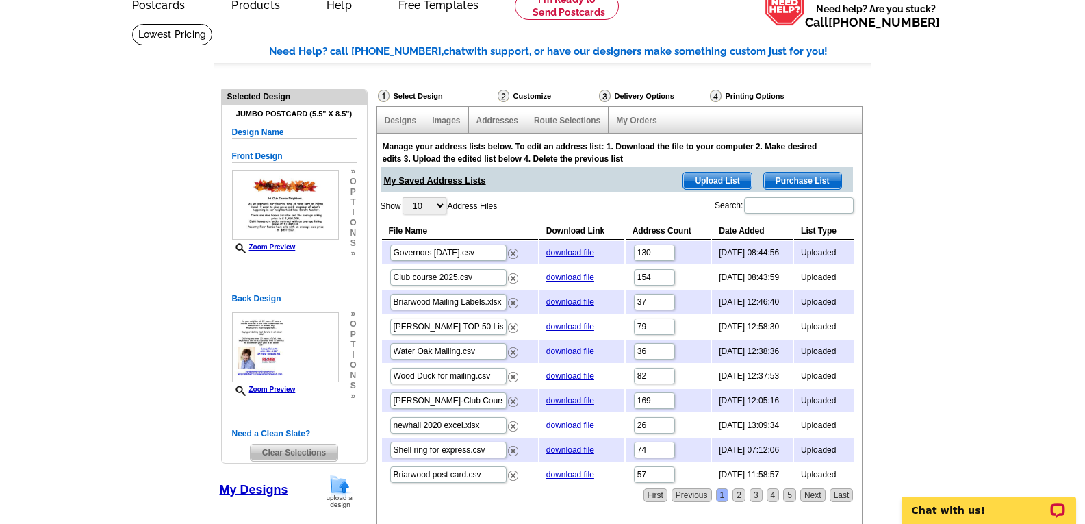
scroll to position [137, 0]
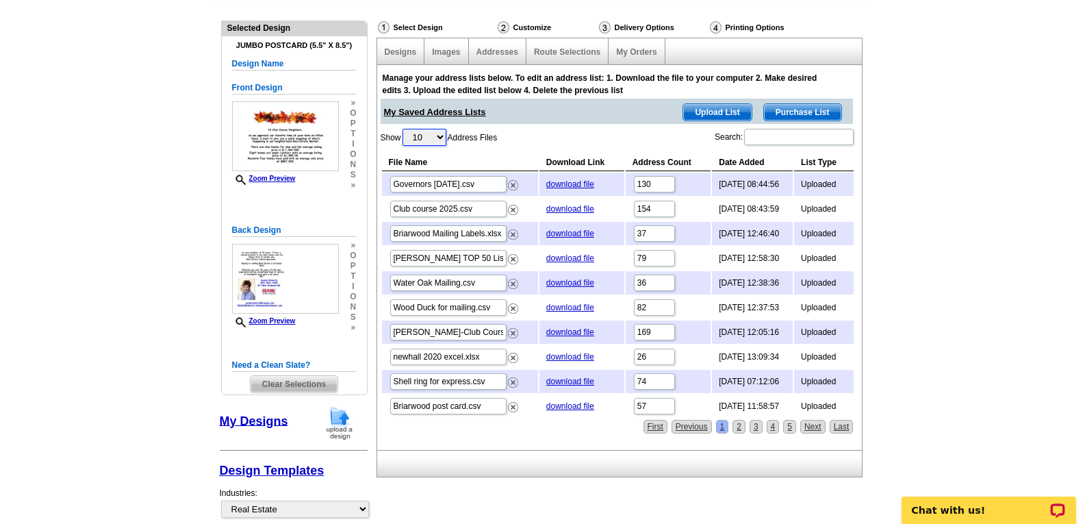
click at [442, 136] on select "10 25 50 100" at bounding box center [425, 137] width 44 height 17
click at [446, 134] on select "10 25 50 100" at bounding box center [425, 137] width 44 height 17
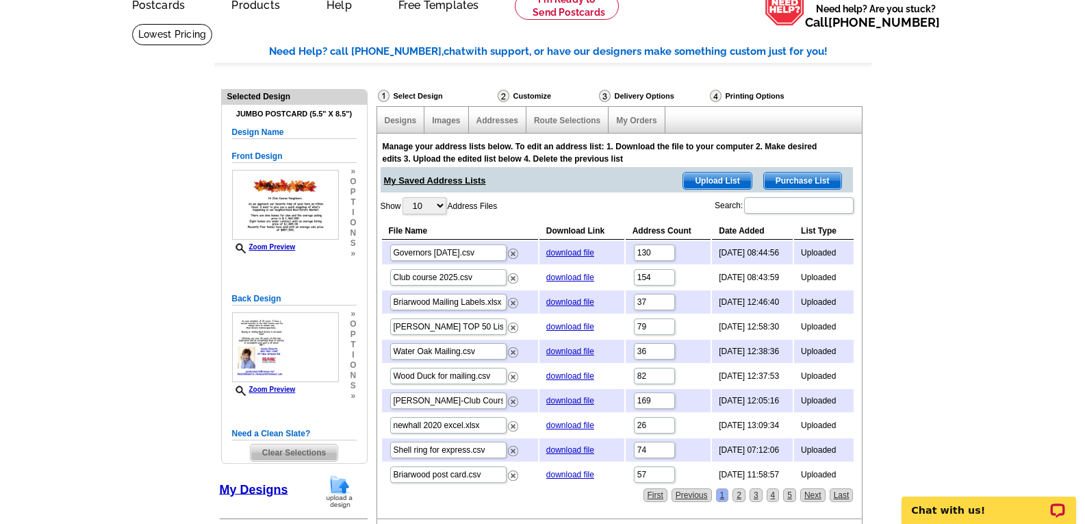
click at [813, 181] on span "Purchase List" at bounding box center [802, 181] width 77 height 16
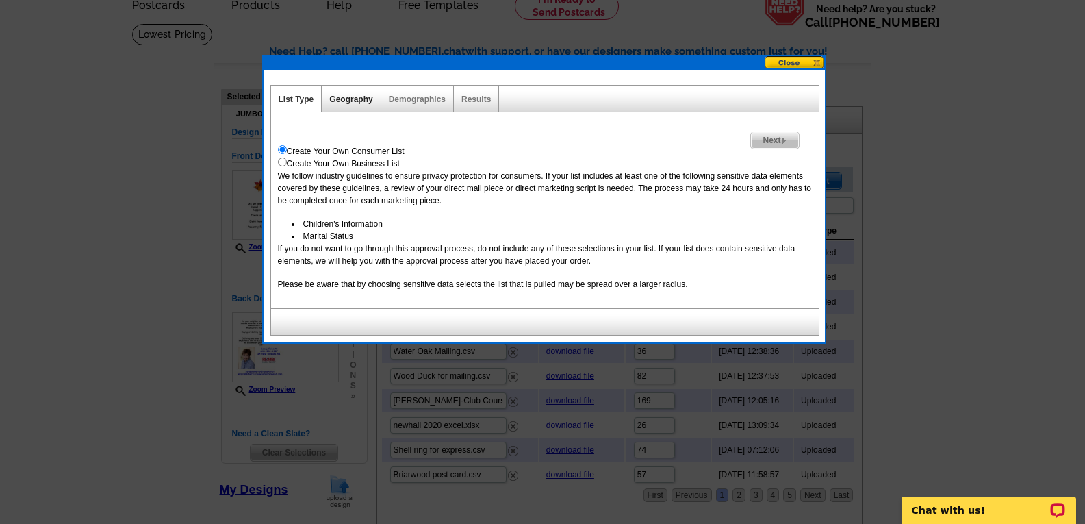
click at [360, 99] on link "Geography" at bounding box center [350, 100] width 43 height 10
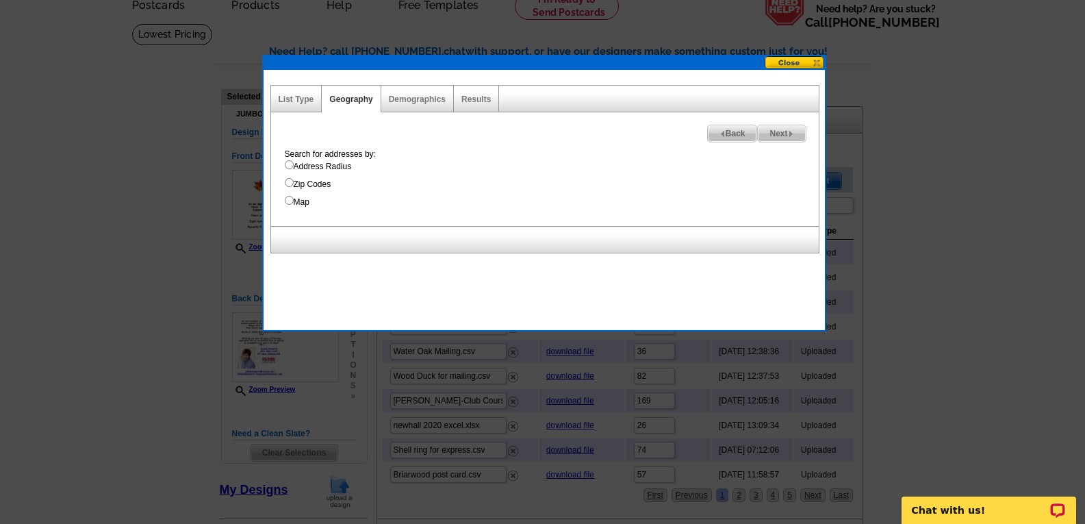
click at [288, 164] on input "Address Radius" at bounding box center [289, 164] width 9 height 9
radio input "true"
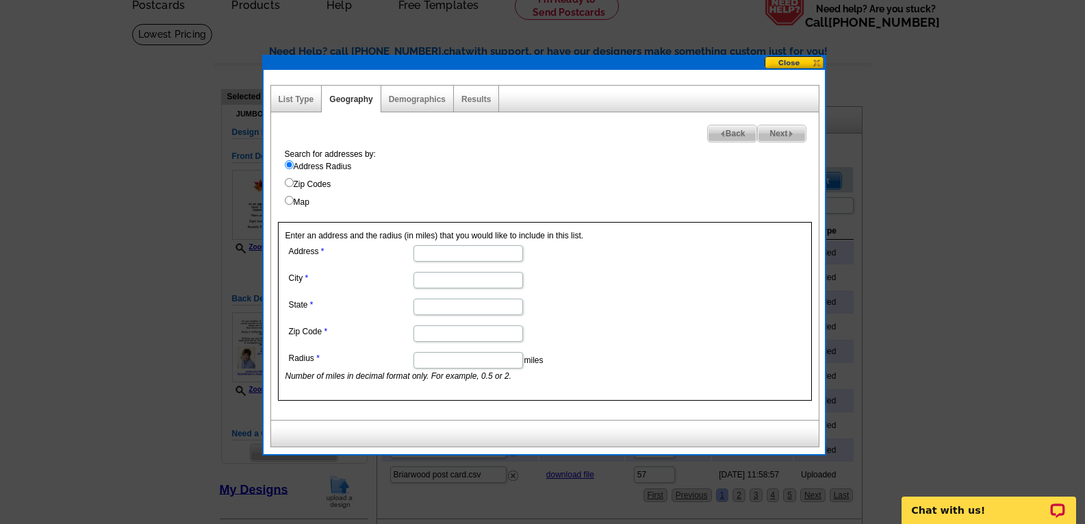
click at [444, 251] on input "Address" at bounding box center [469, 253] width 110 height 16
type input "160 CLUB COURSE DR"
type input "Hilton Head Island"
type input "SC"
type input "29928"
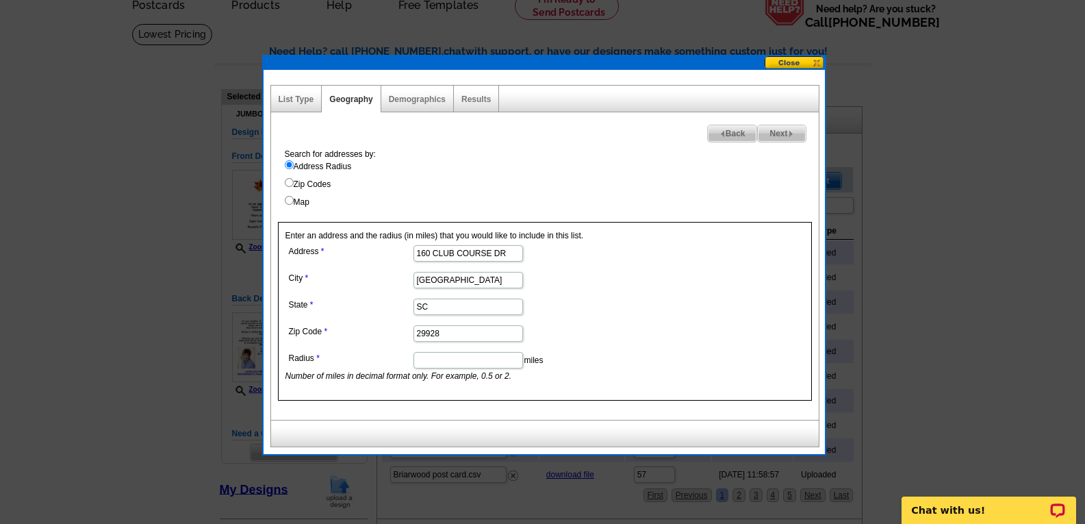
click at [473, 362] on input "Radius" at bounding box center [469, 360] width 110 height 16
type input "0.4"
click at [790, 132] on img at bounding box center [791, 134] width 6 height 6
select select
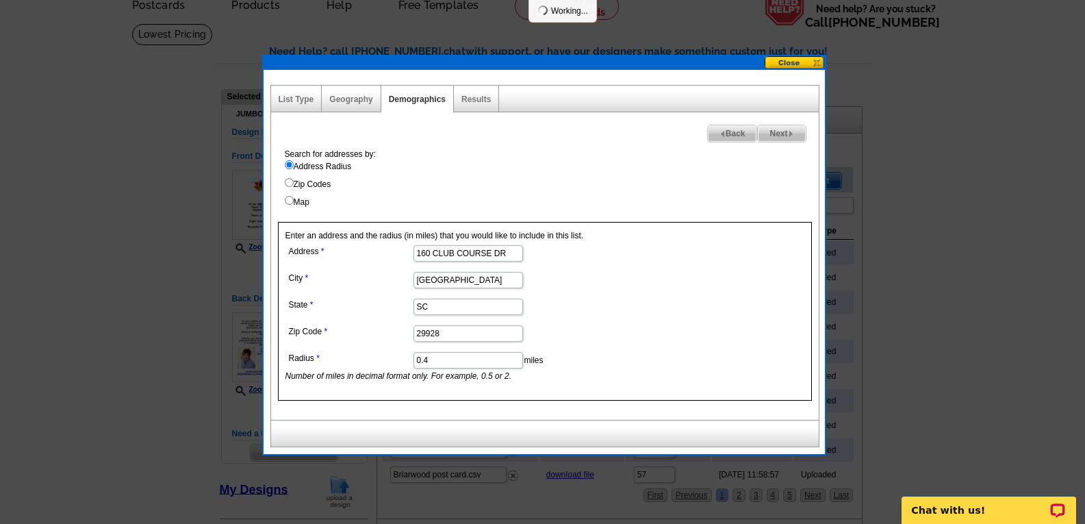
select select
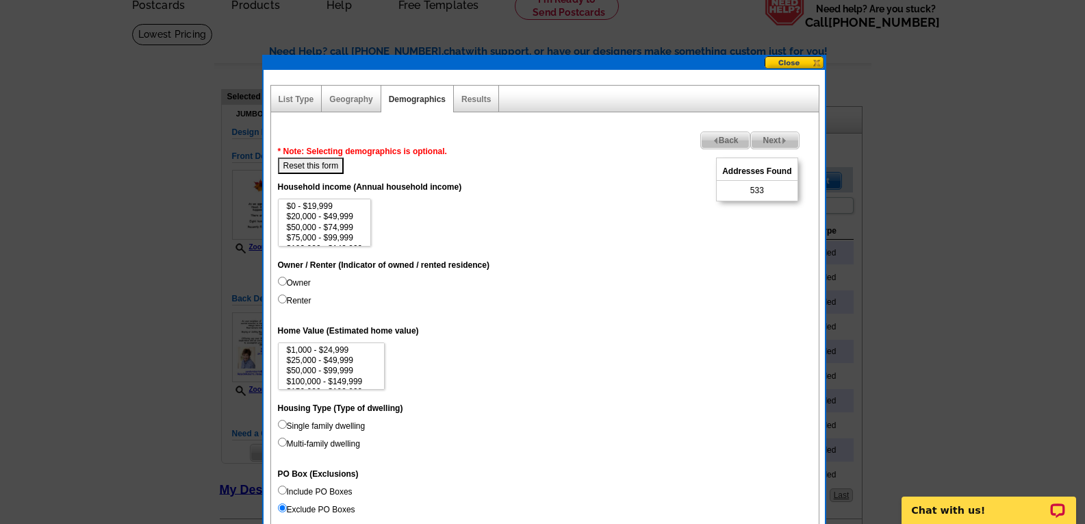
click at [280, 279] on input "Owner" at bounding box center [282, 281] width 9 height 9
radio input "true"
click at [283, 425] on input "Single family dwelling" at bounding box center [282, 424] width 9 height 9
radio input "true"
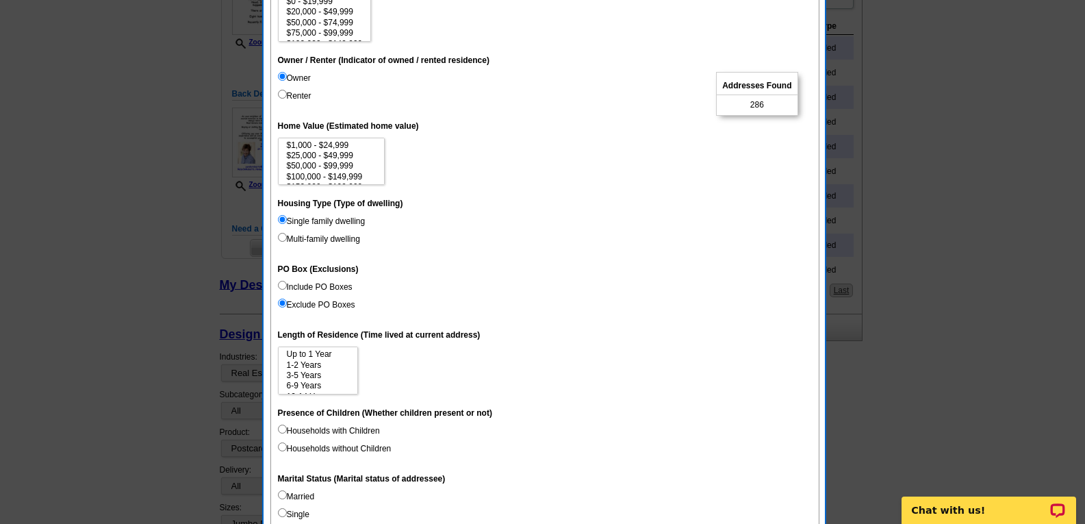
scroll to position [274, 0]
click at [281, 285] on input "Include PO Boxes" at bounding box center [282, 284] width 9 height 9
radio input "true"
select select "15"
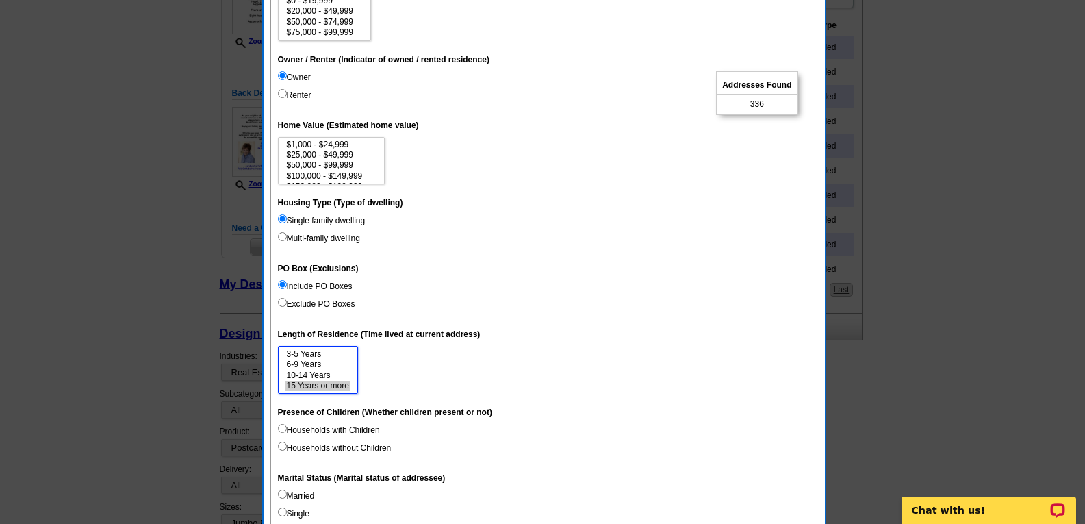
click at [342, 385] on option "15 Years or more" at bounding box center [318, 386] width 65 height 10
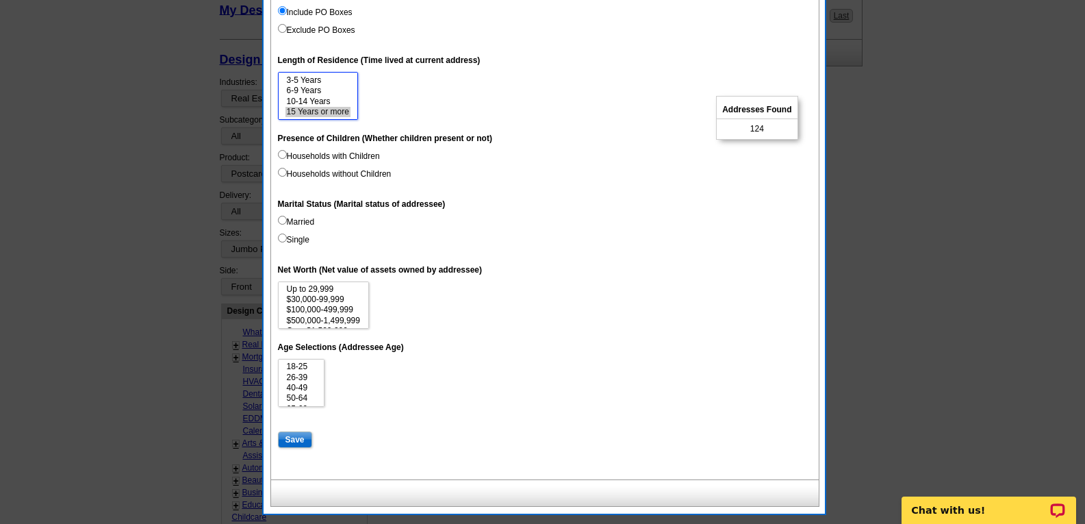
scroll to position [616, 0]
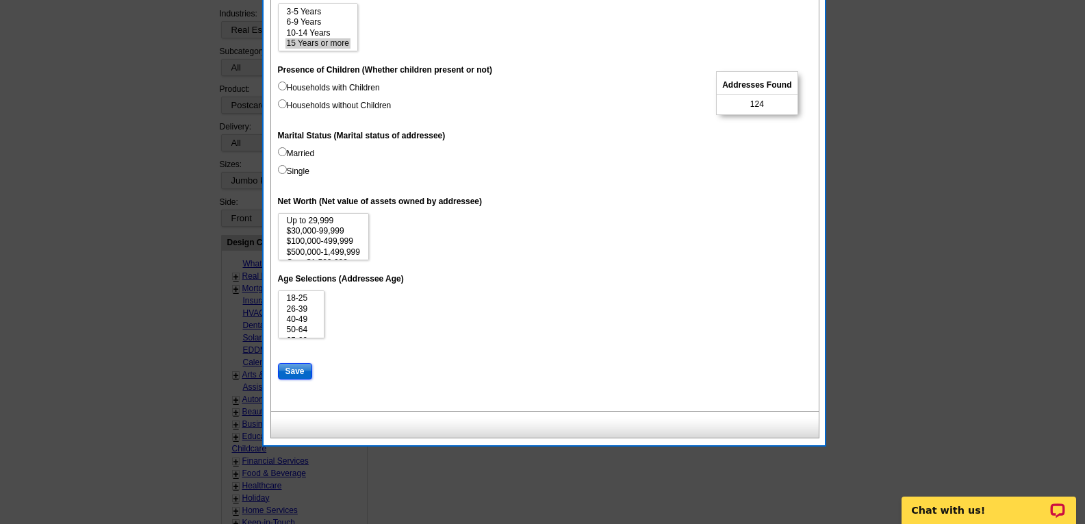
click at [293, 369] on input "Save" at bounding box center [295, 371] width 34 height 16
select select
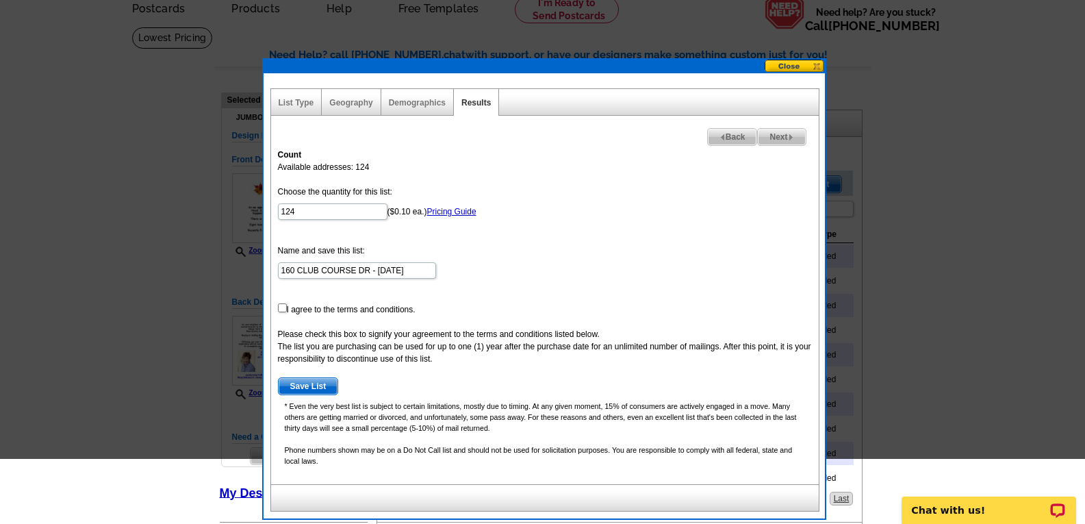
scroll to position [0, 0]
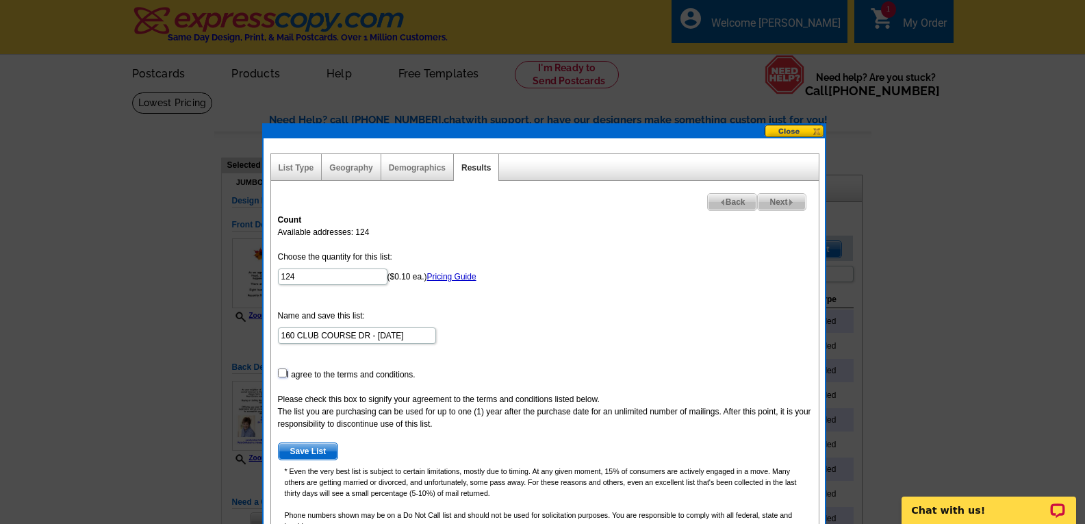
click at [283, 371] on input "checkbox" at bounding box center [282, 372] width 9 height 9
checkbox input "true"
click at [777, 198] on span "Next" at bounding box center [781, 202] width 47 height 16
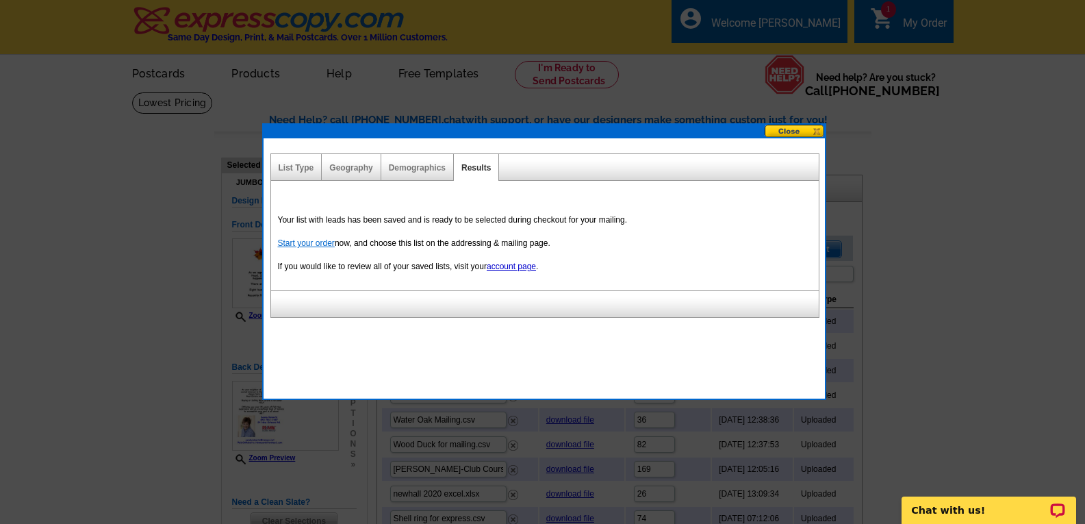
click at [323, 240] on link "Start your order" at bounding box center [306, 243] width 57 height 10
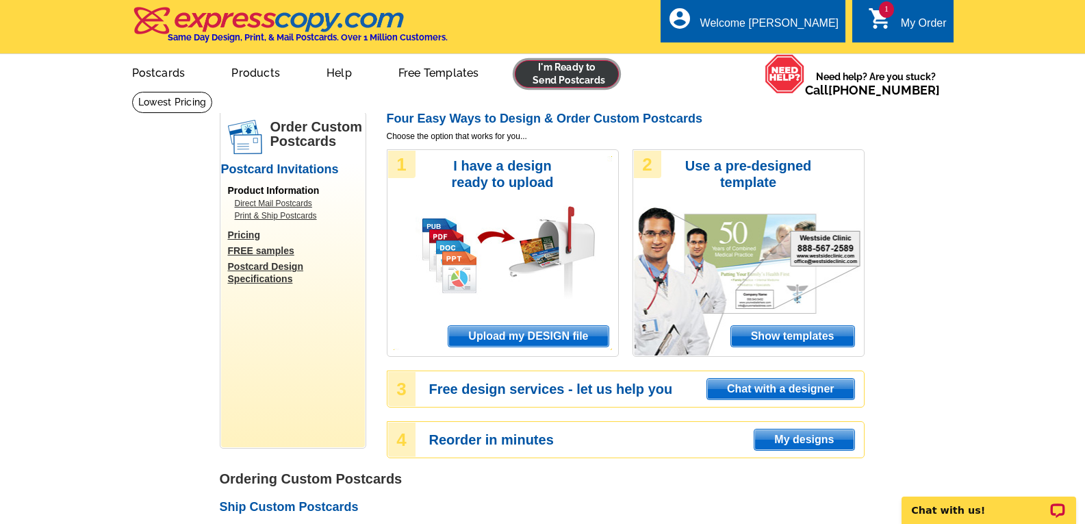
click at [569, 66] on link at bounding box center [567, 73] width 105 height 27
click at [545, 335] on span "Upload my DESIGN file" at bounding box center [529, 336] width 160 height 21
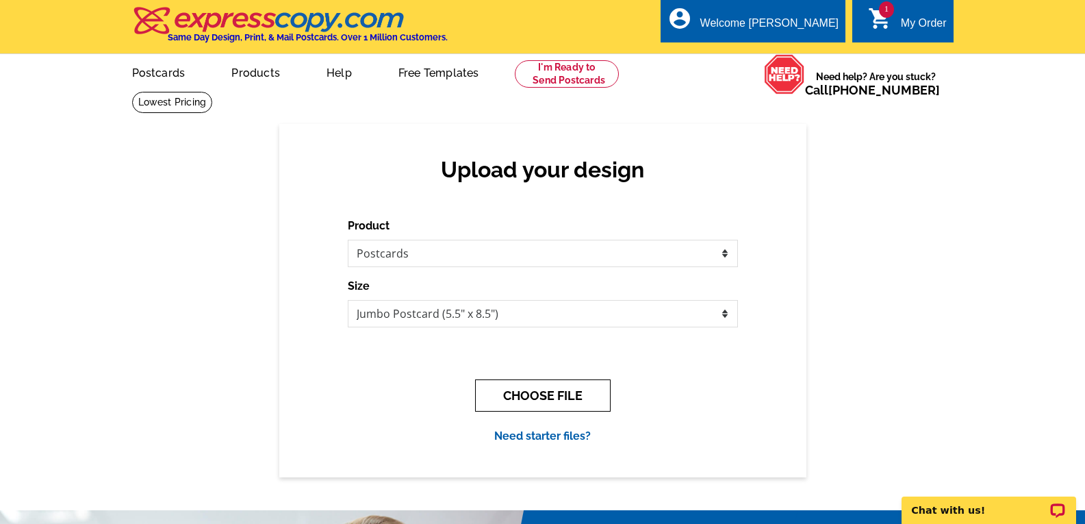
click at [526, 390] on button "CHOOSE FILE" at bounding box center [543, 395] width 136 height 32
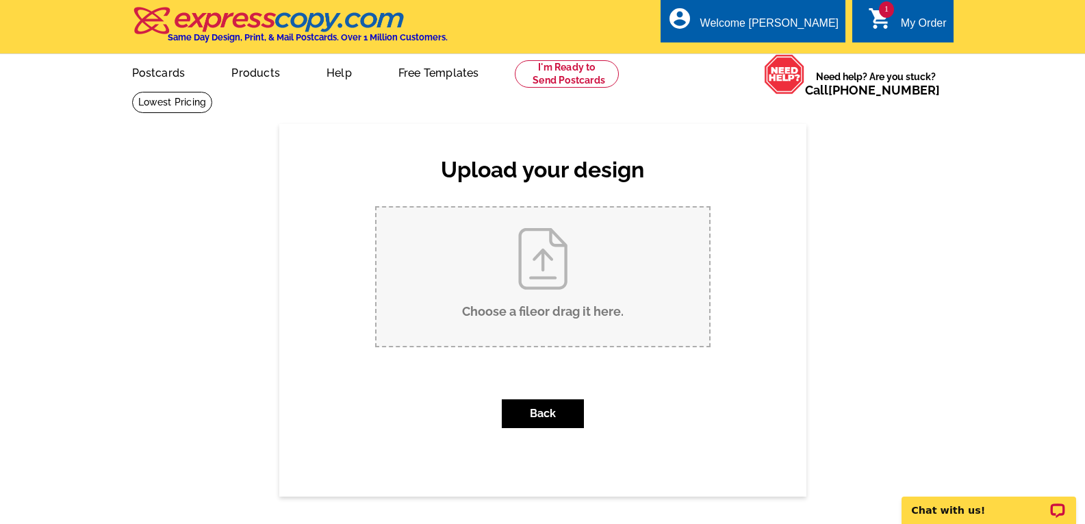
click at [542, 265] on input "Choose a file or drag it here ." at bounding box center [543, 276] width 333 height 138
type input "C:\fakepath\Sea Pines fall 2025 [DOMAIN_NAME]"
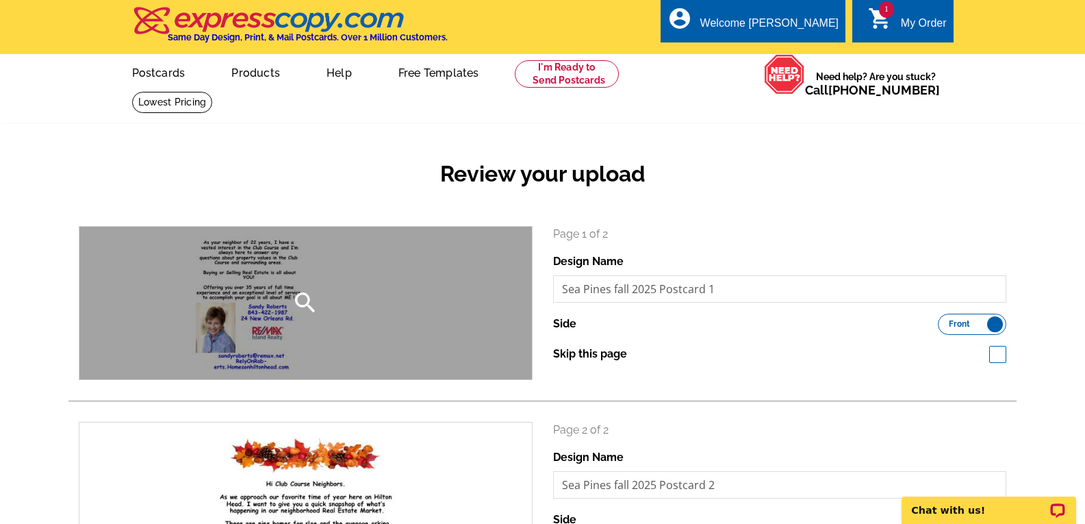
click at [306, 297] on icon "search" at bounding box center [305, 302] width 27 height 27
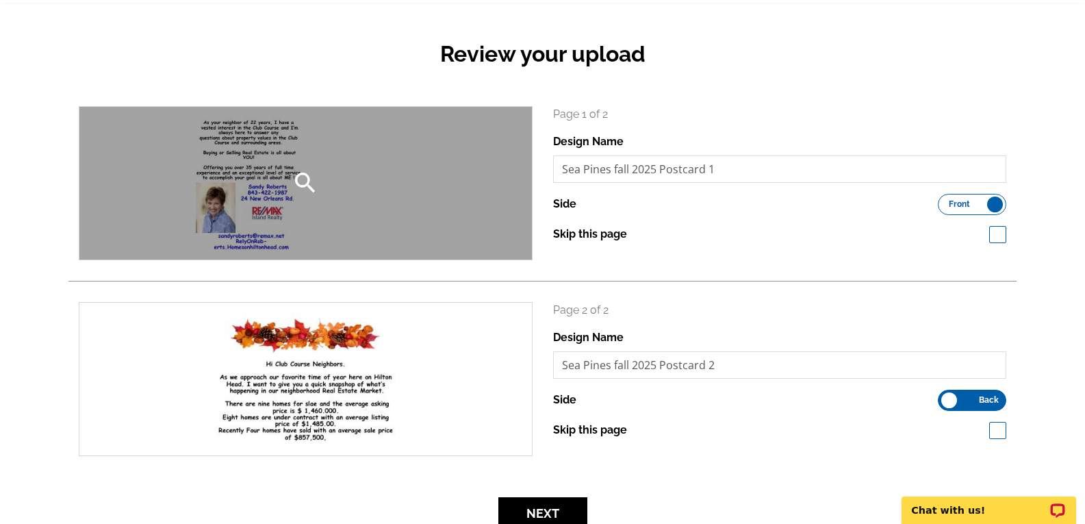
scroll to position [137, 0]
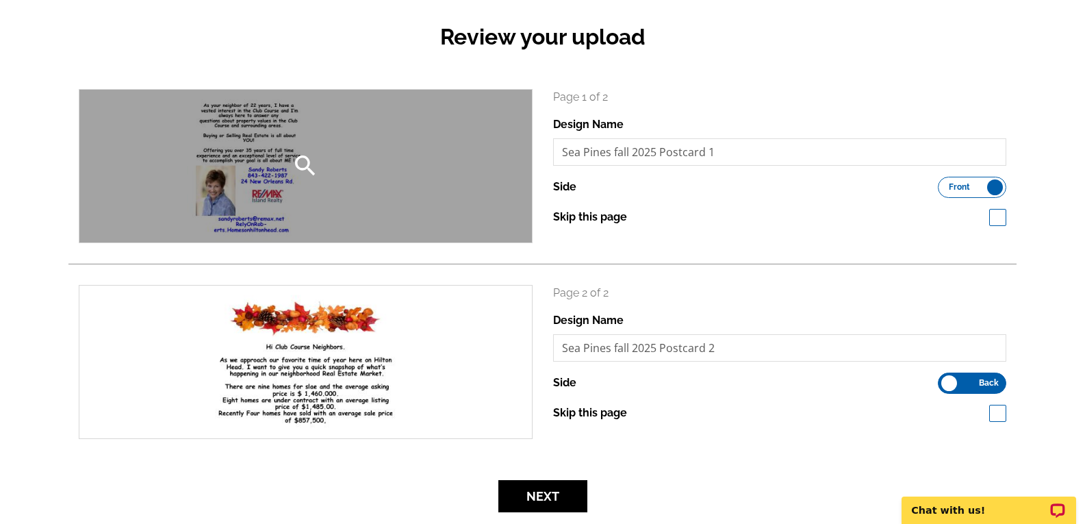
click at [299, 162] on icon "search" at bounding box center [305, 165] width 27 height 27
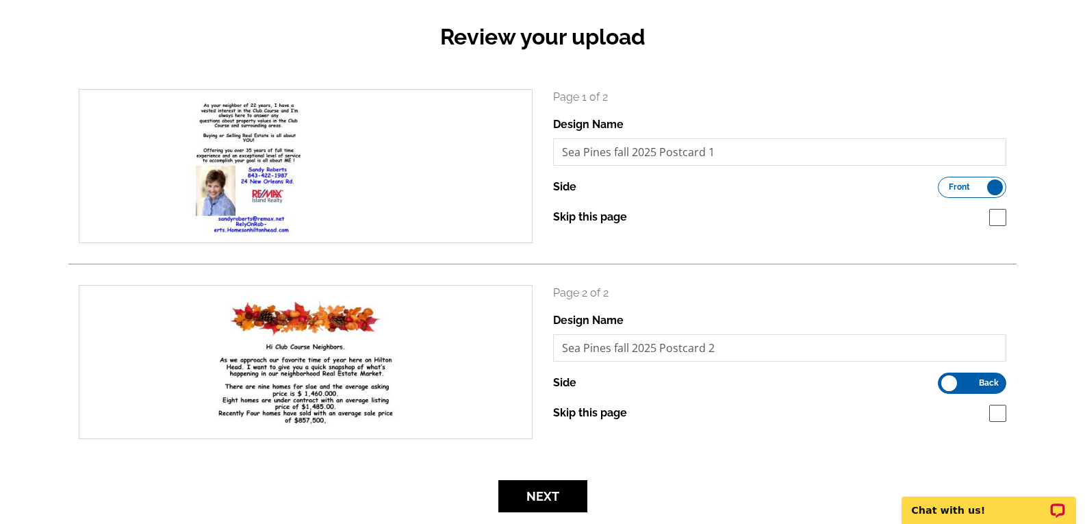
click at [992, 187] on label "Front Back" at bounding box center [972, 187] width 68 height 21
click at [945, 184] on input "Front Back" at bounding box center [945, 184] width 0 height 0
click at [946, 384] on label "Front Back" at bounding box center [972, 383] width 68 height 21
click at [945, 379] on input "Front Back" at bounding box center [945, 379] width 0 height 0
click at [612, 220] on label "Skip this page" at bounding box center [590, 217] width 74 height 16
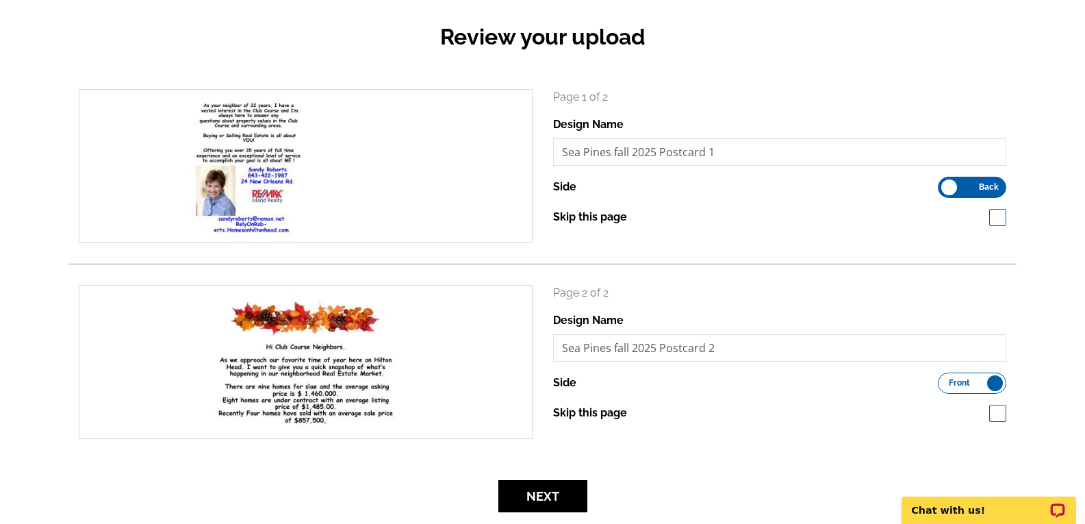
click at [630, 220] on input "Skip this page" at bounding box center [634, 216] width 9 height 9
click at [603, 219] on label "Skip this page" at bounding box center [590, 217] width 74 height 16
click at [630, 219] on input "Skip this page" at bounding box center [634, 216] width 9 height 9
checkbox input "false"
click at [733, 155] on input "Sea Pines fall 2025 Postcard 1" at bounding box center [780, 151] width 454 height 27
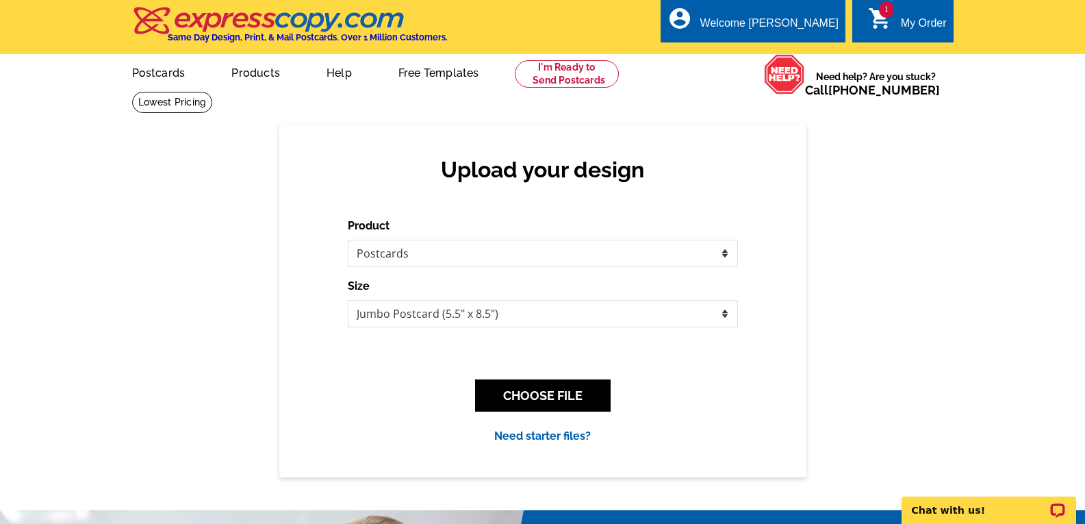
click at [906, 12] on div "1 shopping_cart My Order" at bounding box center [903, 20] width 101 height 43
click at [548, 401] on button "CHOOSE FILE" at bounding box center [543, 395] width 136 height 32
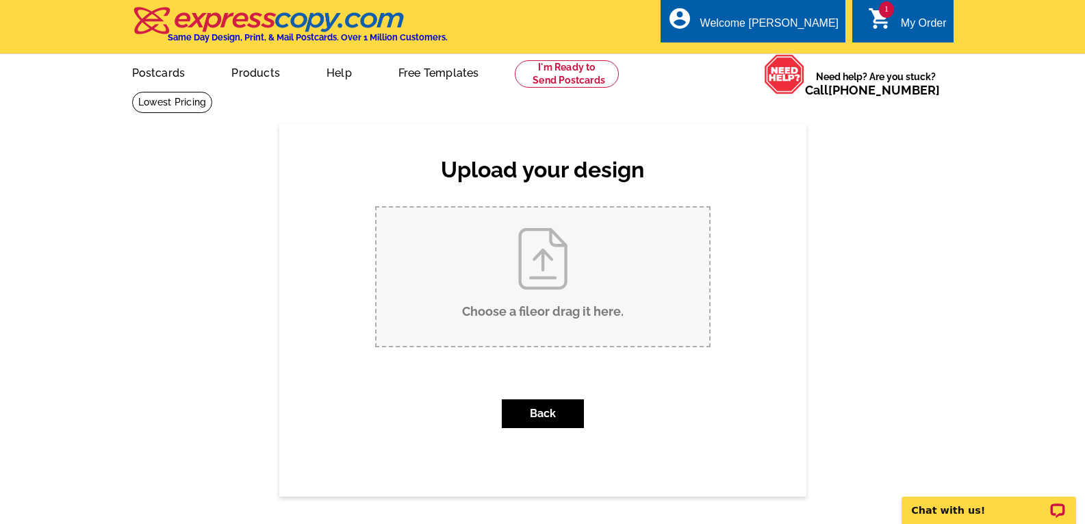
click at [568, 277] on input "Choose a file or drag it here ." at bounding box center [543, 276] width 333 height 138
type input "C:\fakepath\Sea Pines fall 2025 Postcard back [DOMAIN_NAME]"
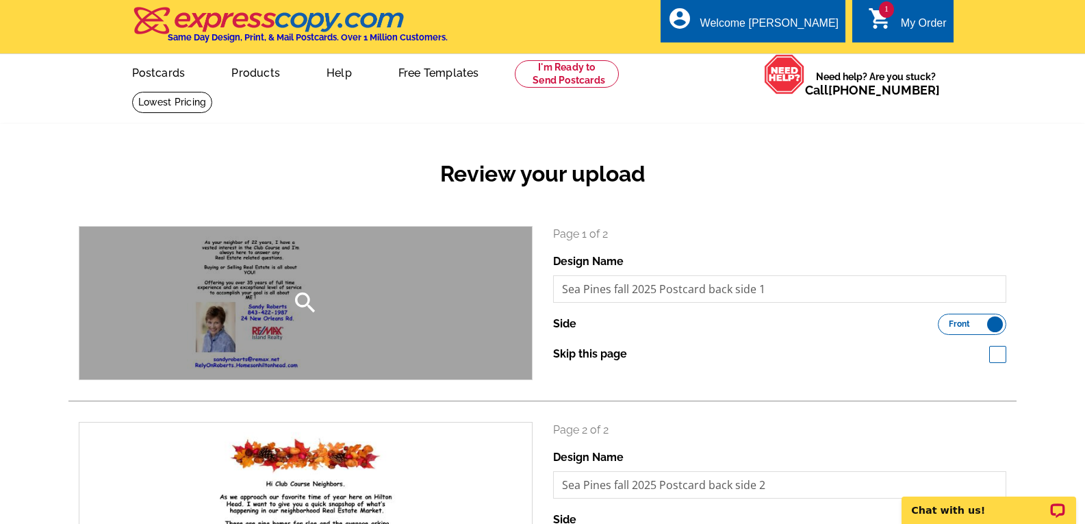
click at [305, 297] on icon "search" at bounding box center [305, 302] width 27 height 27
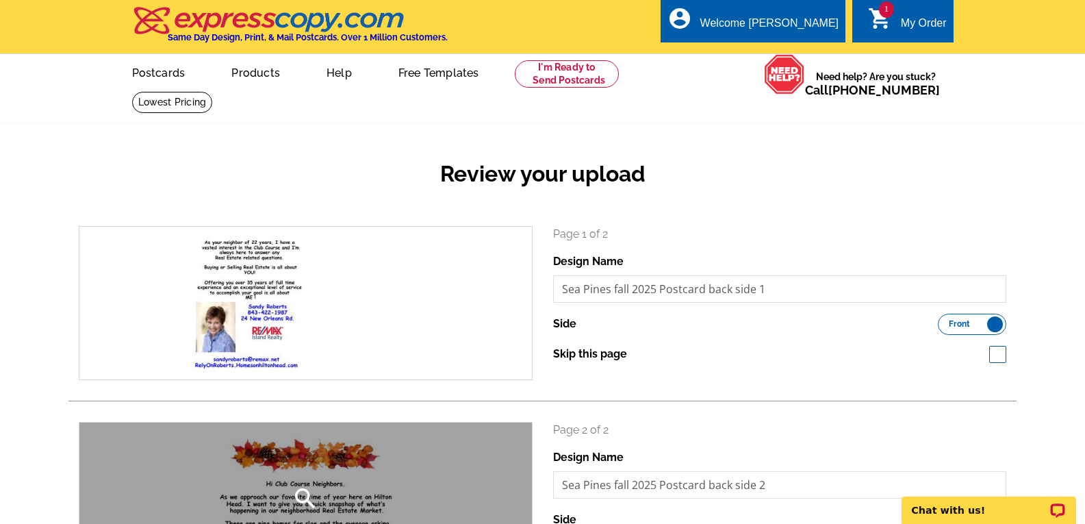
click at [326, 479] on div "search" at bounding box center [305, 499] width 453 height 153
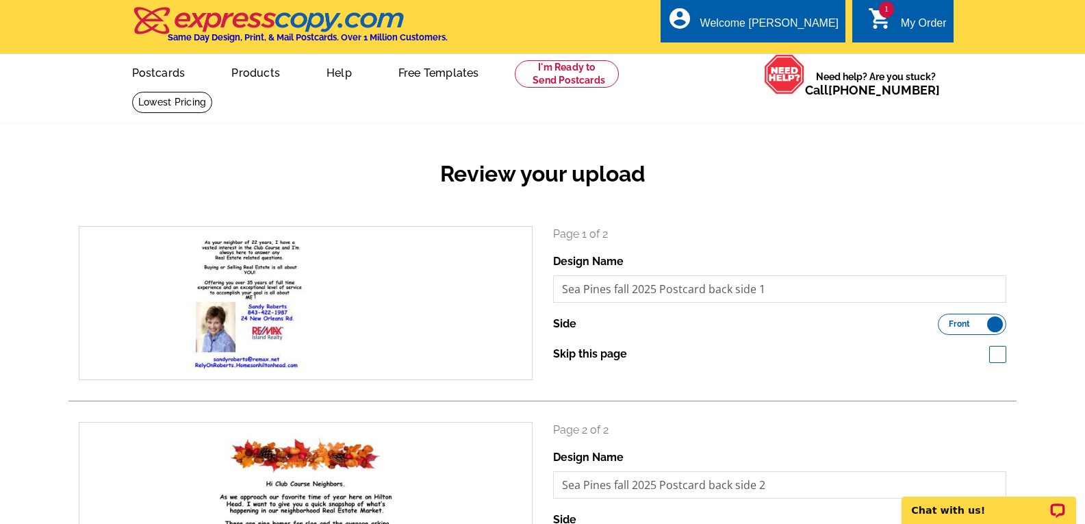
click at [993, 323] on label "Front Back" at bounding box center [972, 324] width 68 height 21
click at [945, 320] on input "Front Back" at bounding box center [945, 320] width 0 height 0
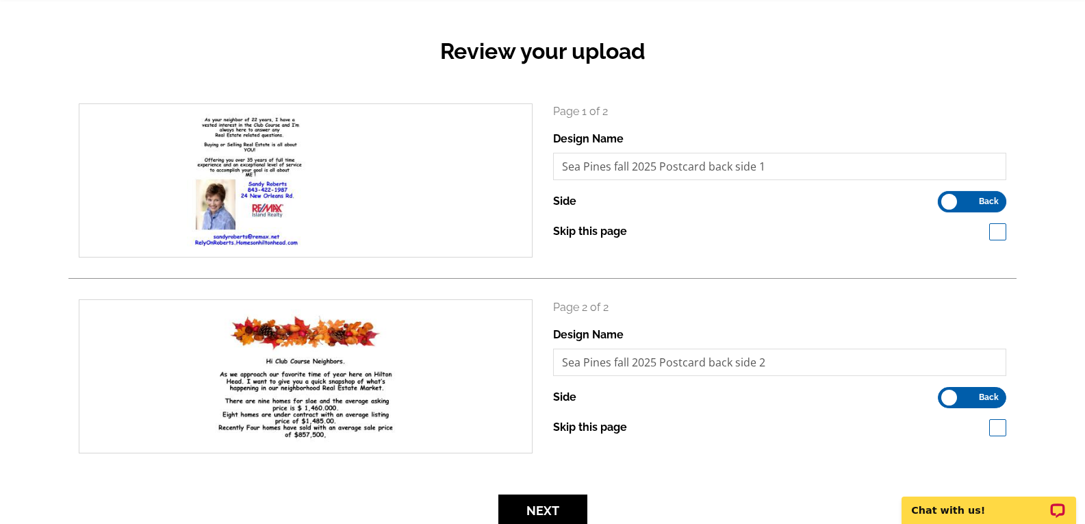
scroll to position [137, 0]
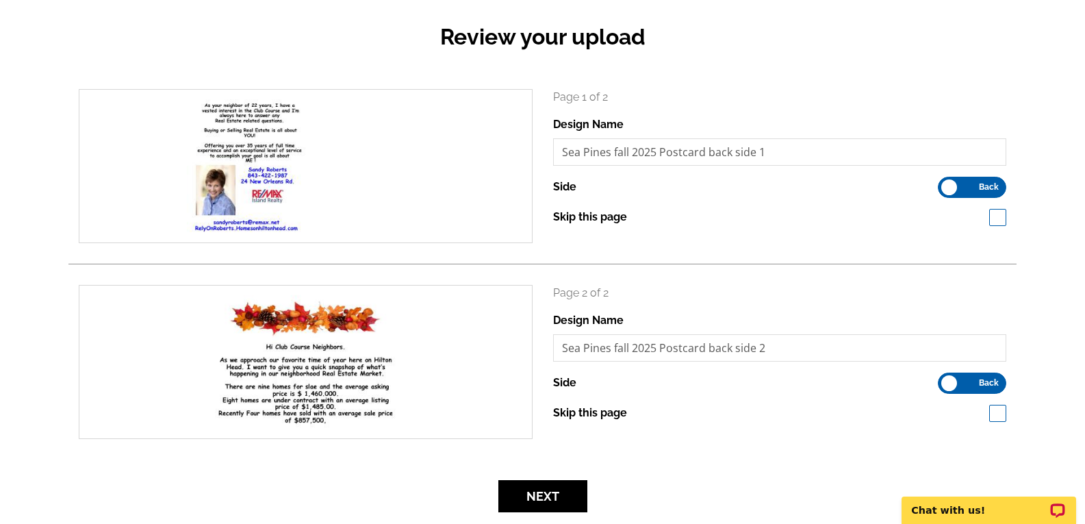
click at [950, 383] on label "Front Back" at bounding box center [972, 383] width 68 height 21
click at [945, 379] on input "Front Back" at bounding box center [945, 379] width 0 height 0
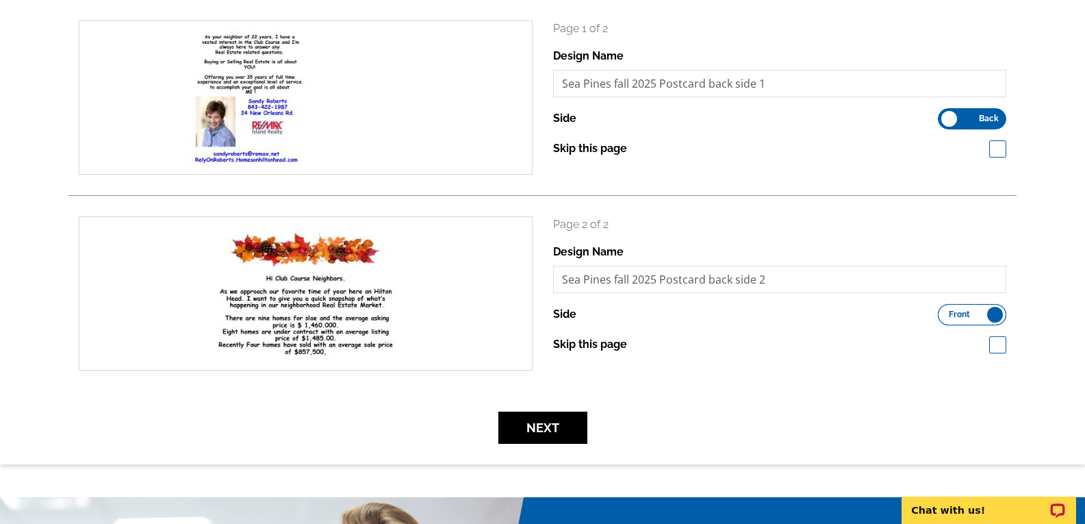
scroll to position [274, 0]
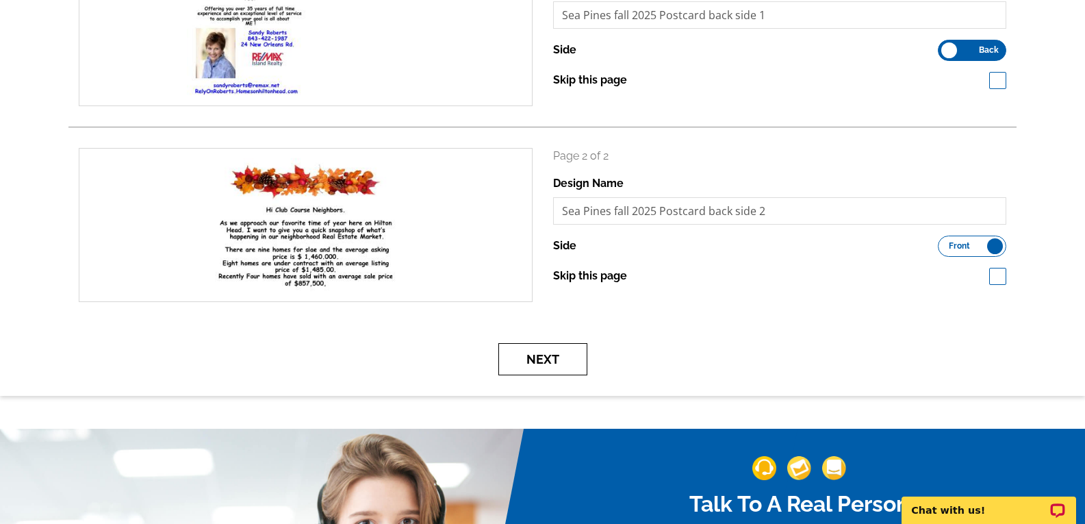
click at [563, 357] on button "Next" at bounding box center [543, 359] width 89 height 32
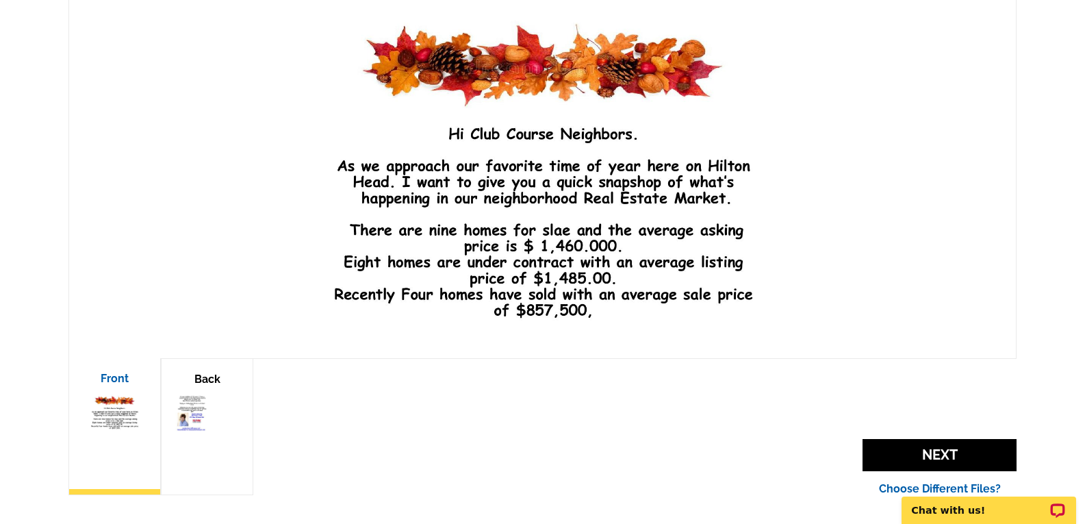
scroll to position [274, 0]
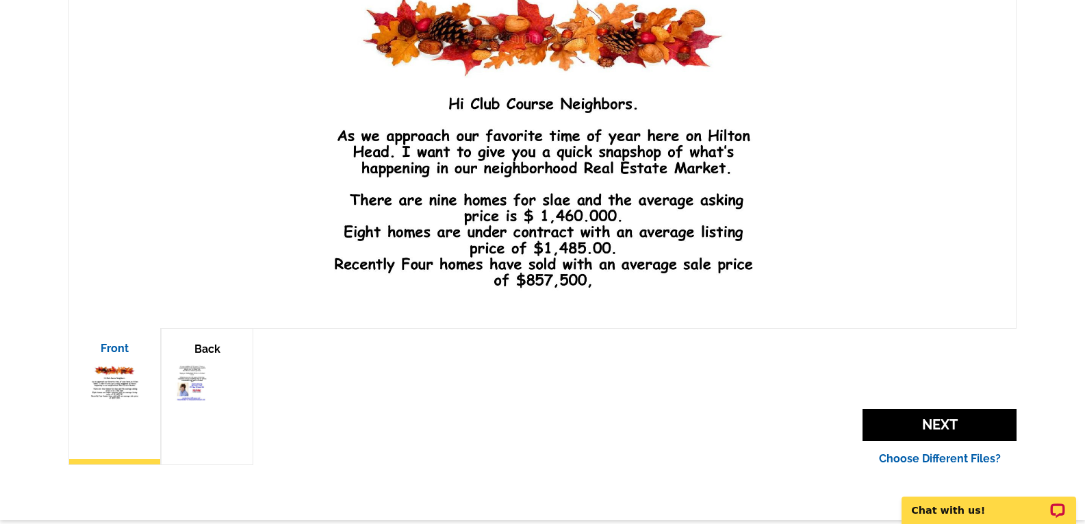
click at [209, 379] on img at bounding box center [207, 382] width 64 height 41
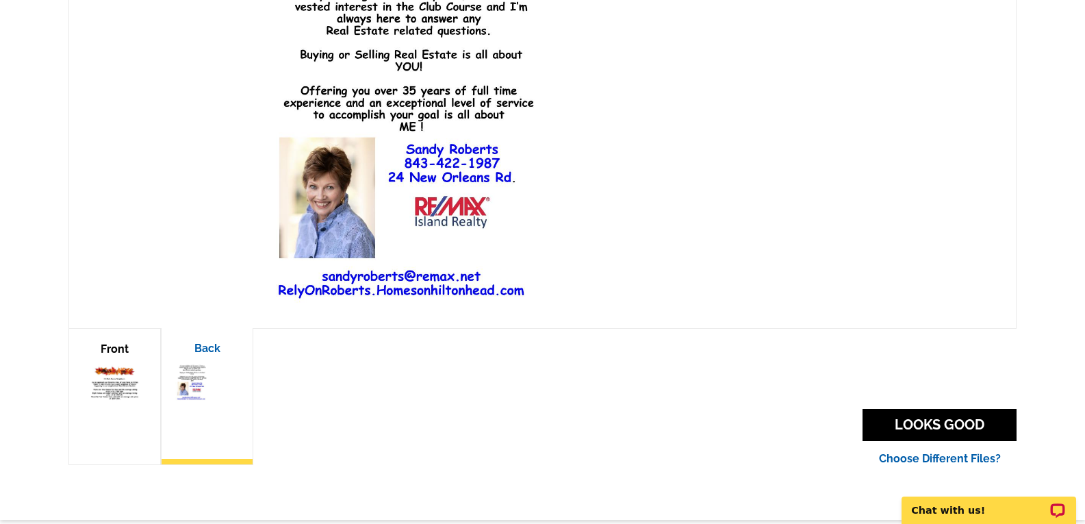
scroll to position [342, 0]
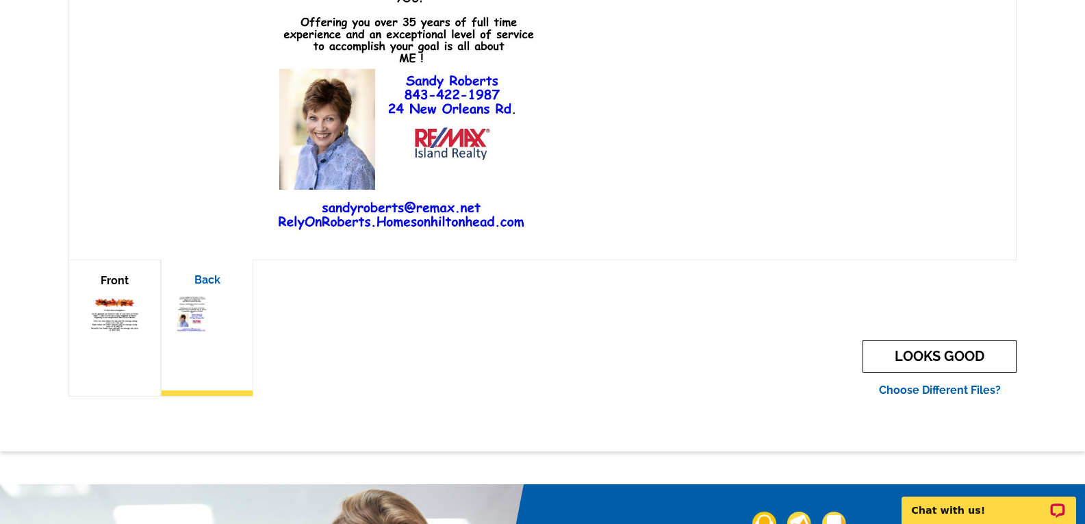
click at [932, 350] on link "LOOKS GOOD" at bounding box center [940, 356] width 154 height 32
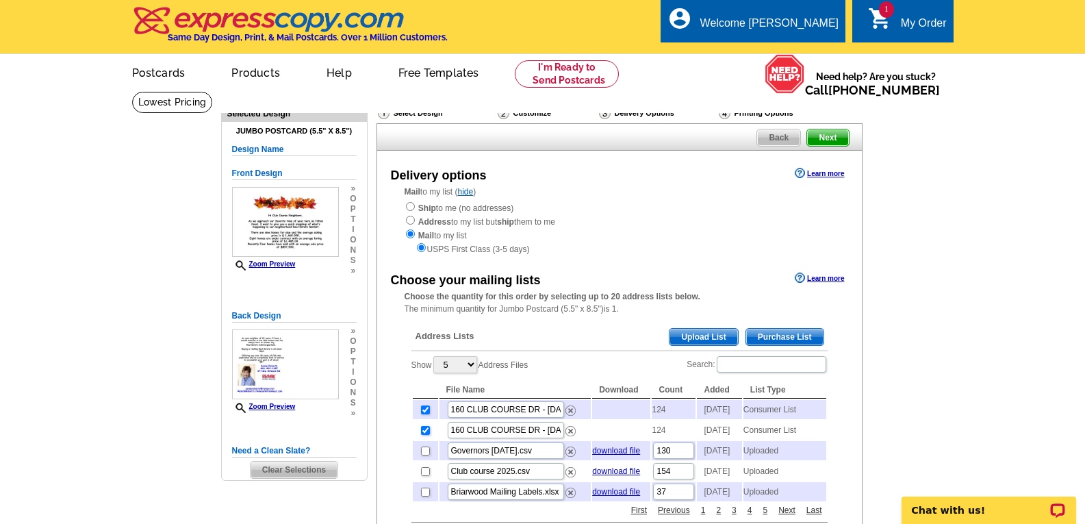
click at [423, 435] on input "checkbox" at bounding box center [425, 430] width 9 height 9
checkbox input "false"
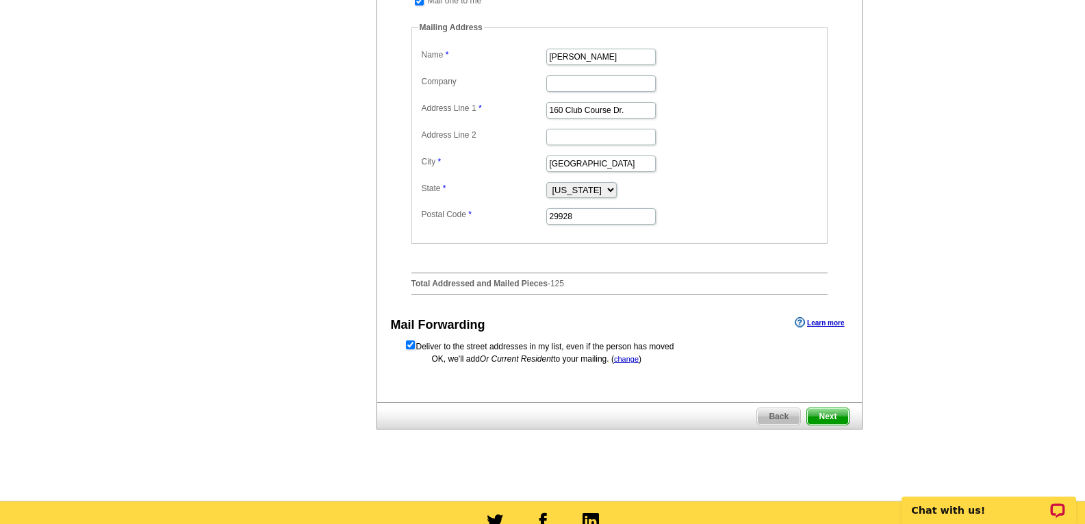
scroll to position [548, 0]
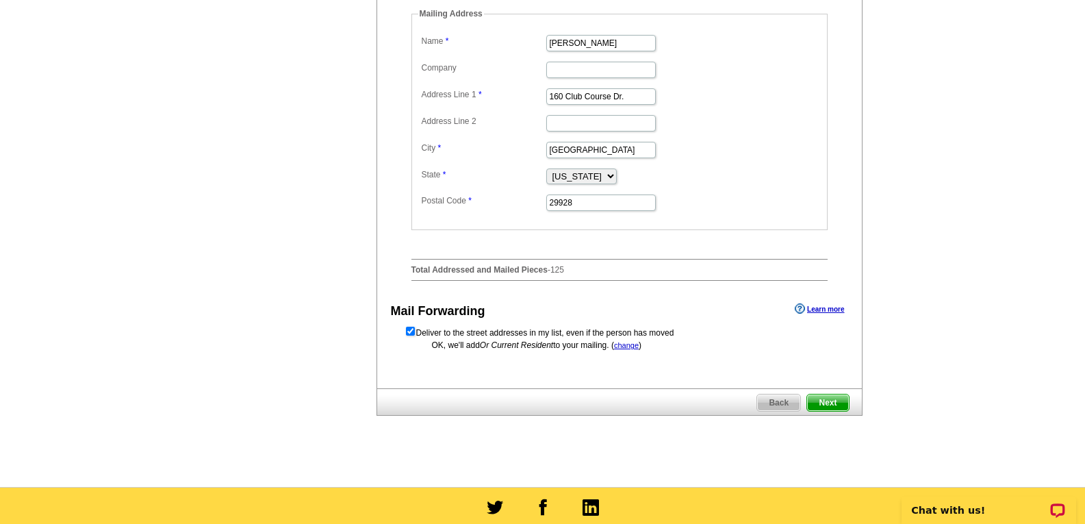
click at [829, 411] on span "Next" at bounding box center [827, 402] width 41 height 16
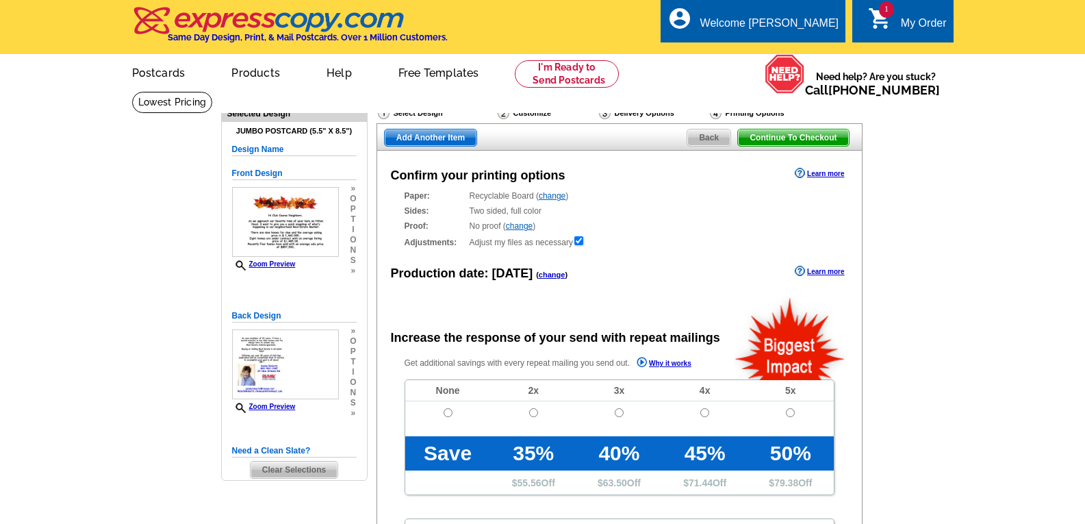
radio input "false"
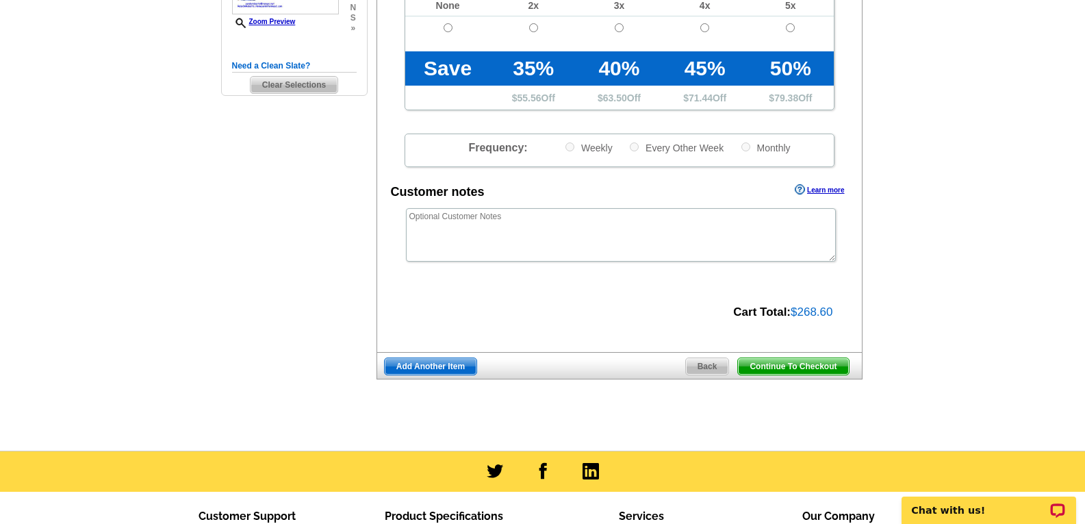
scroll to position [411, 0]
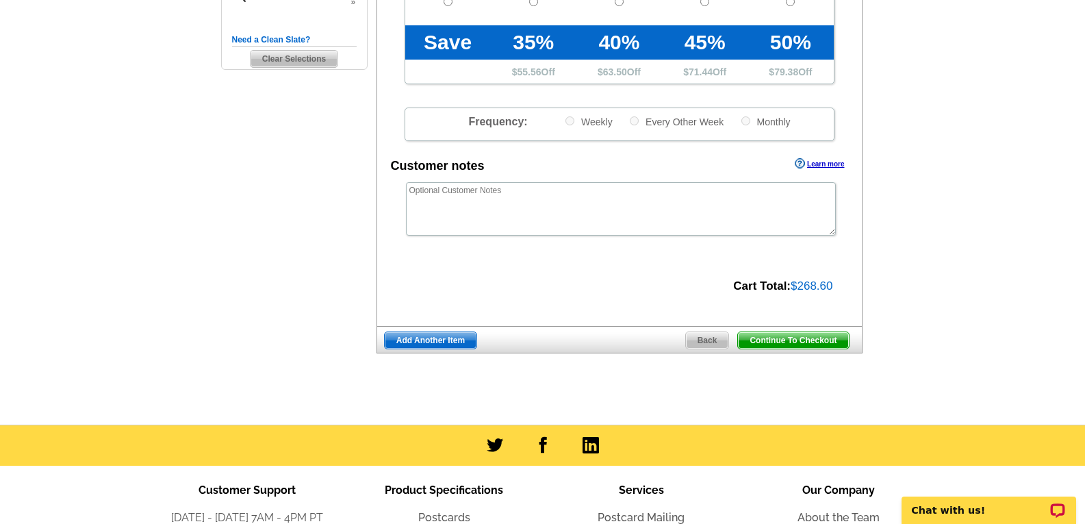
click at [814, 339] on span "Continue To Checkout" at bounding box center [793, 340] width 110 height 16
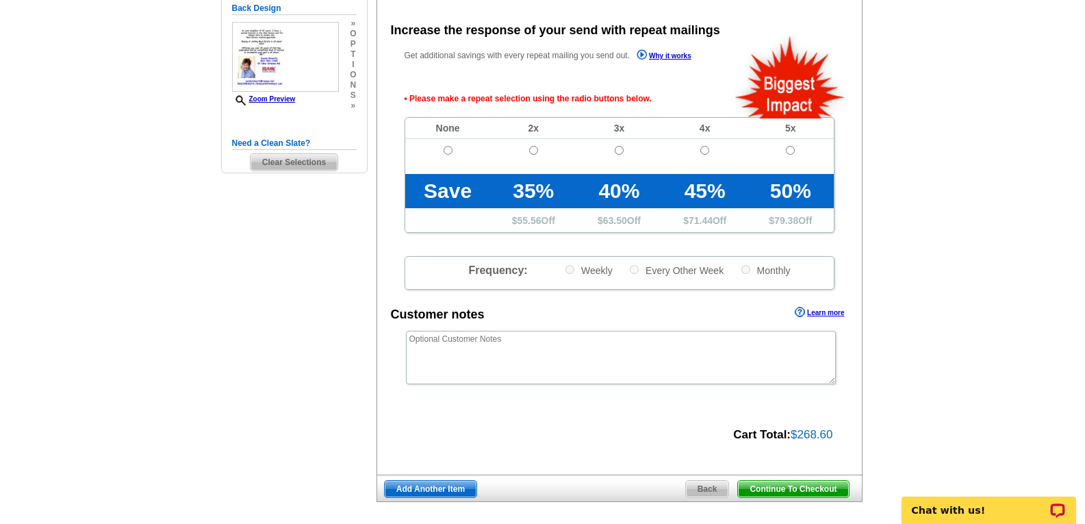
scroll to position [307, 0]
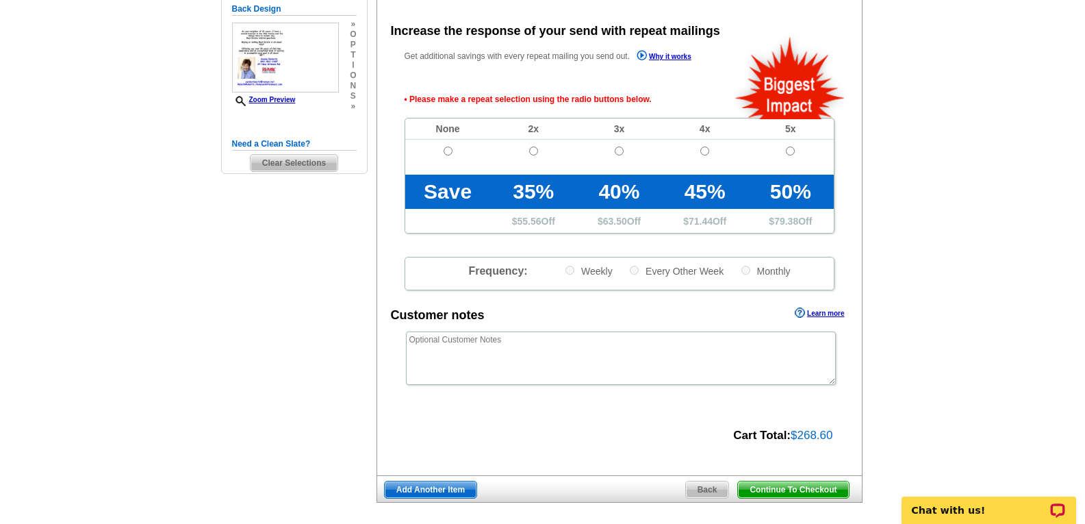
click at [804, 488] on span "Continue To Checkout" at bounding box center [793, 489] width 110 height 16
click at [451, 155] on input "radio" at bounding box center [448, 151] width 9 height 9
radio input "true"
click at [803, 486] on span "Continue To Checkout" at bounding box center [793, 489] width 110 height 16
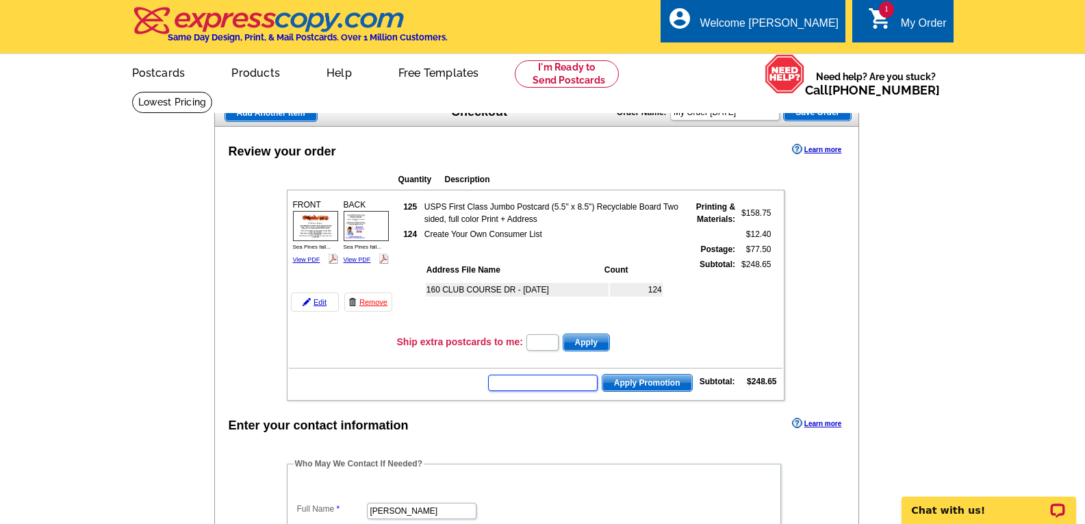
click at [516, 385] on input "text" at bounding box center [543, 383] width 110 height 16
type input "CC2320"
click at [655, 384] on span "Apply Promotion" at bounding box center [648, 383] width 90 height 16
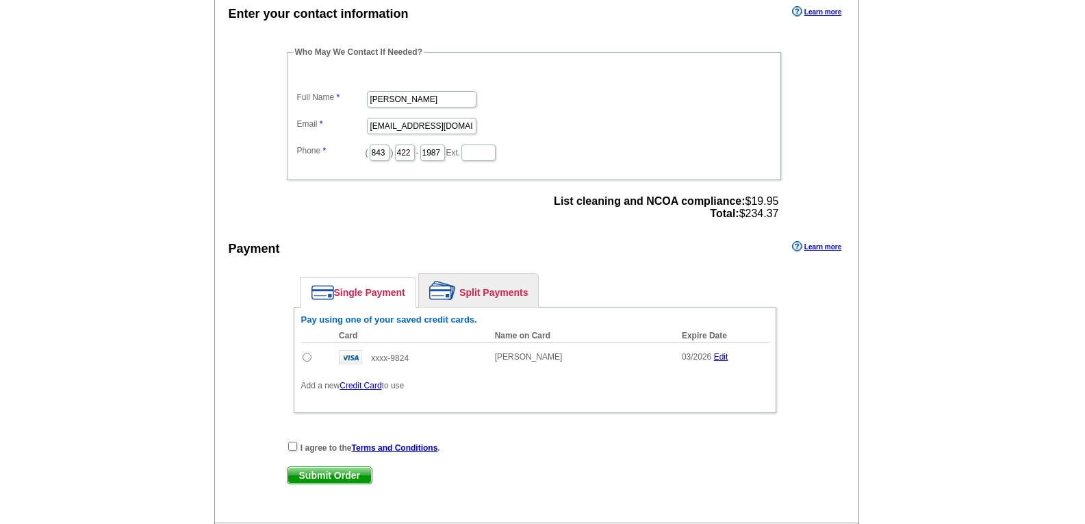
scroll to position [479, 0]
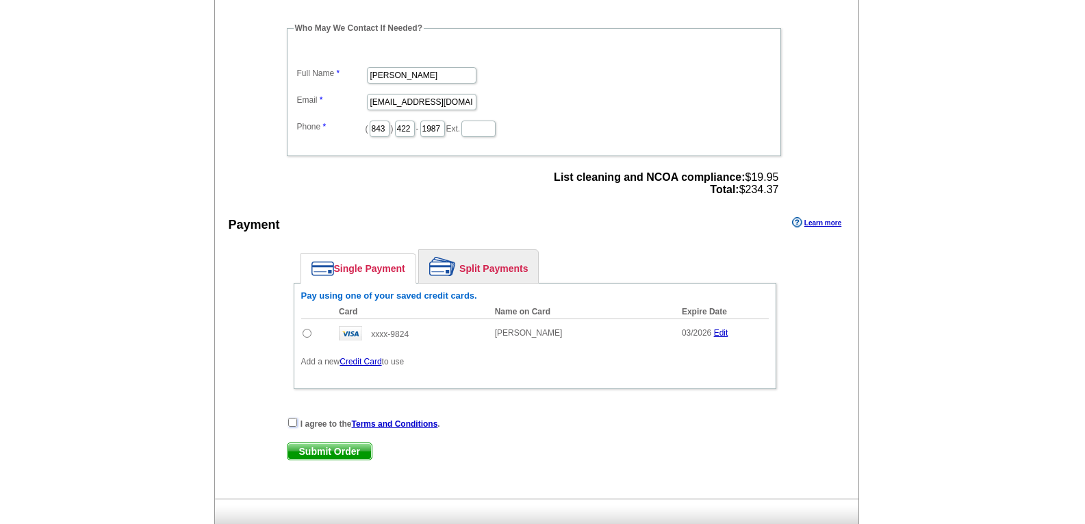
click at [292, 427] on input "checkbox" at bounding box center [292, 422] width 9 height 9
checkbox input "true"
click at [340, 452] on span "Submit Order" at bounding box center [330, 451] width 84 height 16
click at [306, 336] on input "radio" at bounding box center [307, 333] width 9 height 9
radio input "true"
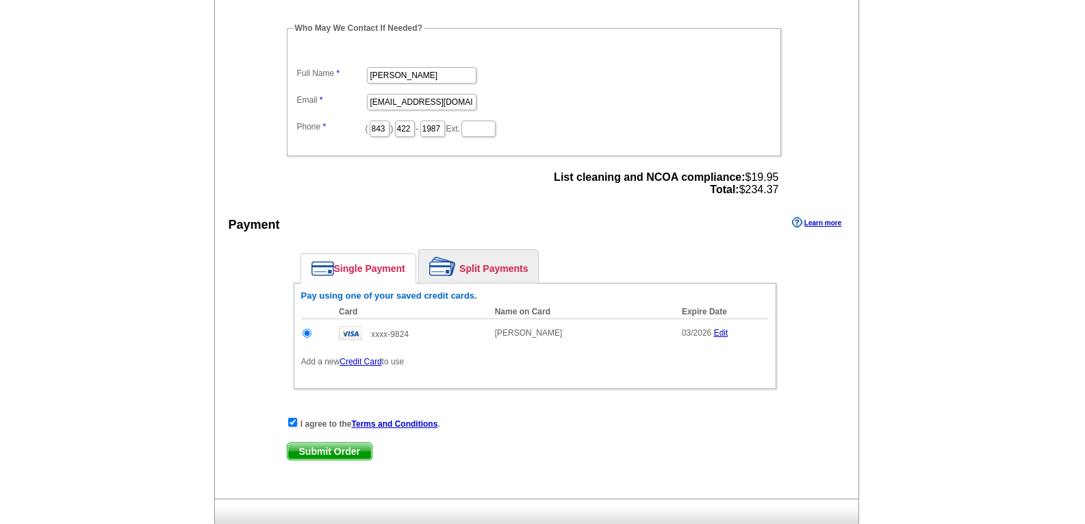
click at [351, 453] on span "Submit Order" at bounding box center [330, 451] width 84 height 16
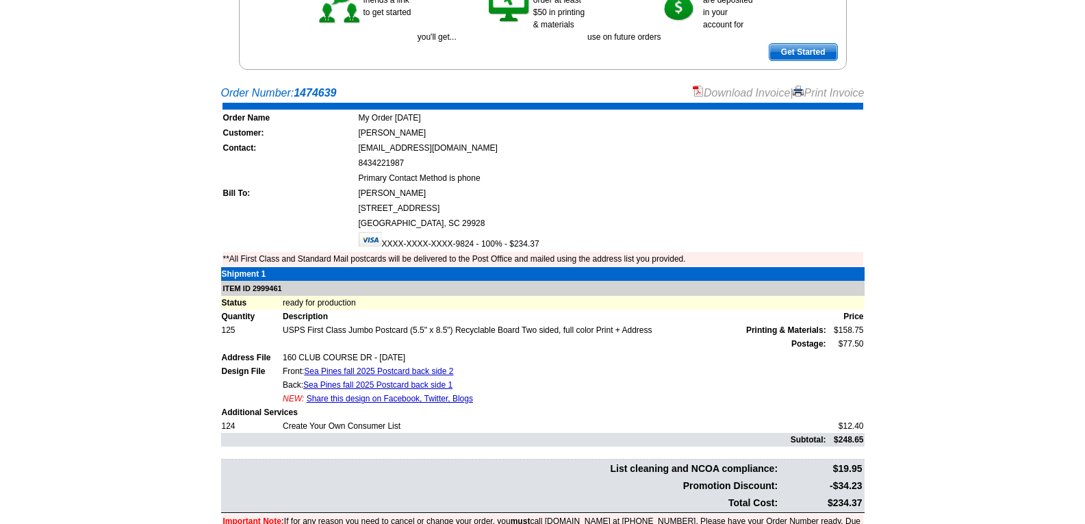
scroll to position [274, 0]
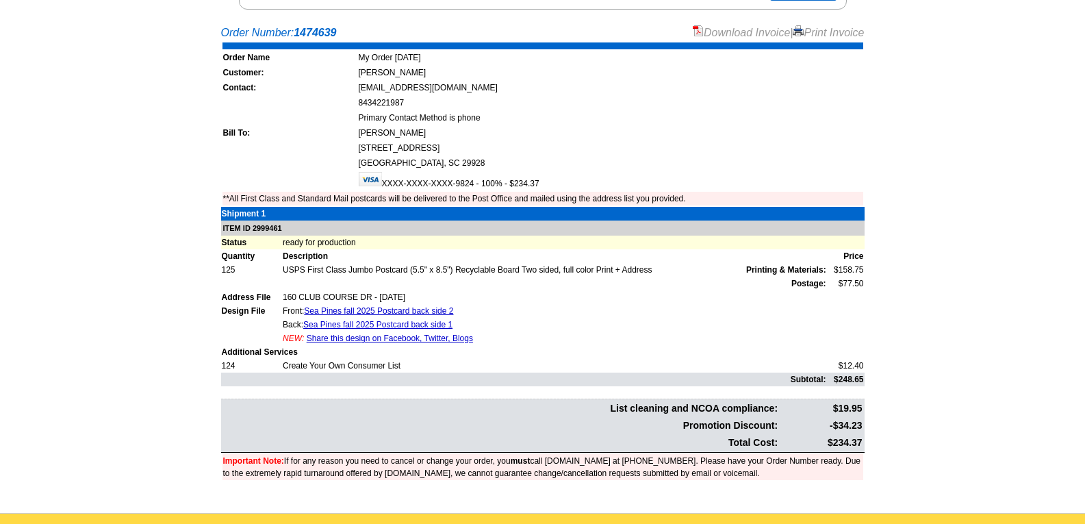
click at [381, 340] on link "Share this design on Facebook, Twitter, Blogs" at bounding box center [390, 338] width 166 height 10
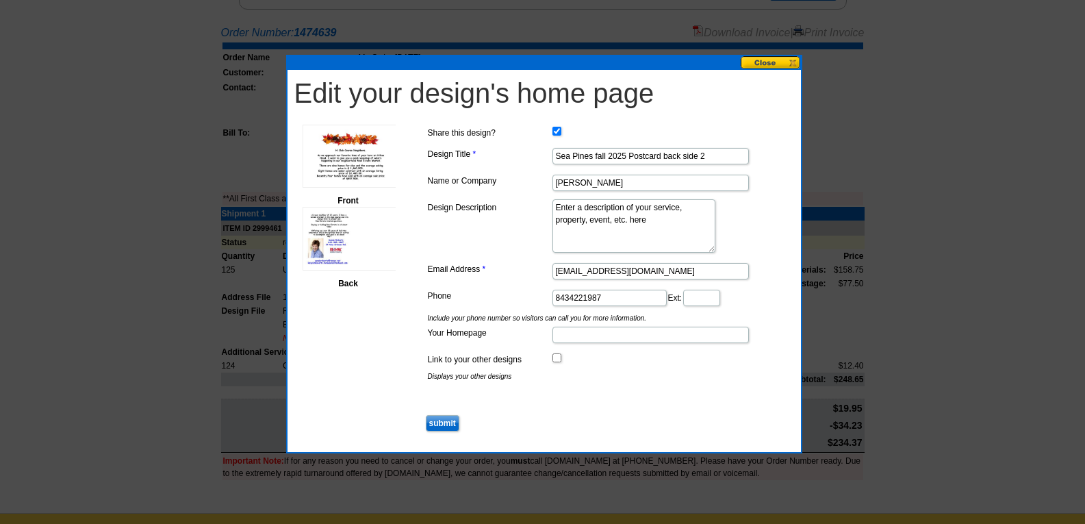
click at [764, 62] on button at bounding box center [771, 62] width 60 height 13
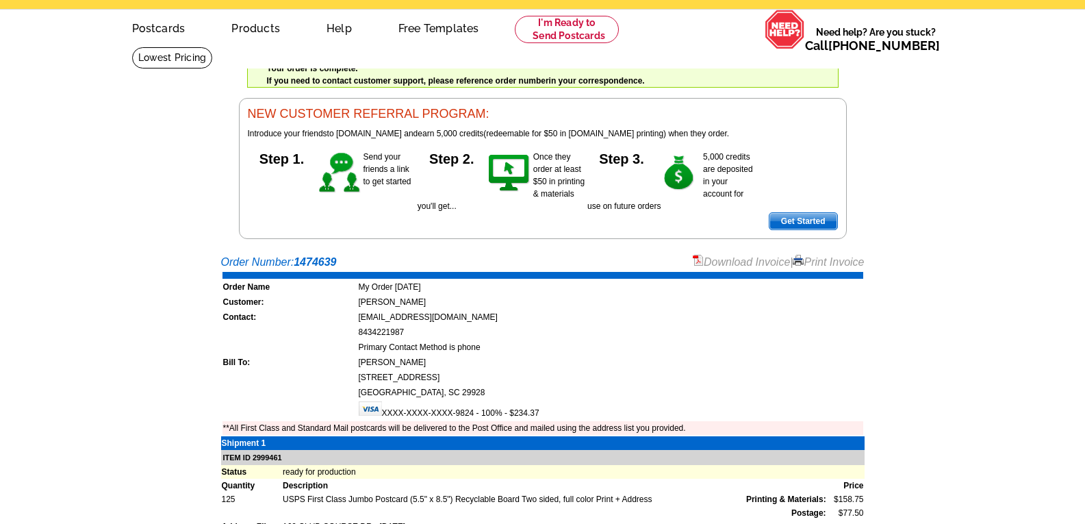
scroll to position [0, 0]
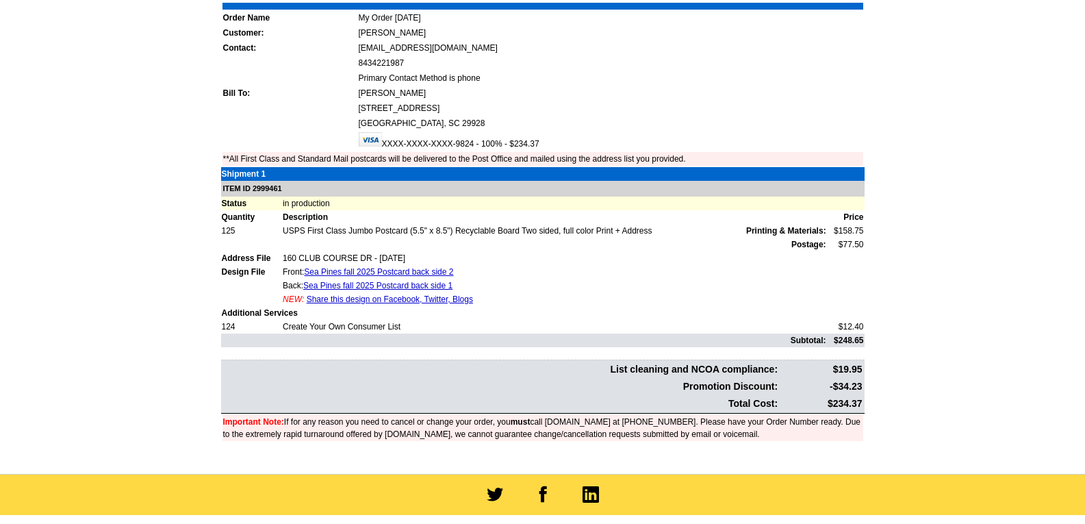
scroll to position [137, 0]
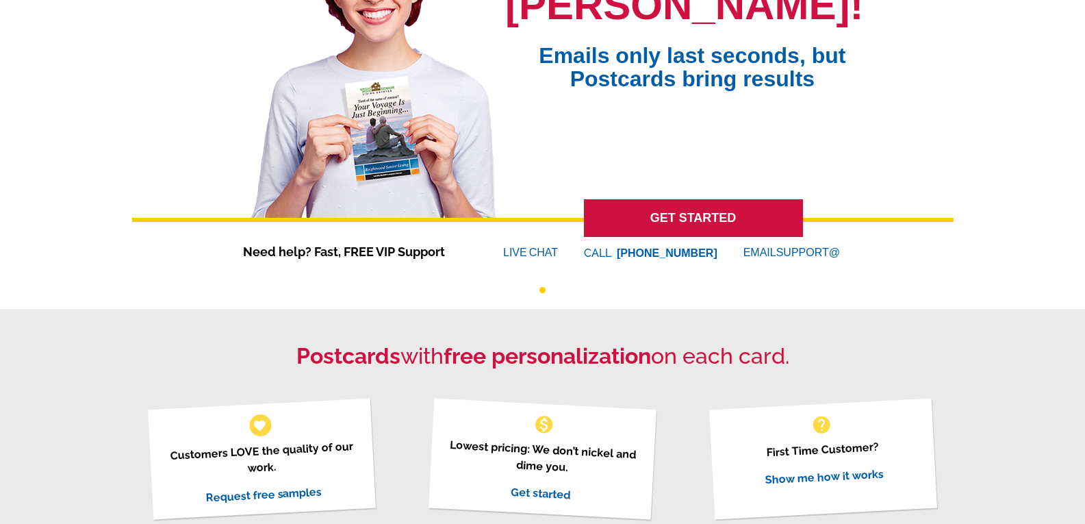
scroll to position [205, 0]
